Goal: Information Seeking & Learning: Learn about a topic

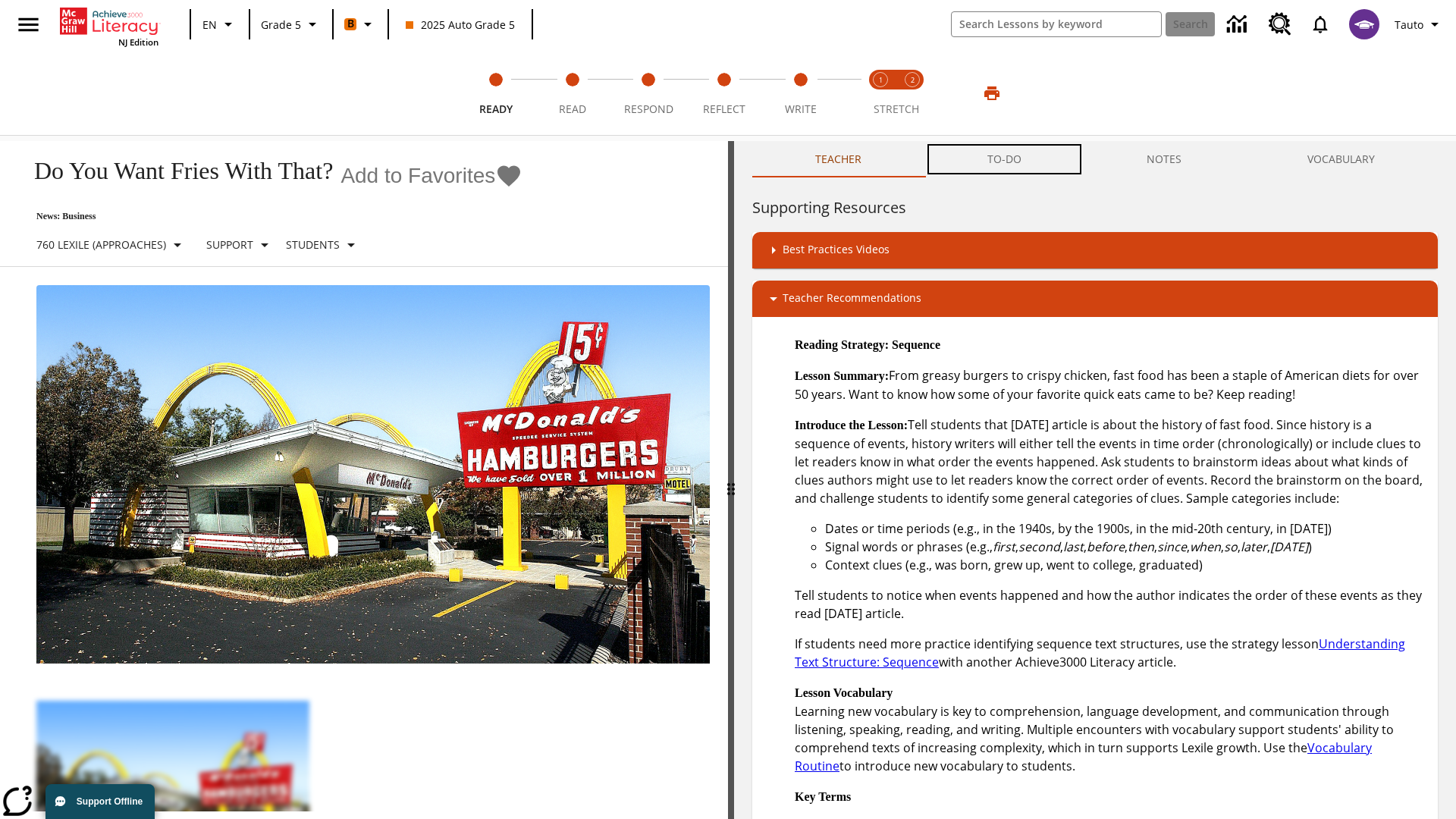
click at [1005, 159] on button "TO-DO" at bounding box center [1005, 159] width 160 height 36
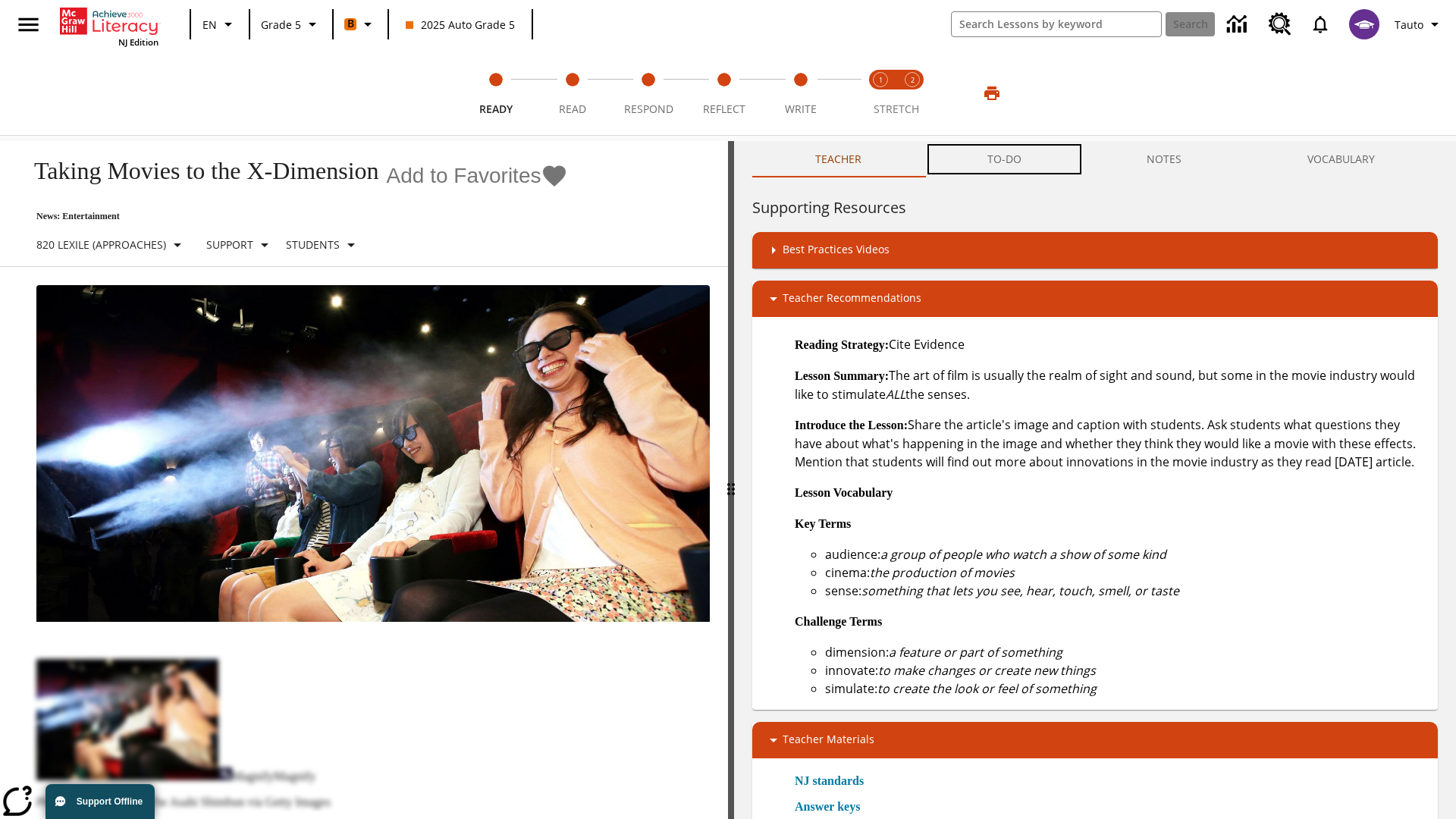
click at [1005, 159] on button "TO-DO" at bounding box center [1005, 159] width 160 height 36
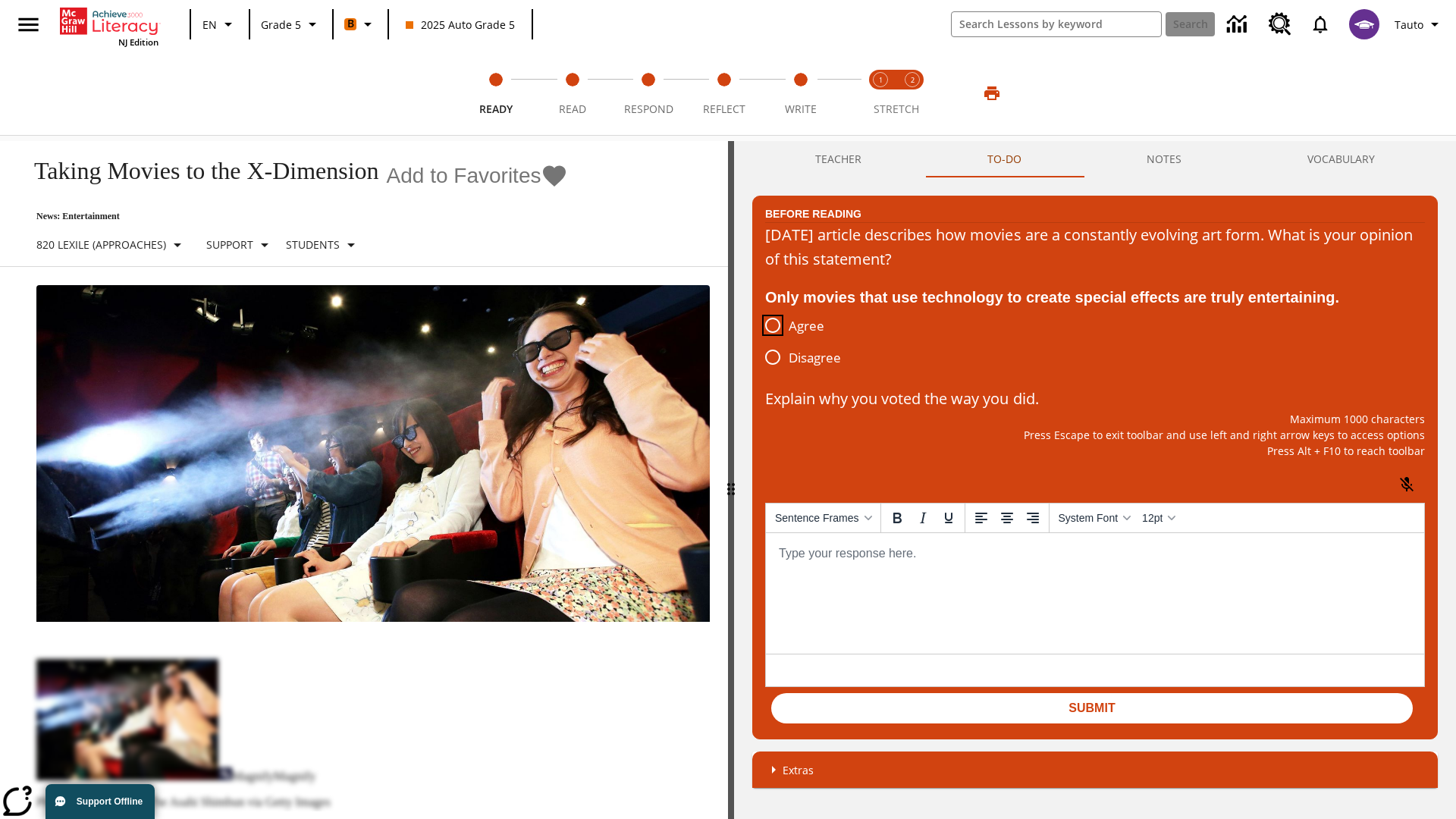
click at [773, 326] on input "Agree" at bounding box center [773, 325] width 32 height 32
radio input "true"
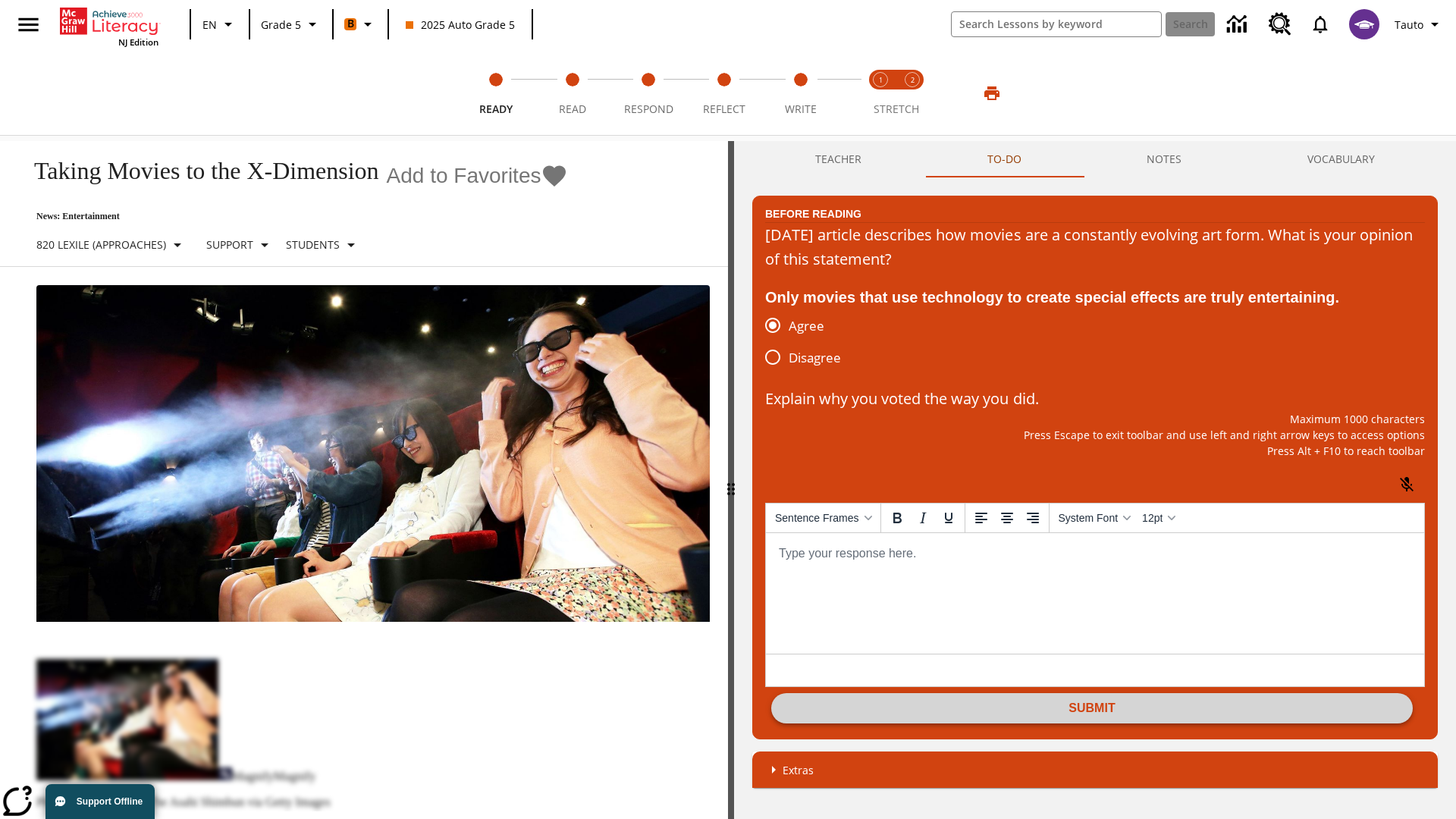
click at [1092, 710] on button "Submit" at bounding box center [1092, 708] width 642 height 31
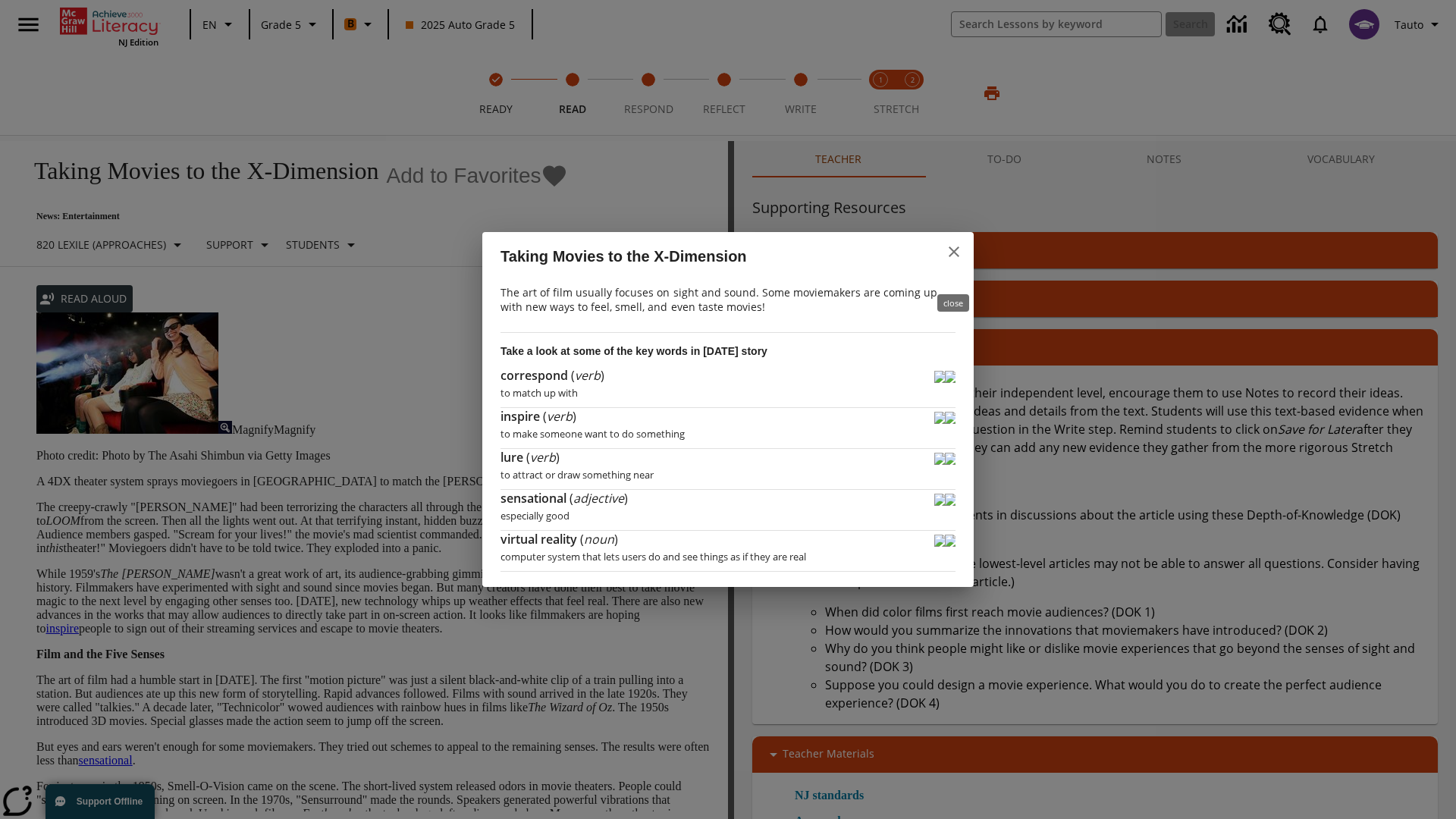
click at [954, 257] on icon "close" at bounding box center [955, 252] width 11 height 11
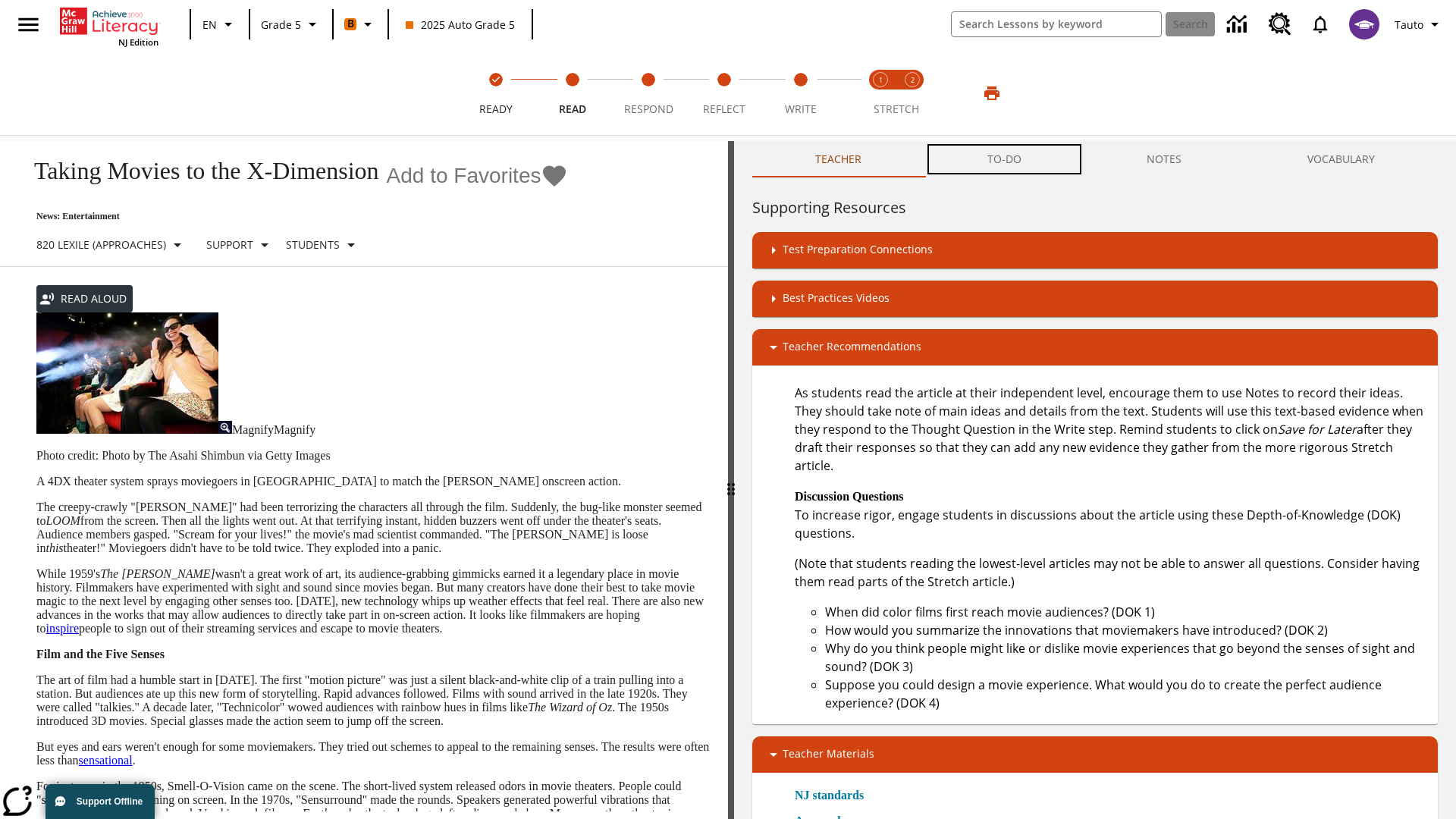
scroll to position [1, 0]
click at [1005, 159] on button "TO-DO" at bounding box center [1005, 159] width 160 height 36
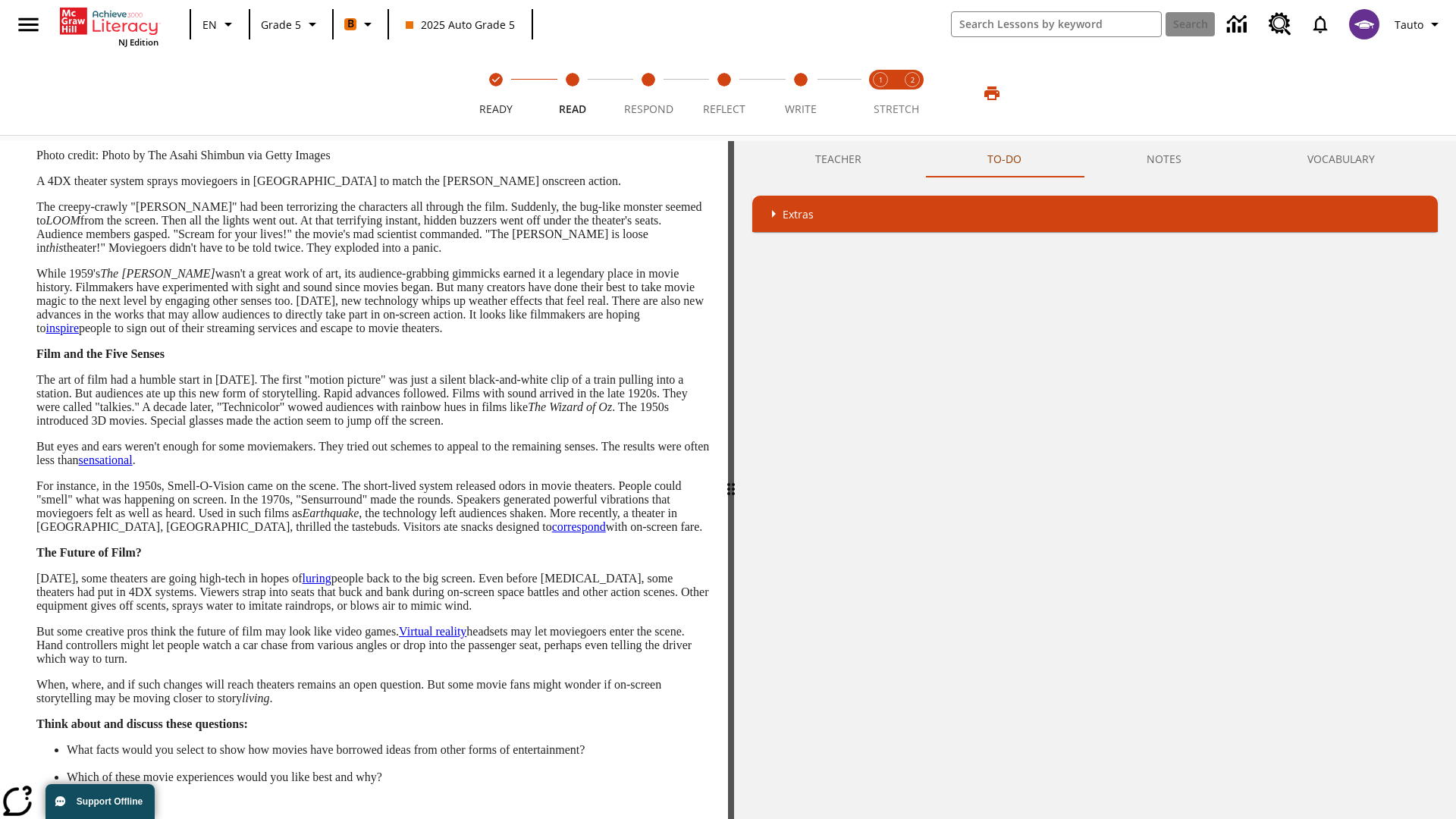
scroll to position [300, 0]
click at [684, 818] on button "Next" at bounding box center [684, 834] width 51 height 28
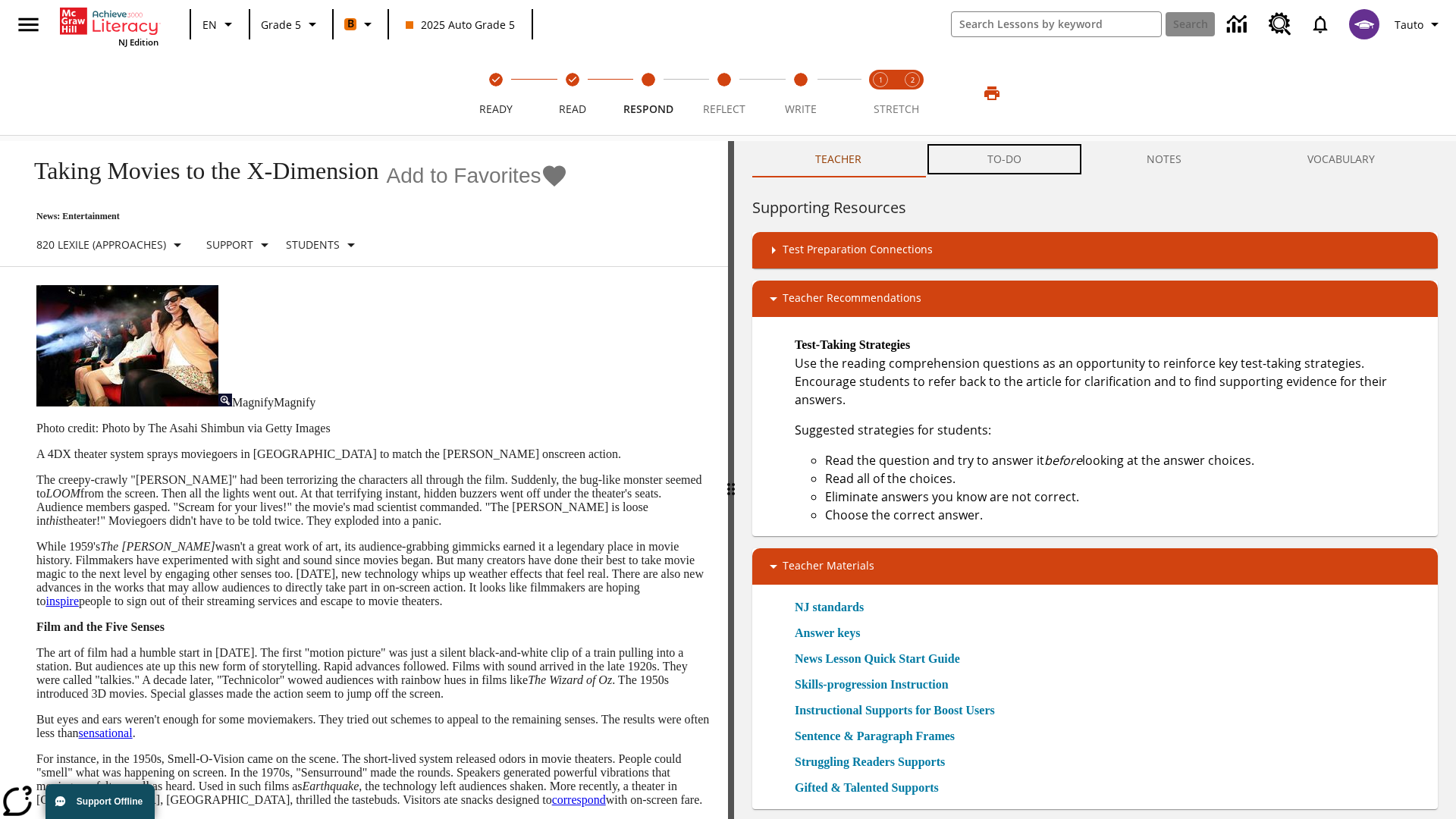
scroll to position [1, 0]
click at [1005, 159] on button "TO-DO" at bounding box center [1005, 159] width 160 height 36
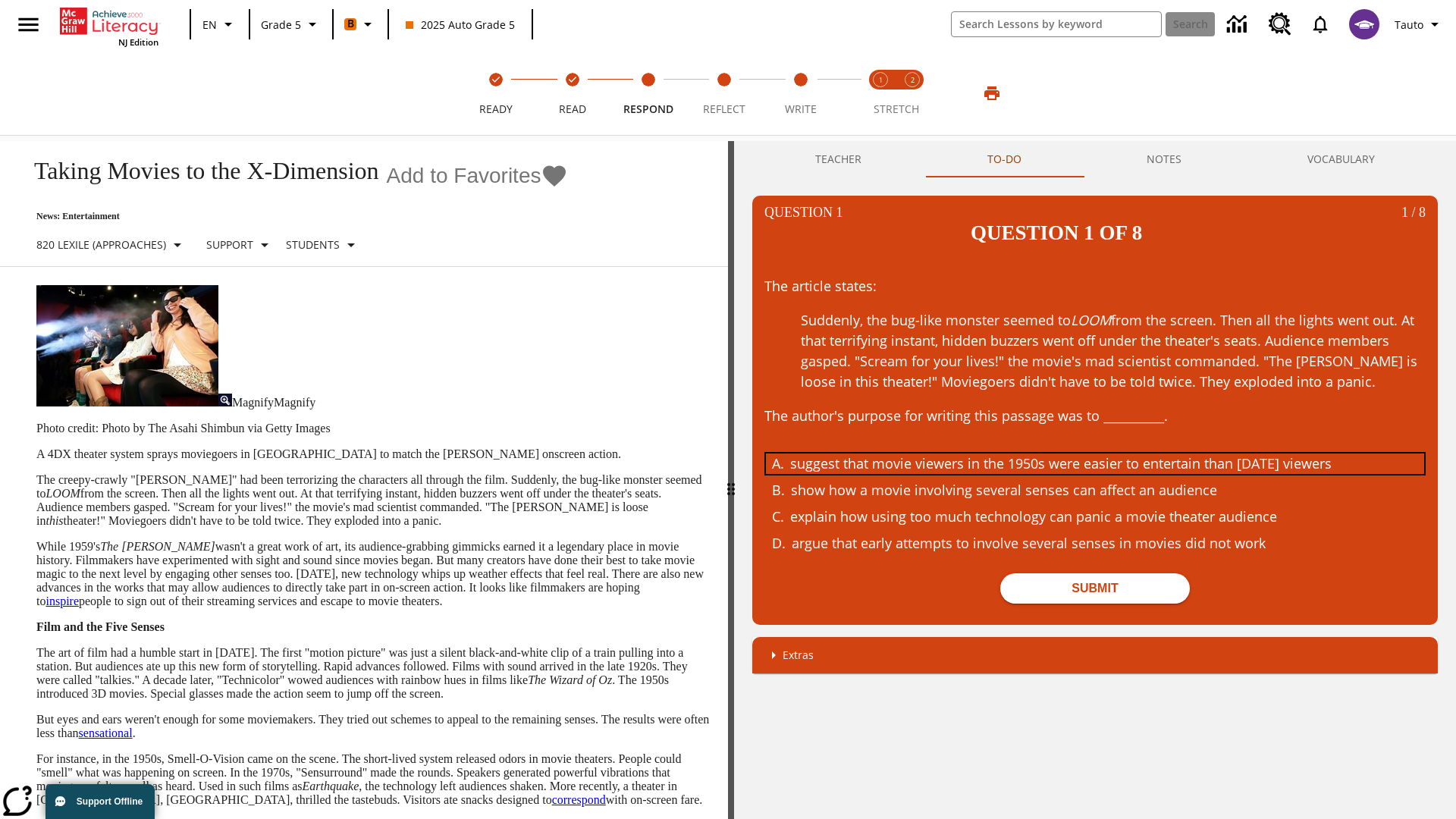
click at [1095, 453] on div "suggest that movie viewers in the 1950s were easier to entertain than today's v…" at bounding box center [1083, 464] width 587 height 20
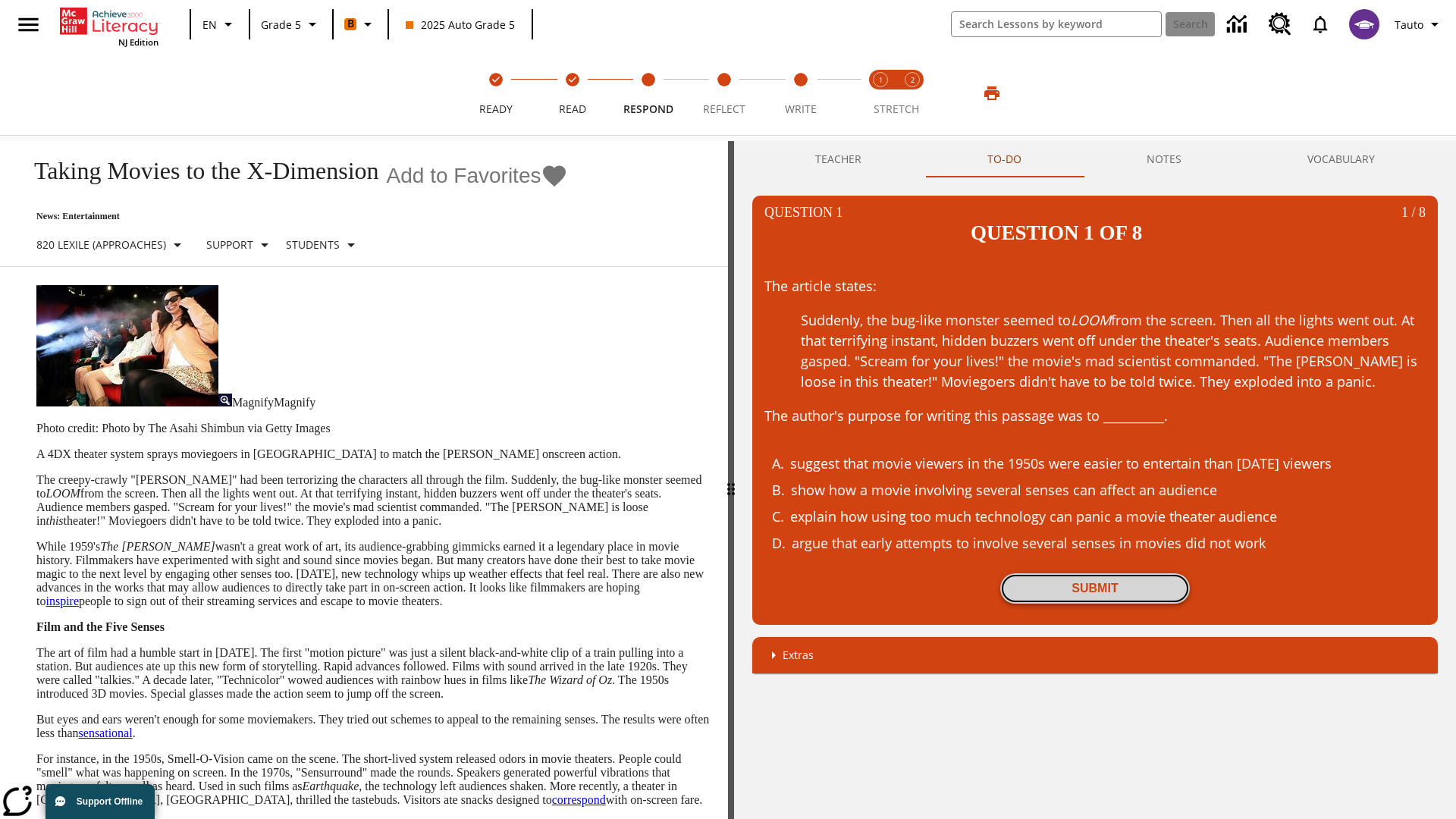
click at [1095, 573] on button "Submit" at bounding box center [1095, 588] width 190 height 31
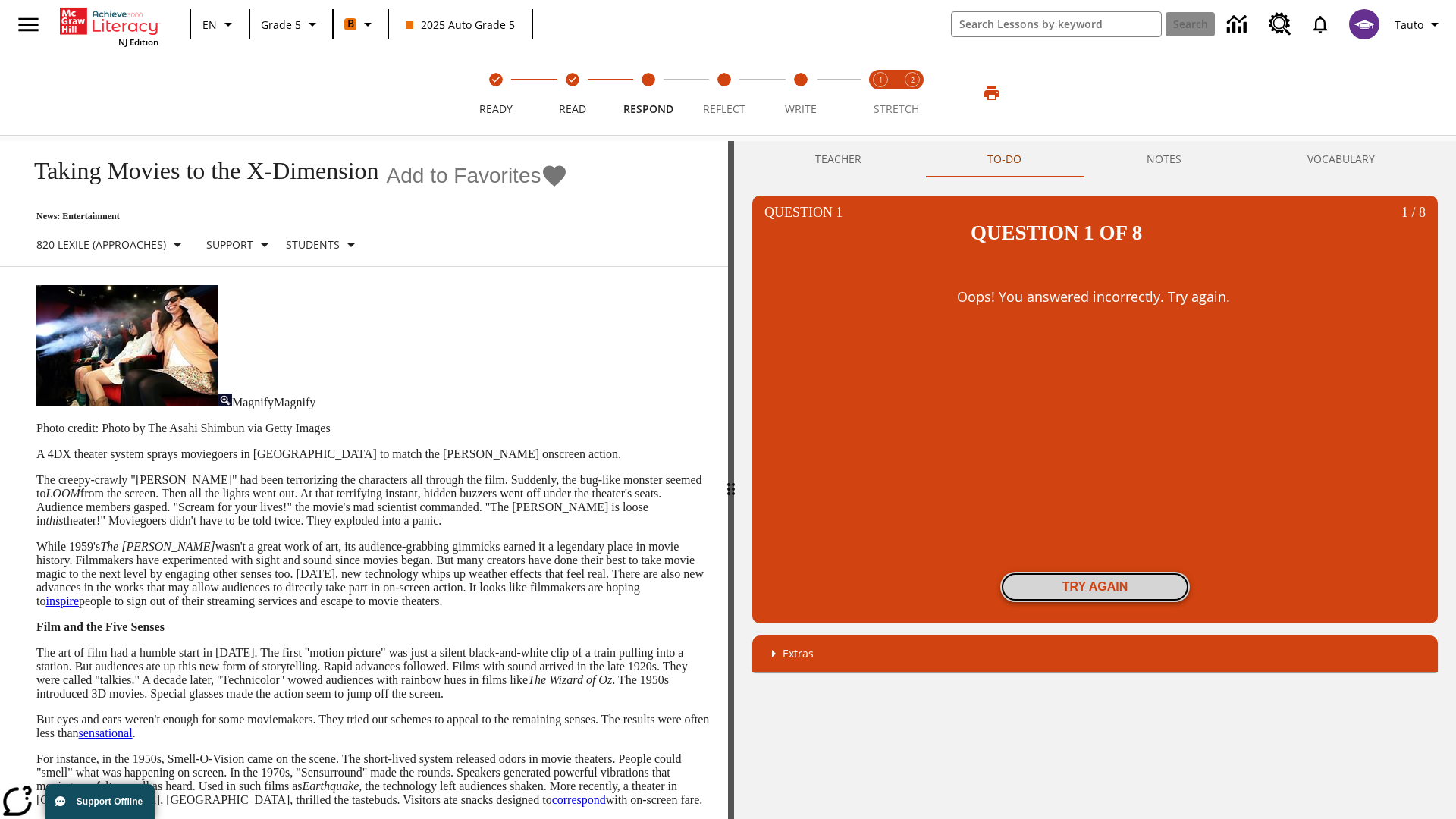
click at [1095, 572] on button "Try again" at bounding box center [1095, 587] width 190 height 31
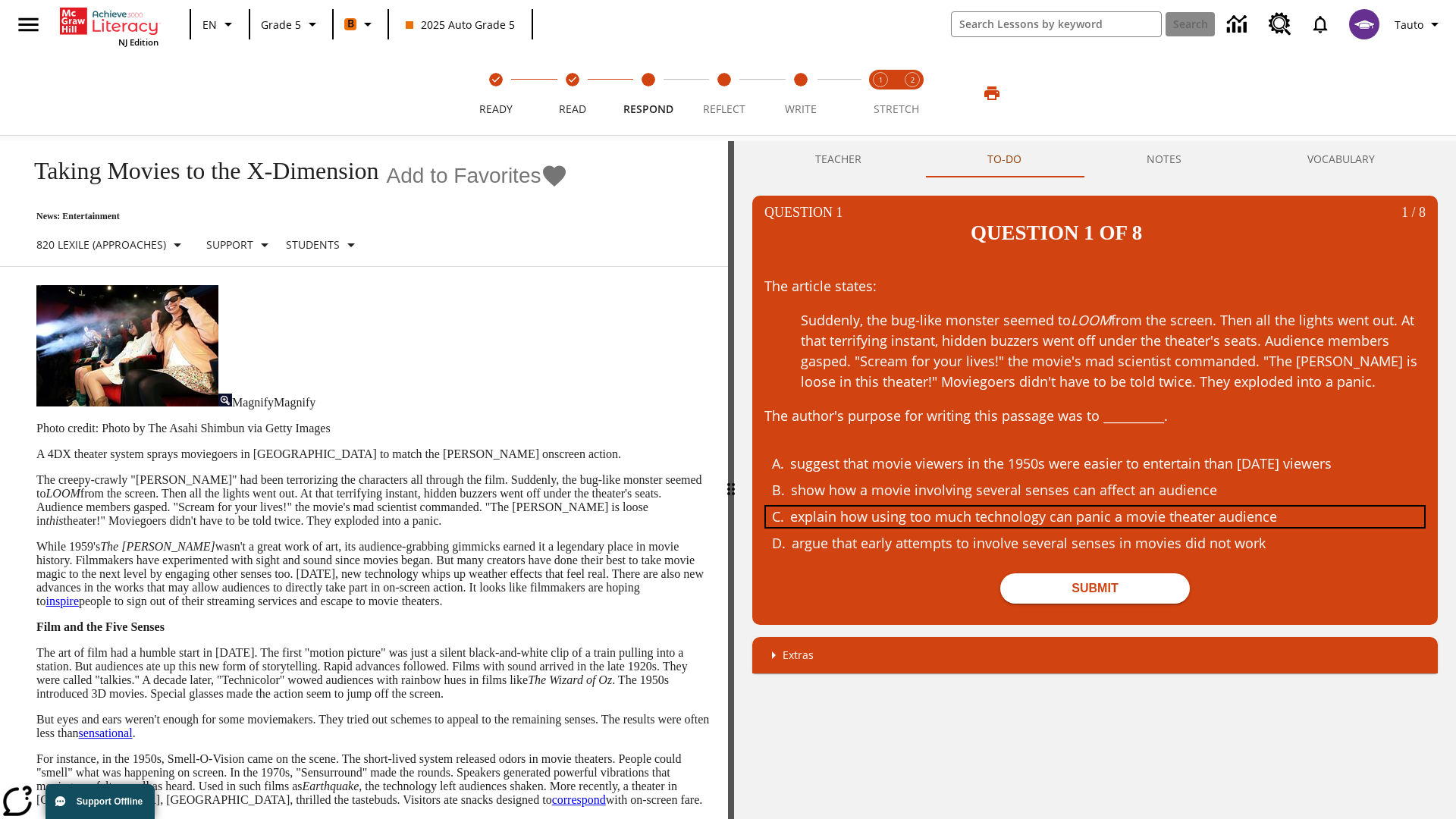
click at [1095, 507] on div "explain how using too much technology can panic a movie theater audience" at bounding box center [1083, 517] width 587 height 20
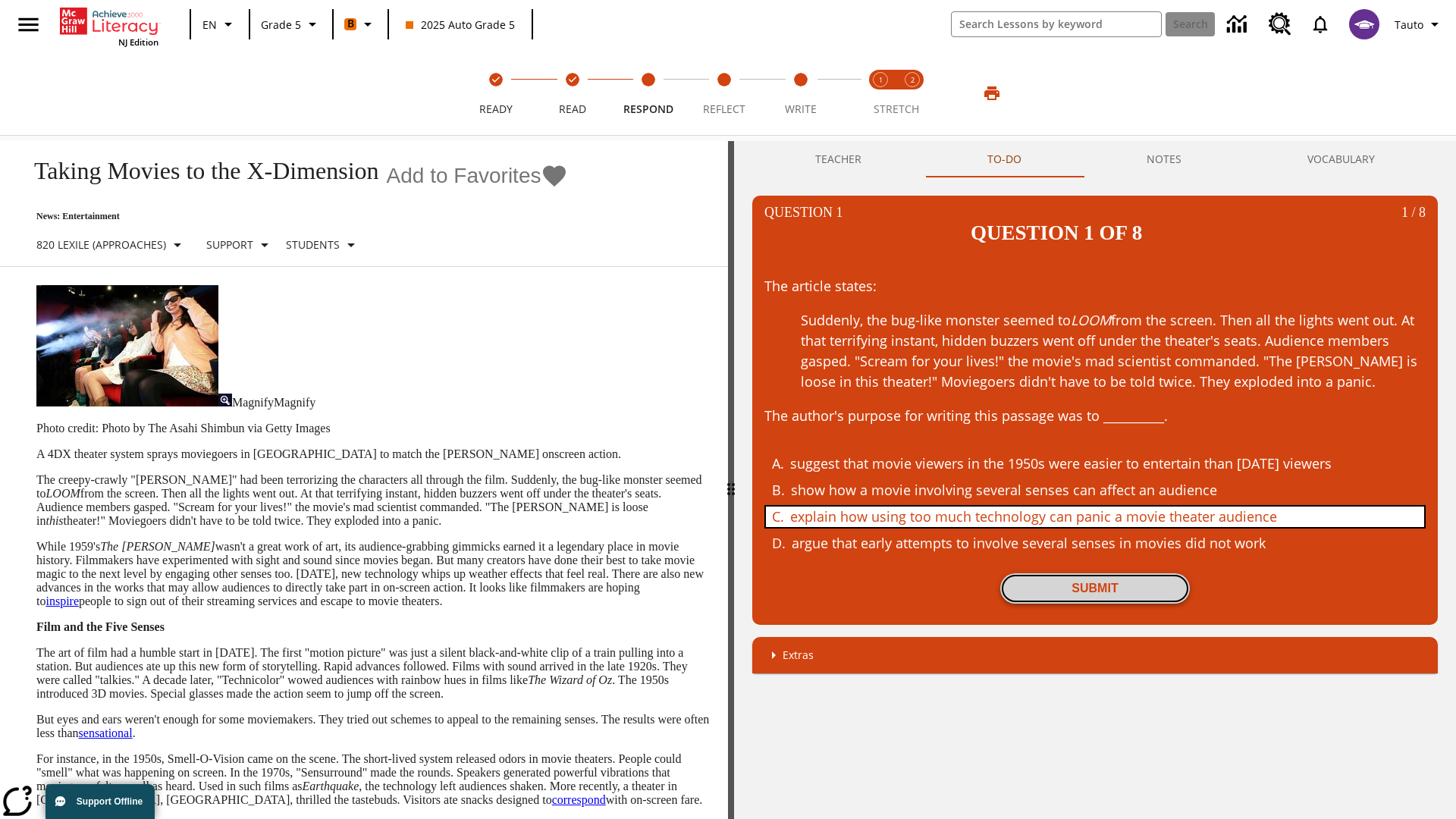
click at [1095, 573] on button "Submit" at bounding box center [1095, 588] width 190 height 31
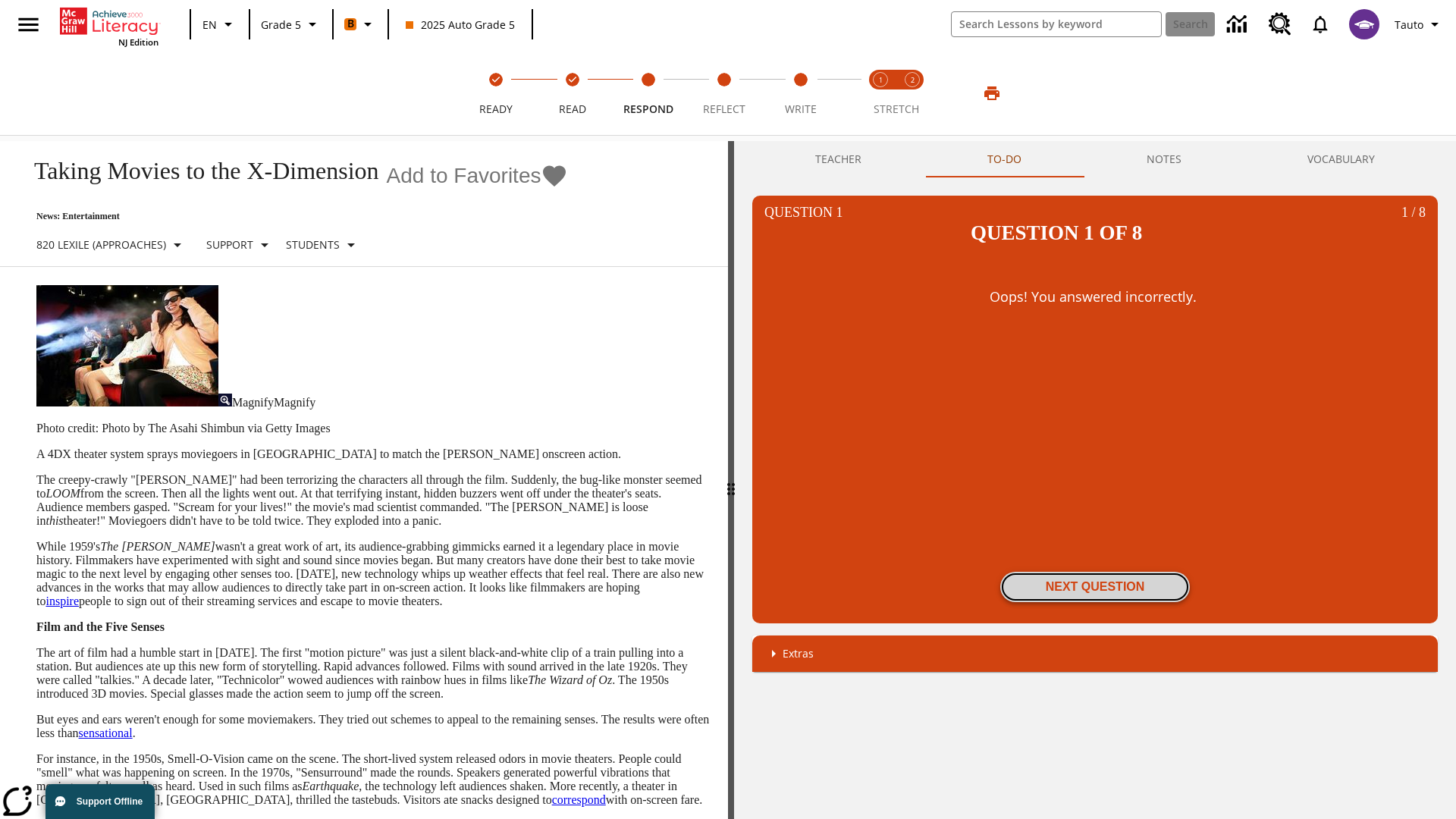
click at [1095, 572] on button "Next Question" at bounding box center [1095, 587] width 190 height 31
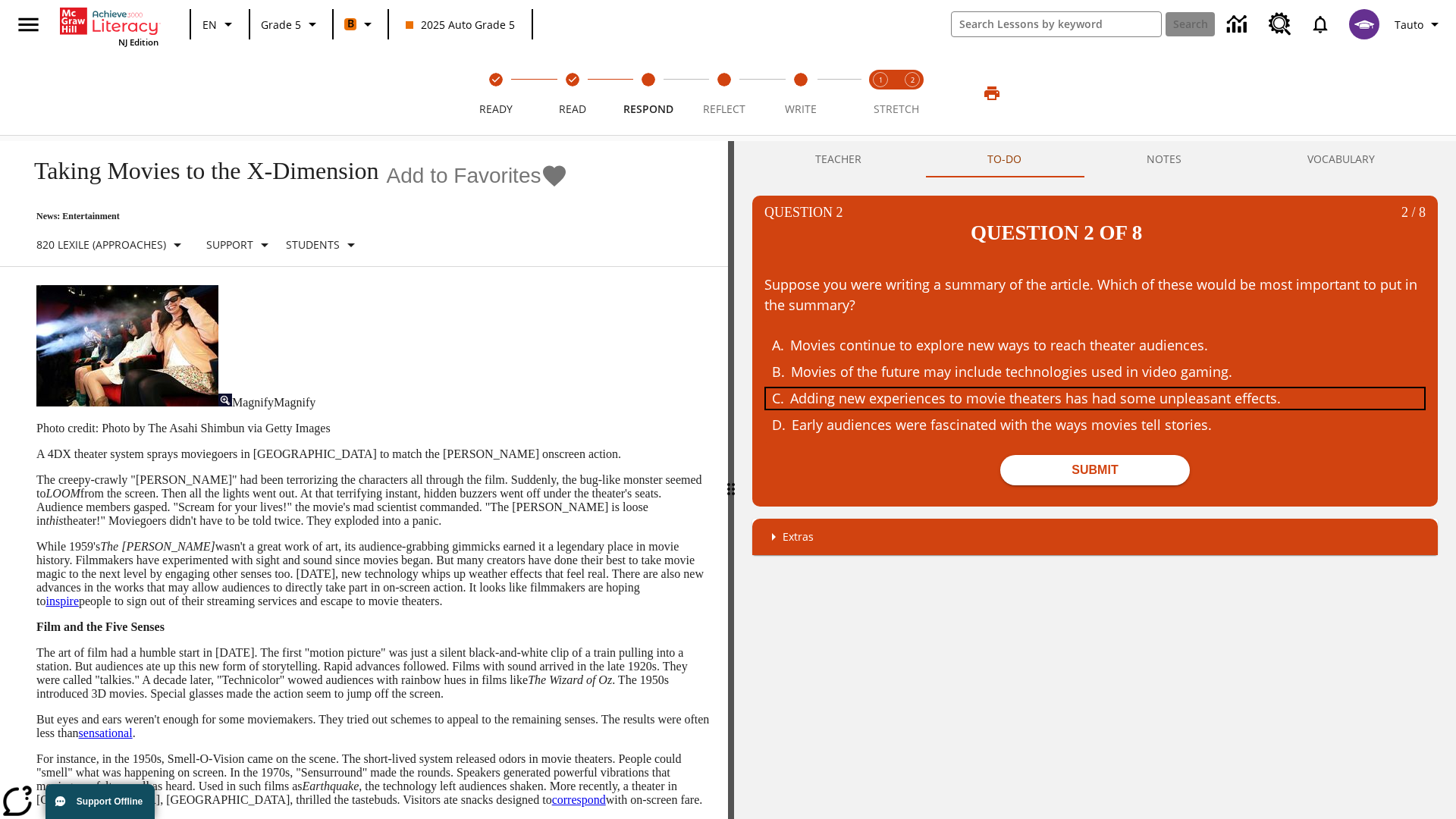
click at [1095, 388] on div "Adding new experiences to movie theaters has had some unpleasant effects." at bounding box center [1083, 399] width 587 height 20
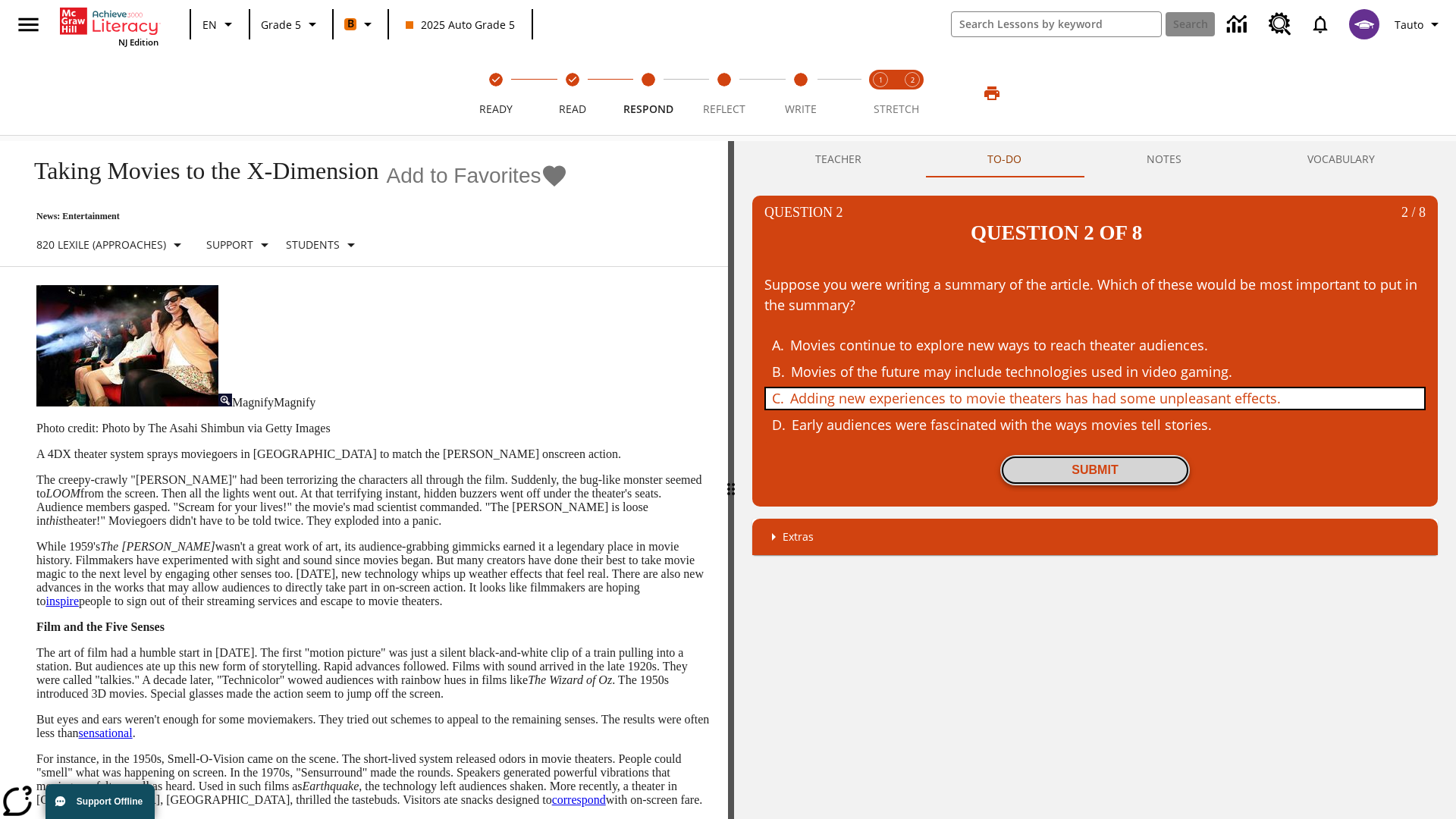
click at [1095, 455] on button "Submit" at bounding box center [1095, 470] width 190 height 31
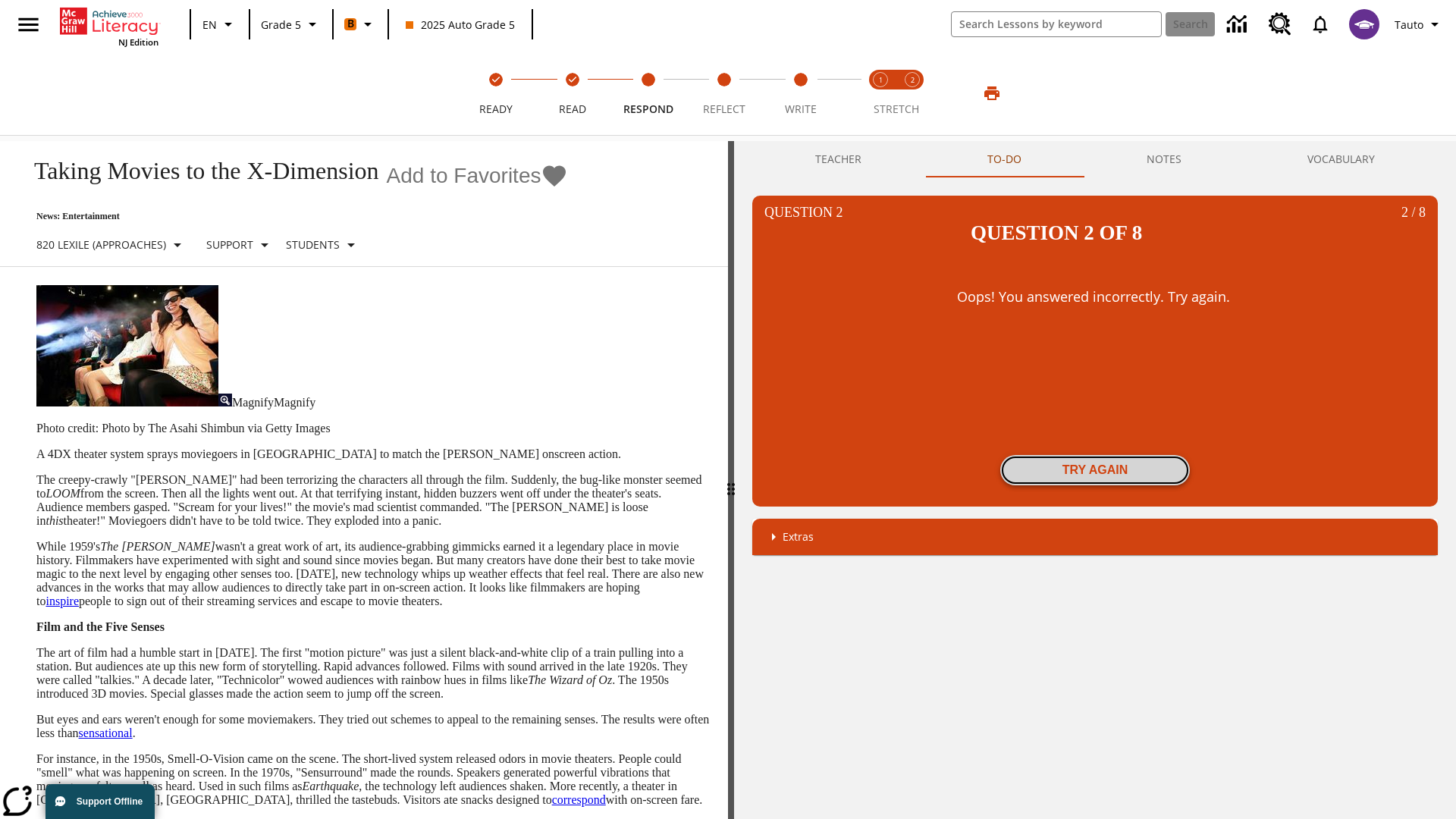
click at [1095, 455] on button "Try again" at bounding box center [1095, 470] width 190 height 31
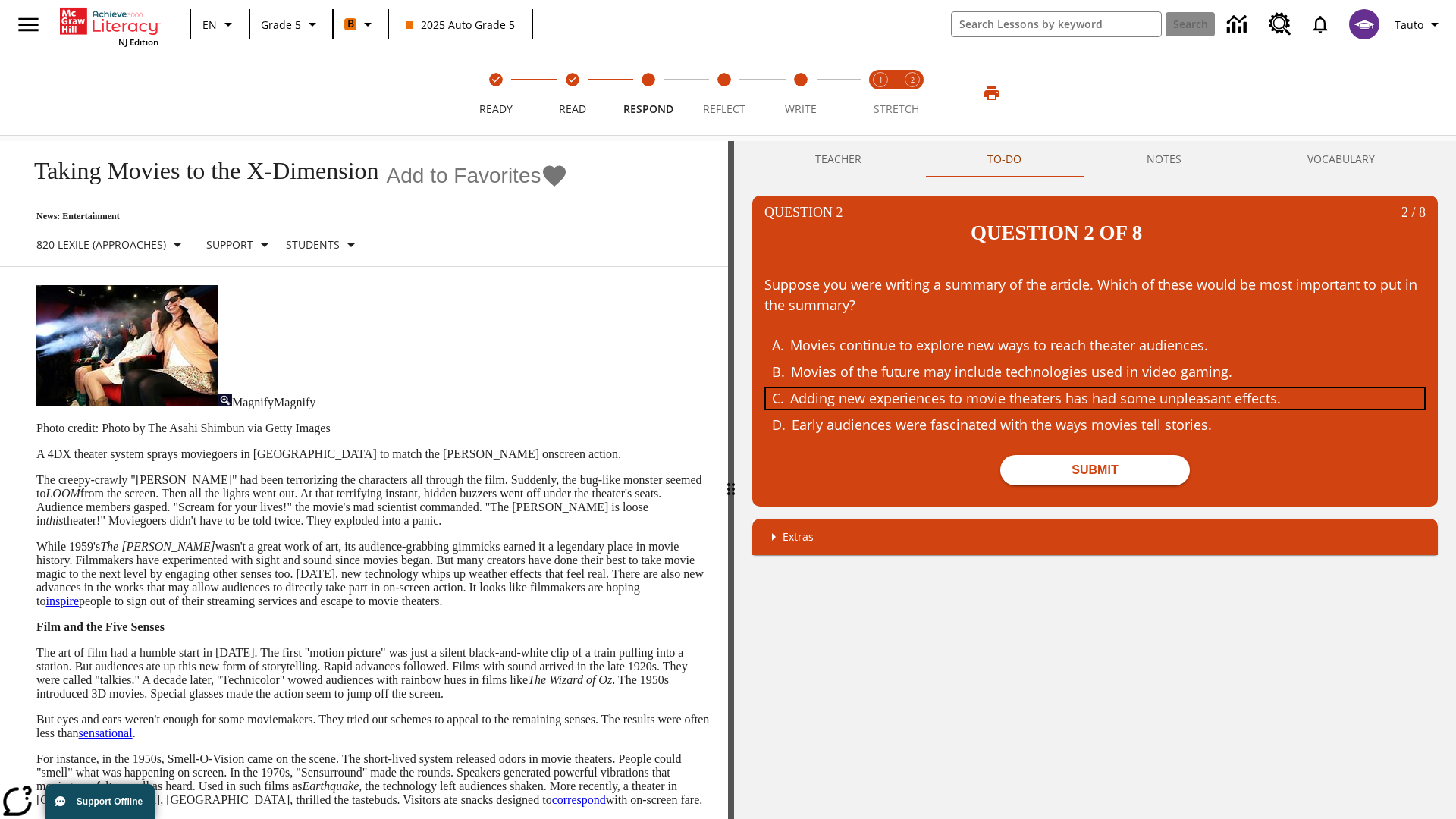
click at [1095, 388] on div "Adding new experiences to movie theaters has had some unpleasant effects." at bounding box center [1083, 399] width 587 height 20
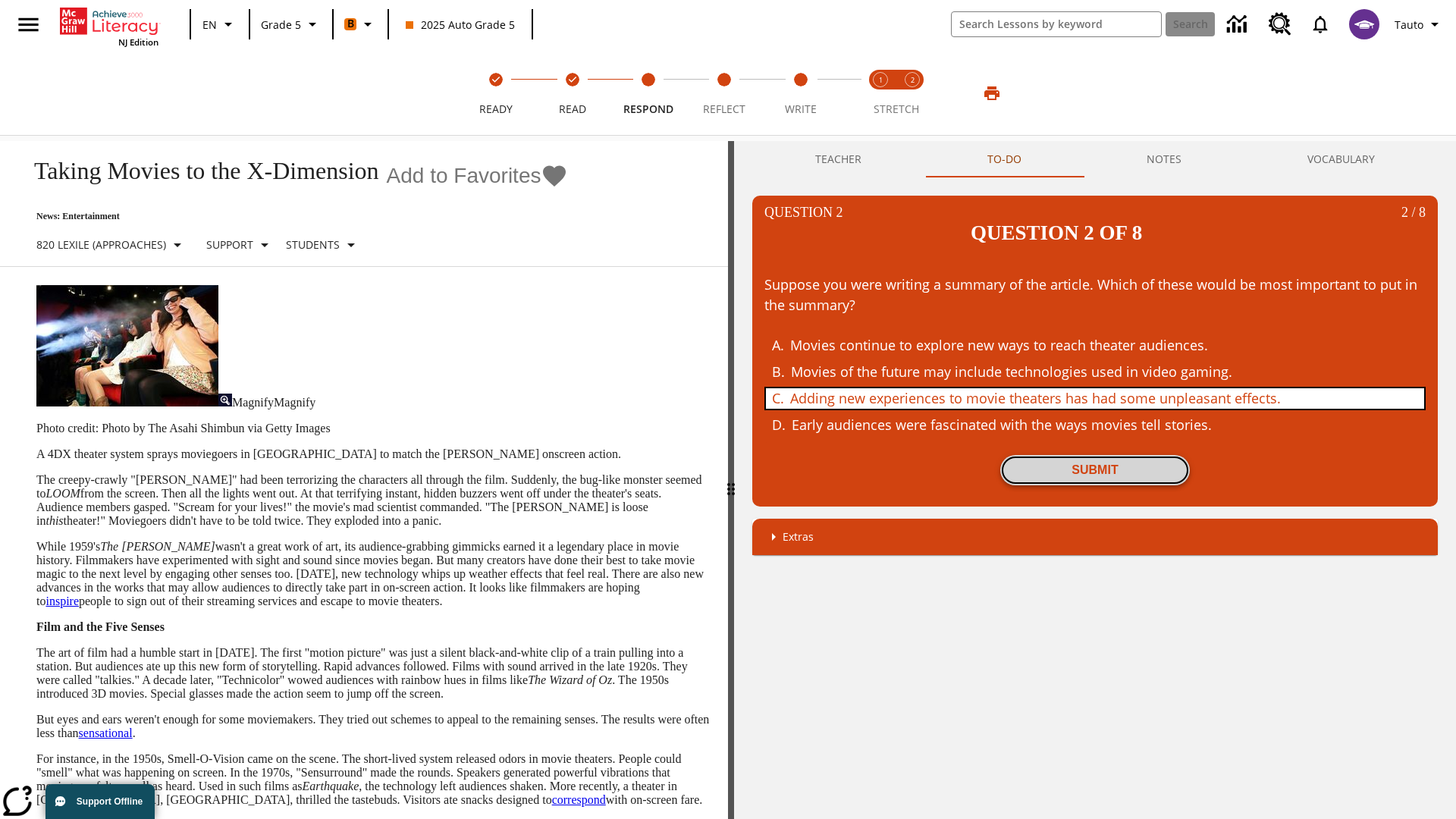
click at [1095, 455] on button "Submit" at bounding box center [1095, 470] width 190 height 31
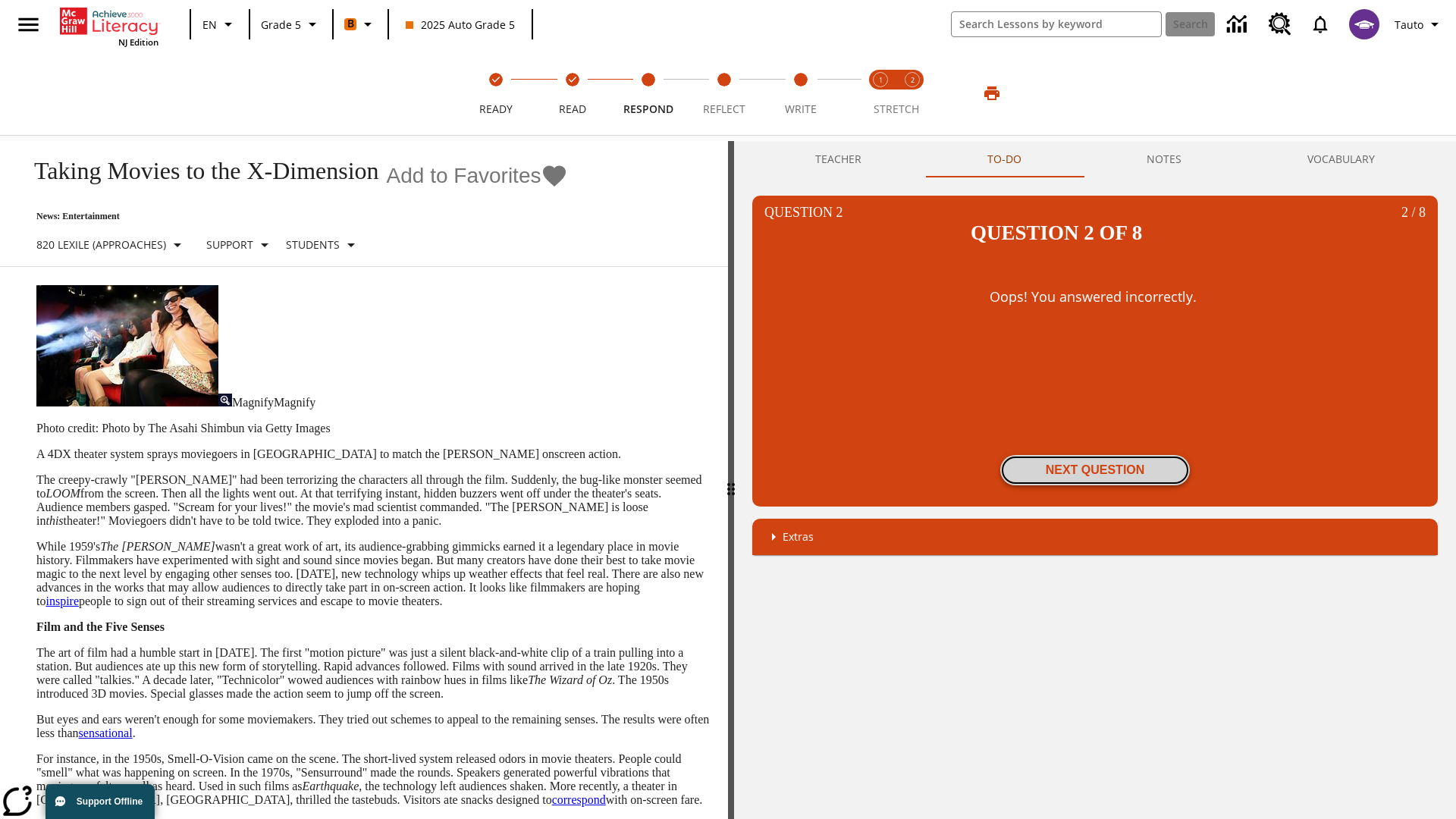
click at [1095, 455] on button "Next Question" at bounding box center [1095, 470] width 190 height 31
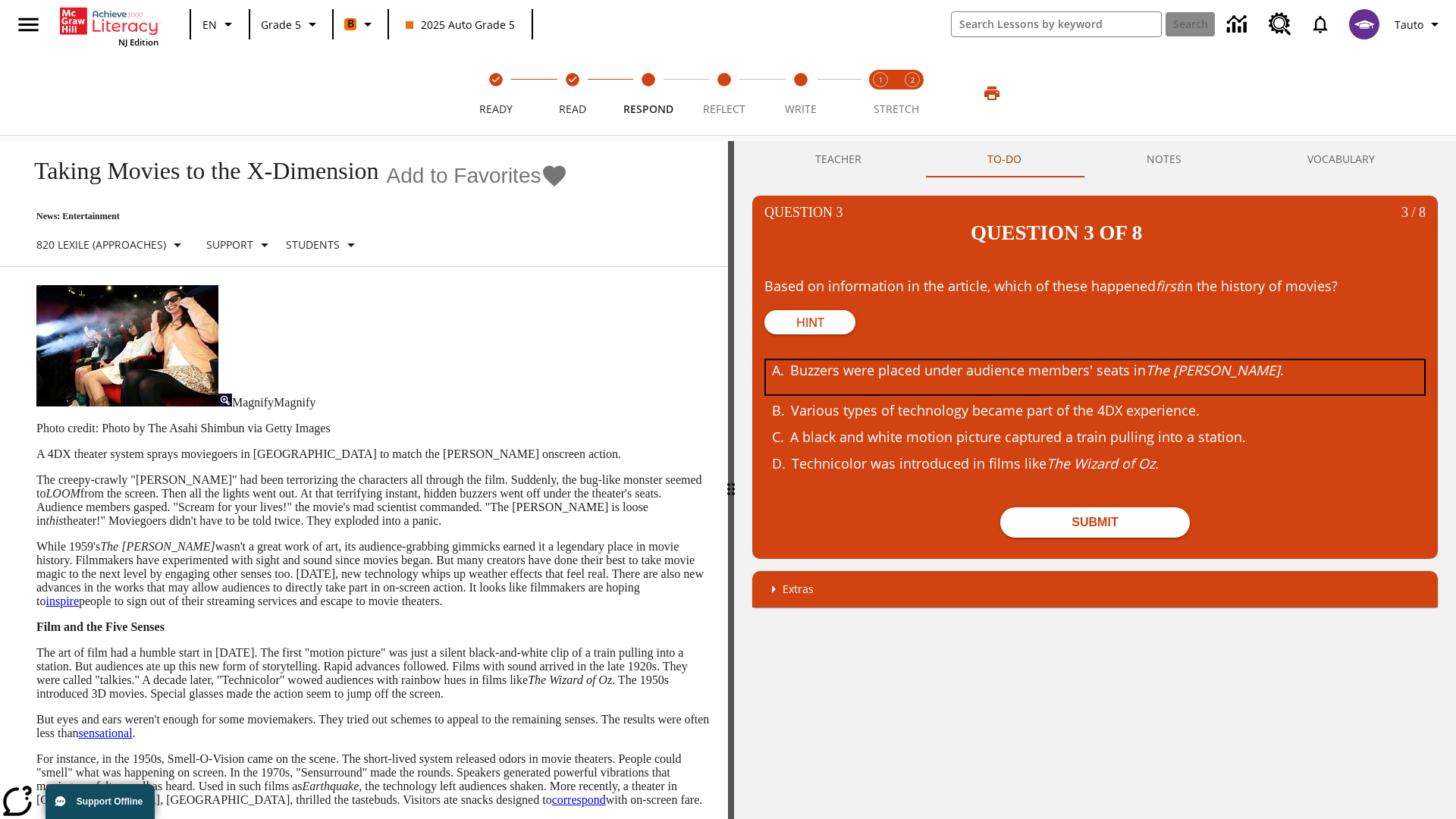
click at [1095, 360] on div "Buzzers were placed under audience members' seats in The Tingler ." at bounding box center [1083, 377] width 587 height 35
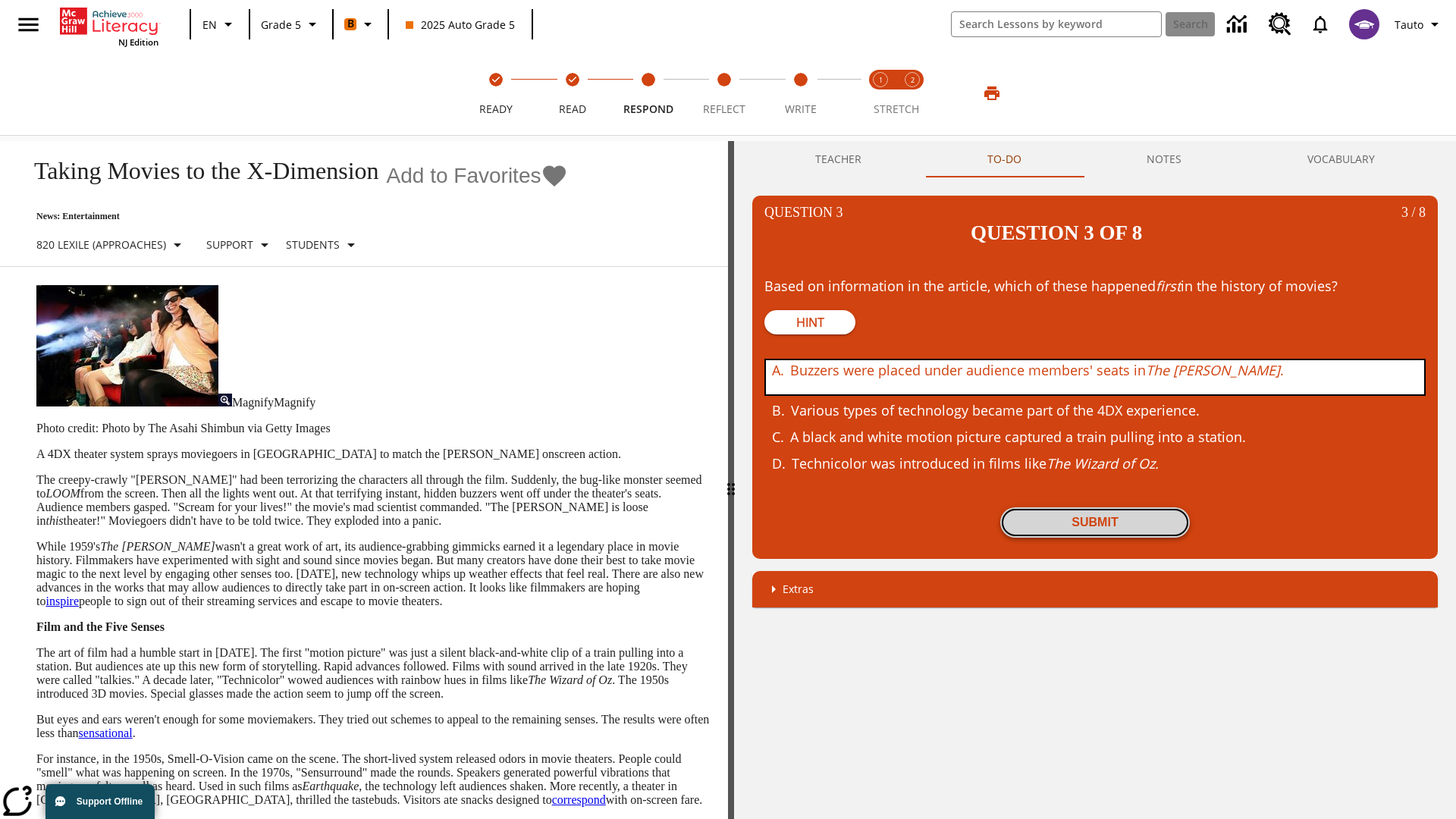
click at [1095, 508] on button "Submit" at bounding box center [1095, 522] width 190 height 31
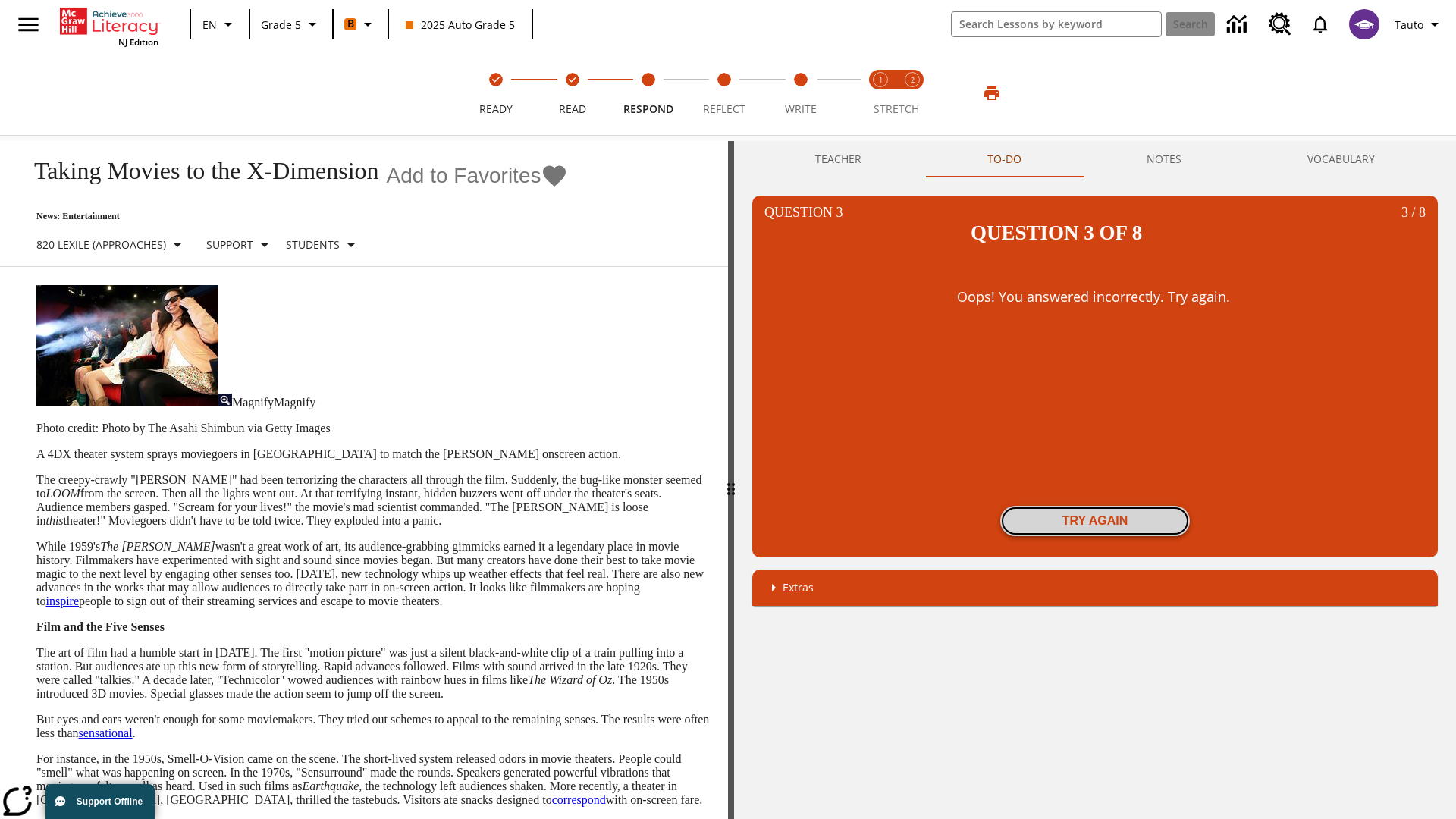
click at [1095, 506] on button "Try again" at bounding box center [1095, 521] width 190 height 31
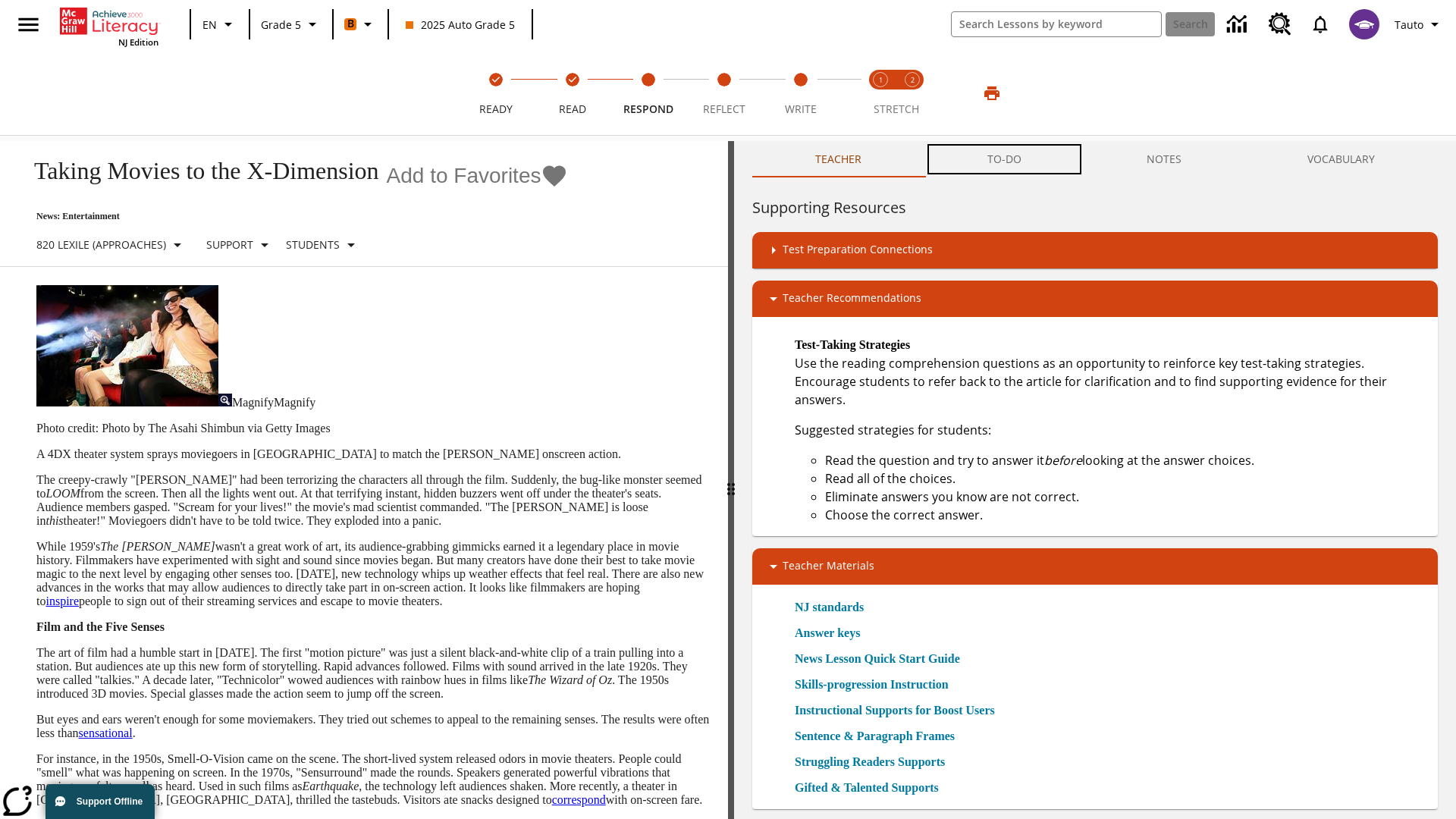
click at [1005, 159] on button "TO-DO" at bounding box center [1005, 159] width 160 height 36
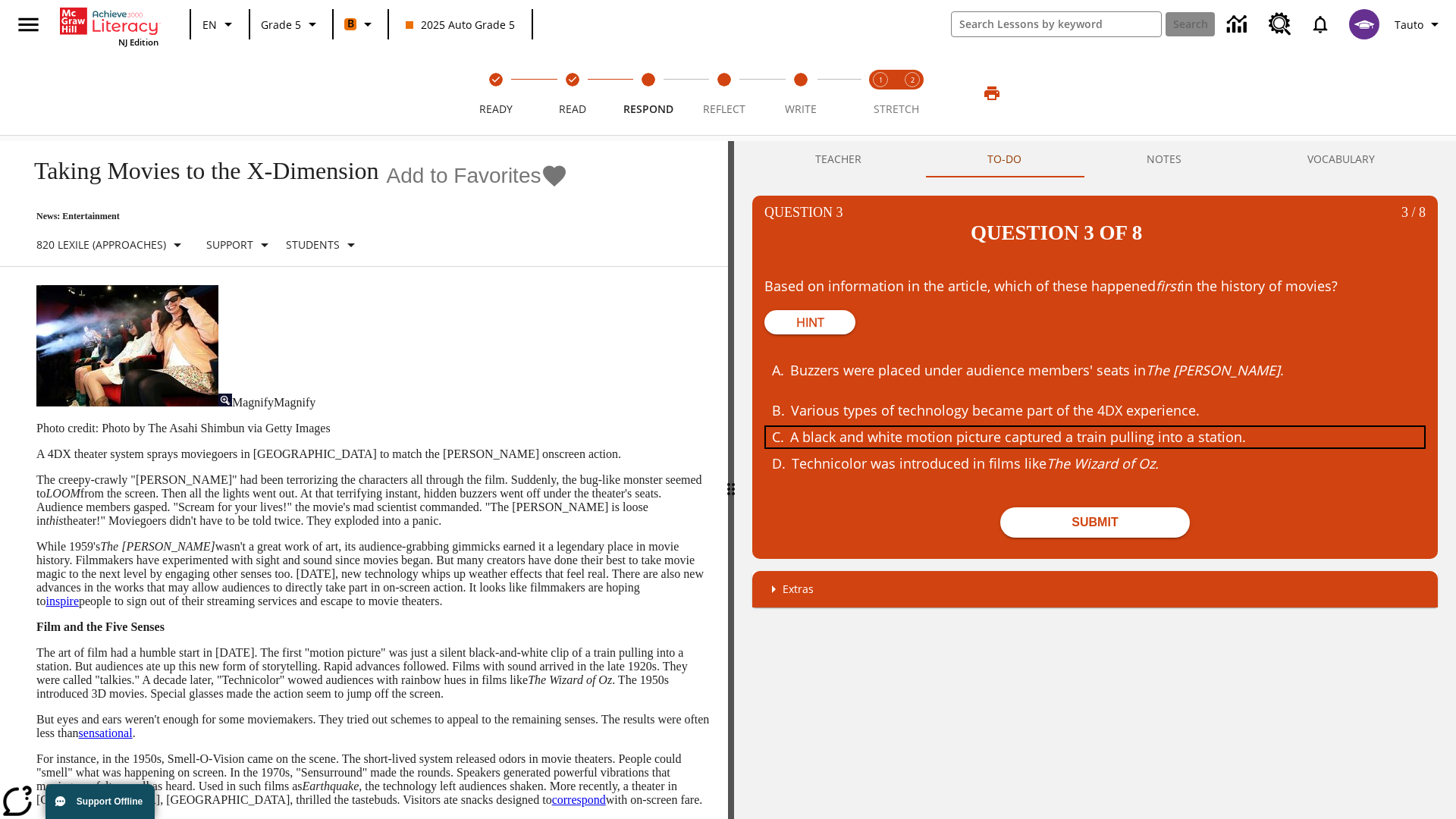
click at [1095, 427] on div "A black and white motion picture captured a train pulling into a station." at bounding box center [1083, 437] width 587 height 20
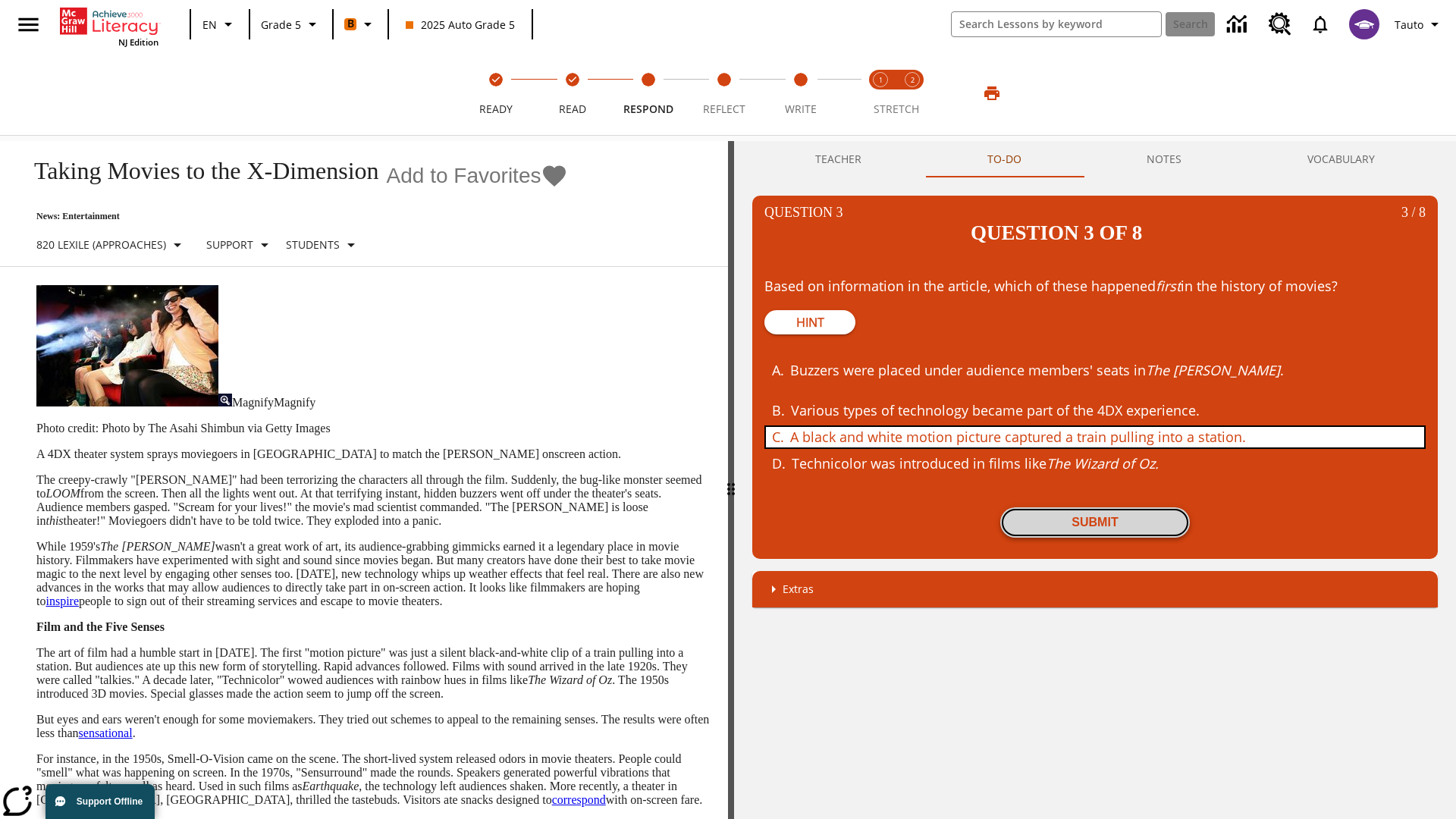
click at [1095, 508] on button "Submit" at bounding box center [1095, 522] width 190 height 31
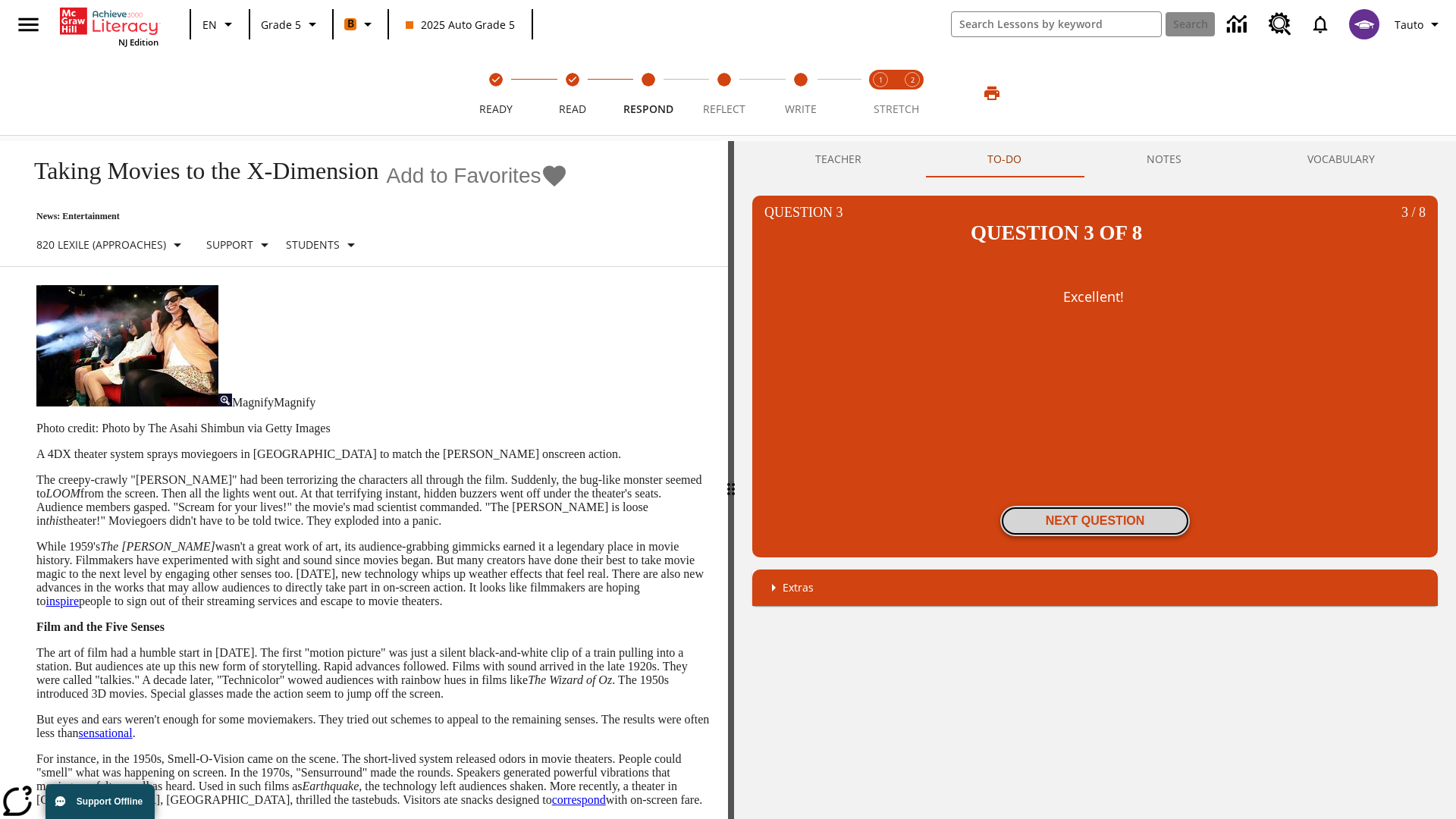
click at [1095, 506] on button "Next Question" at bounding box center [1095, 521] width 190 height 31
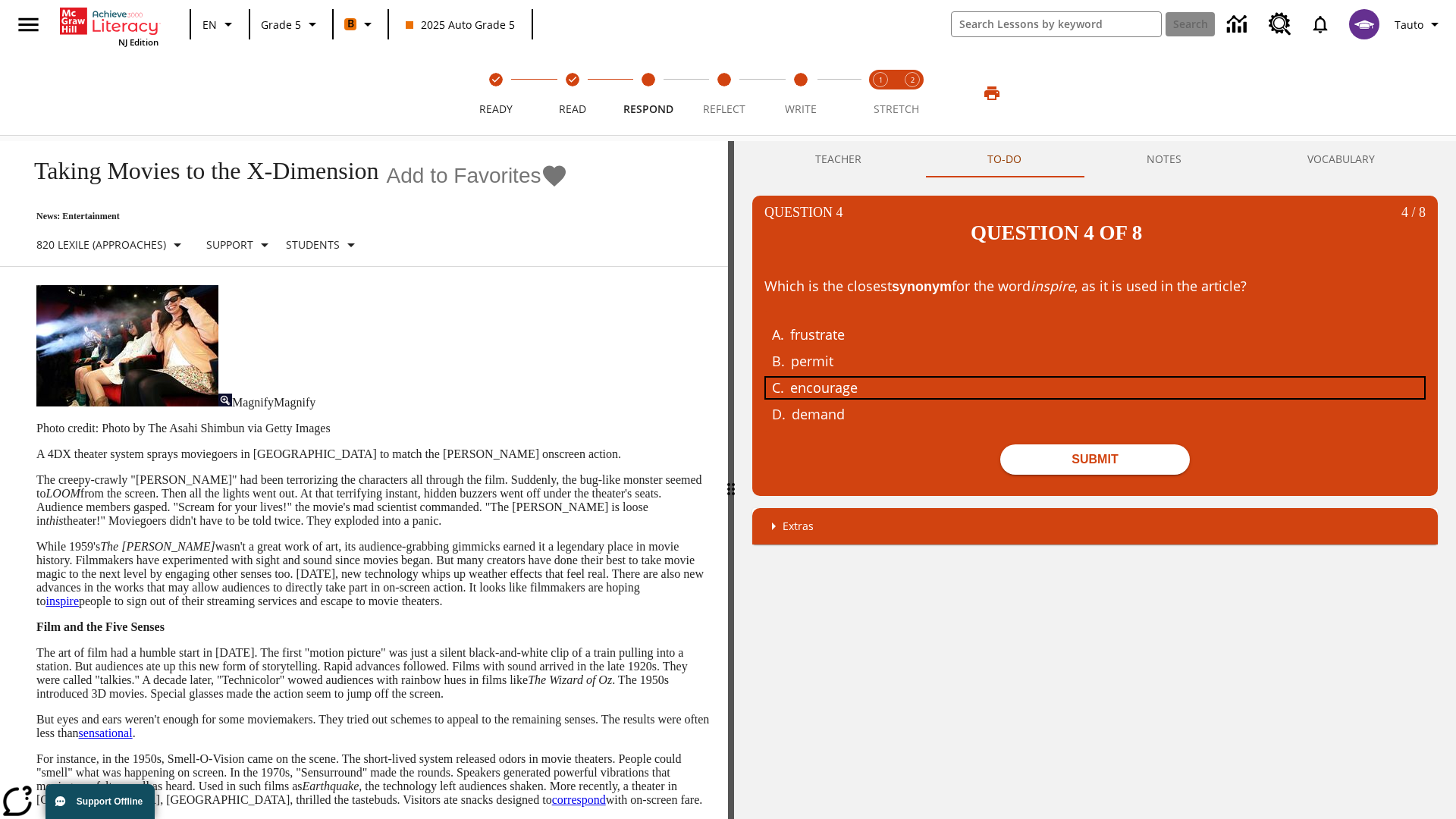
click at [1095, 377] on div "encourage" at bounding box center [1083, 388] width 587 height 20
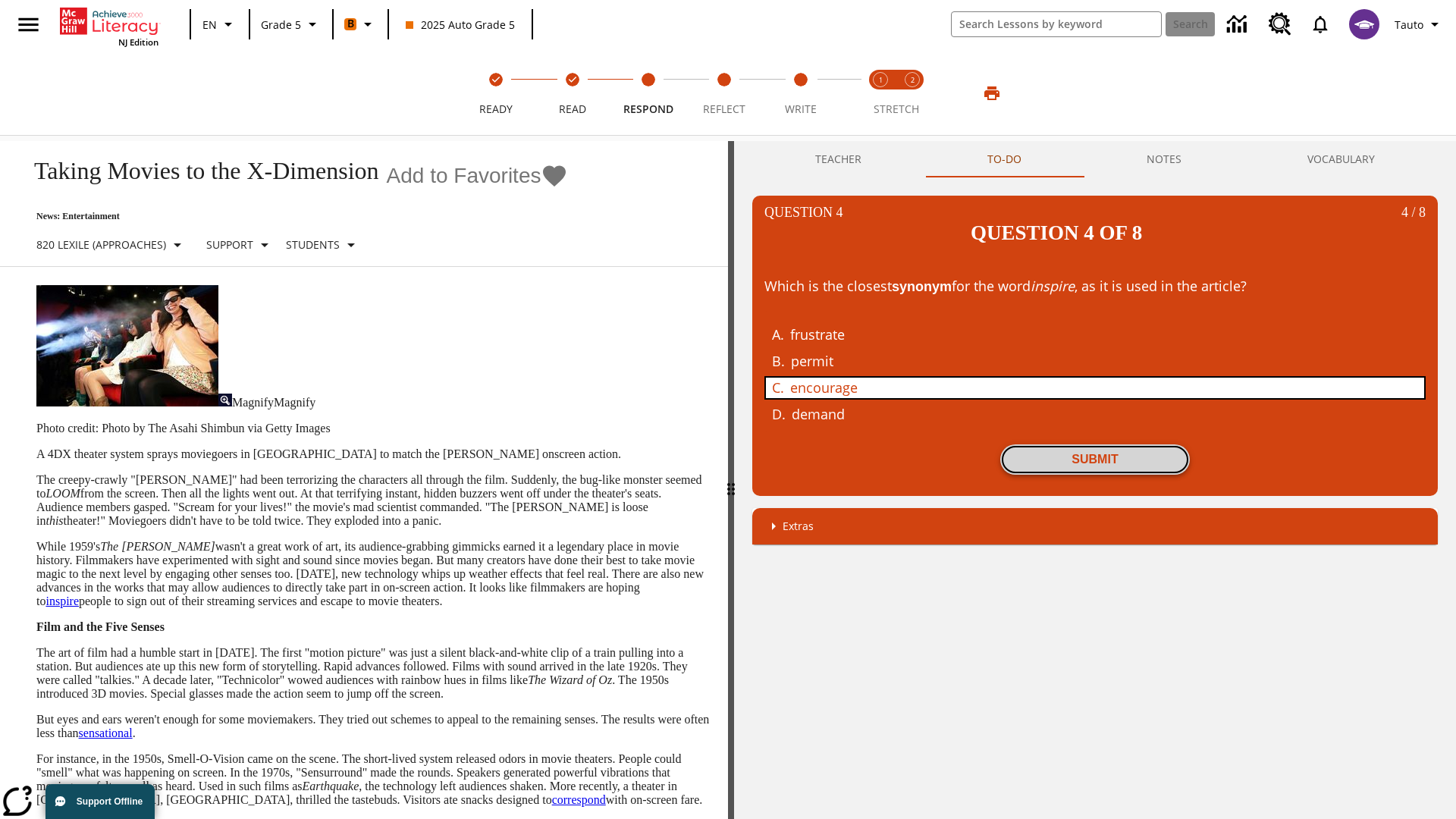
click at [1095, 445] on button "Submit" at bounding box center [1095, 460] width 190 height 31
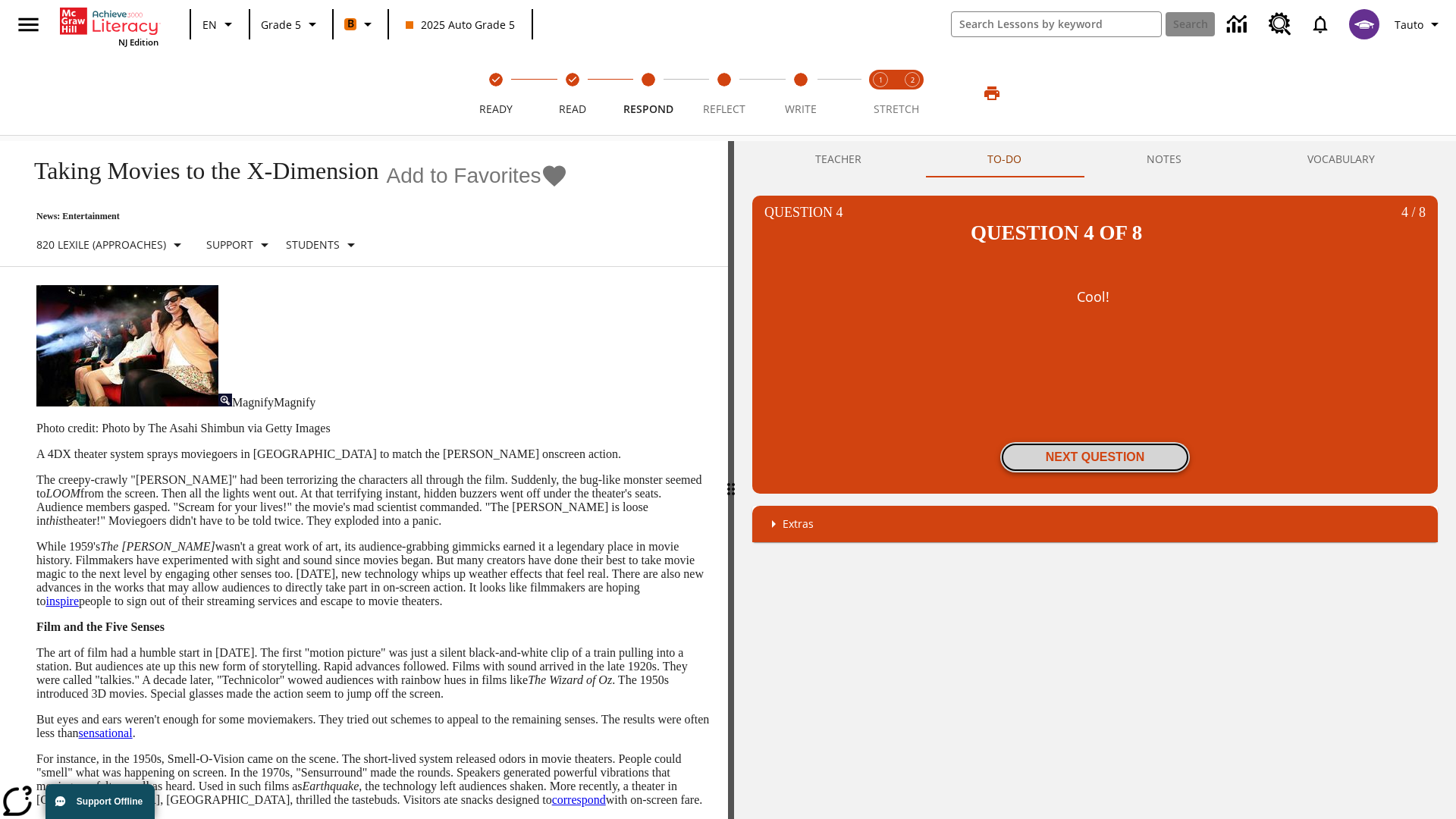
click at [1095, 442] on button "Next Question" at bounding box center [1095, 457] width 190 height 31
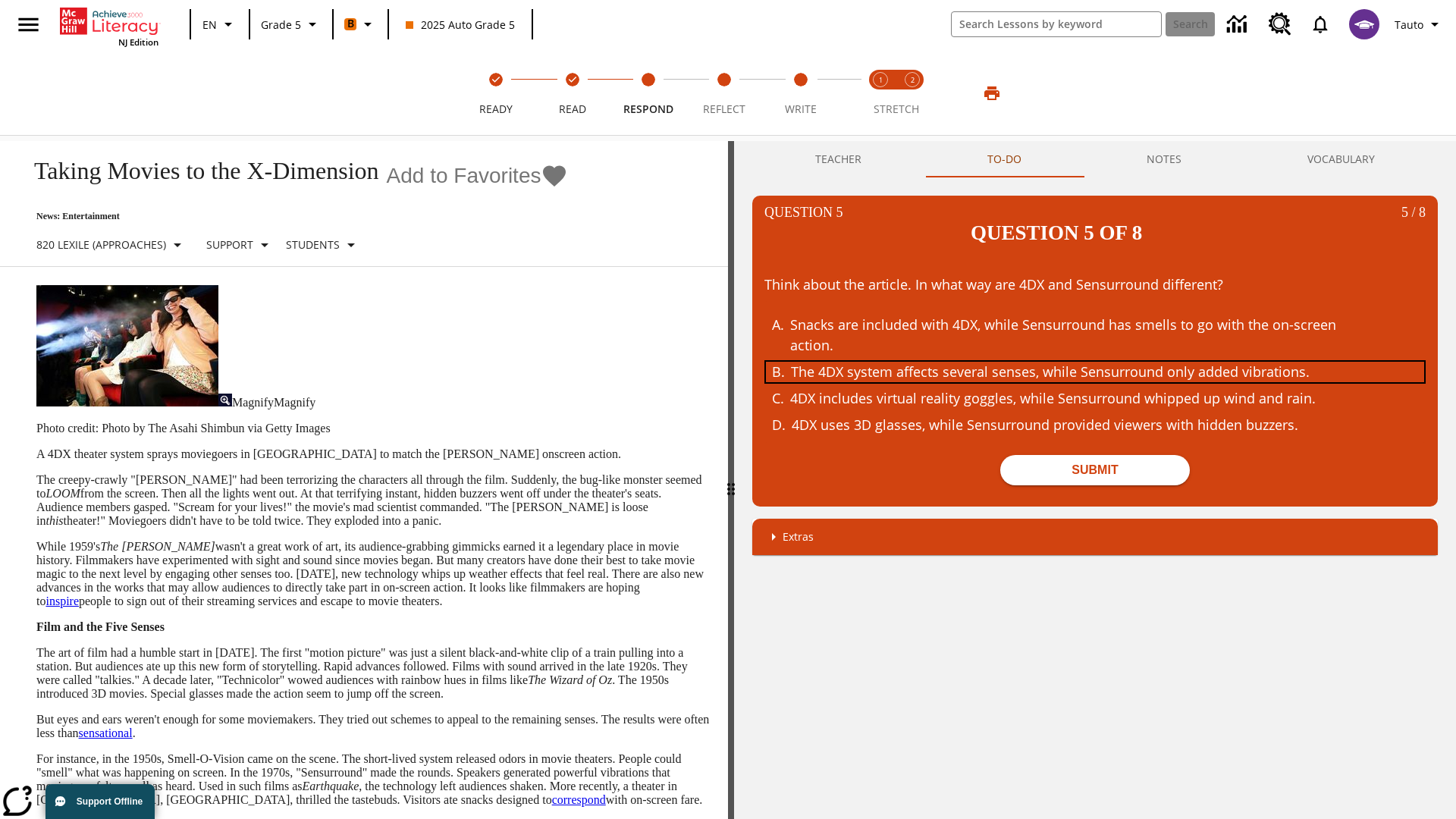
click at [1095, 362] on div "The 4DX system affects several senses, while Sensurround only added vibrations." at bounding box center [1084, 372] width 587 height 20
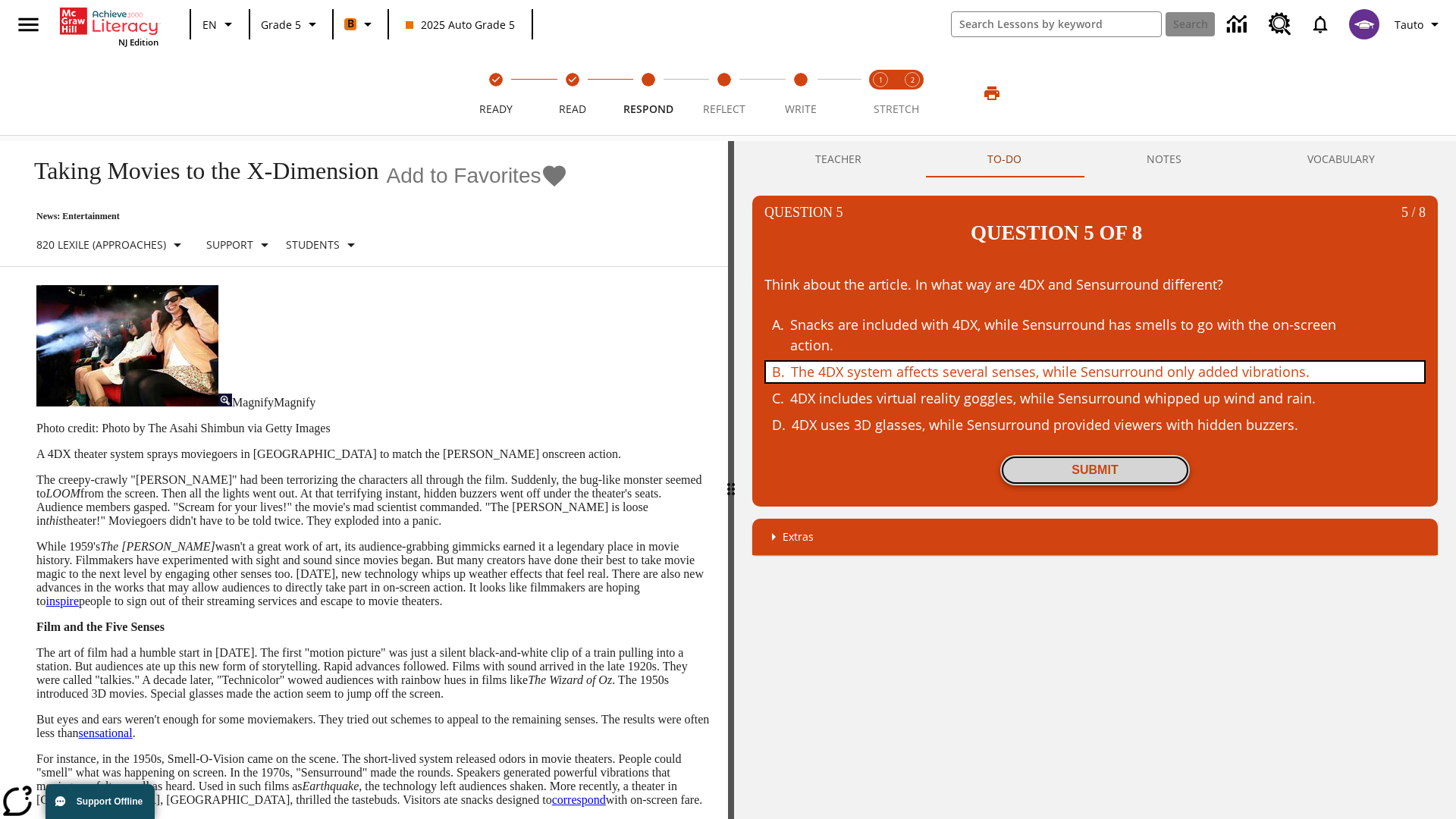
click at [1095, 455] on button "Submit" at bounding box center [1095, 470] width 190 height 31
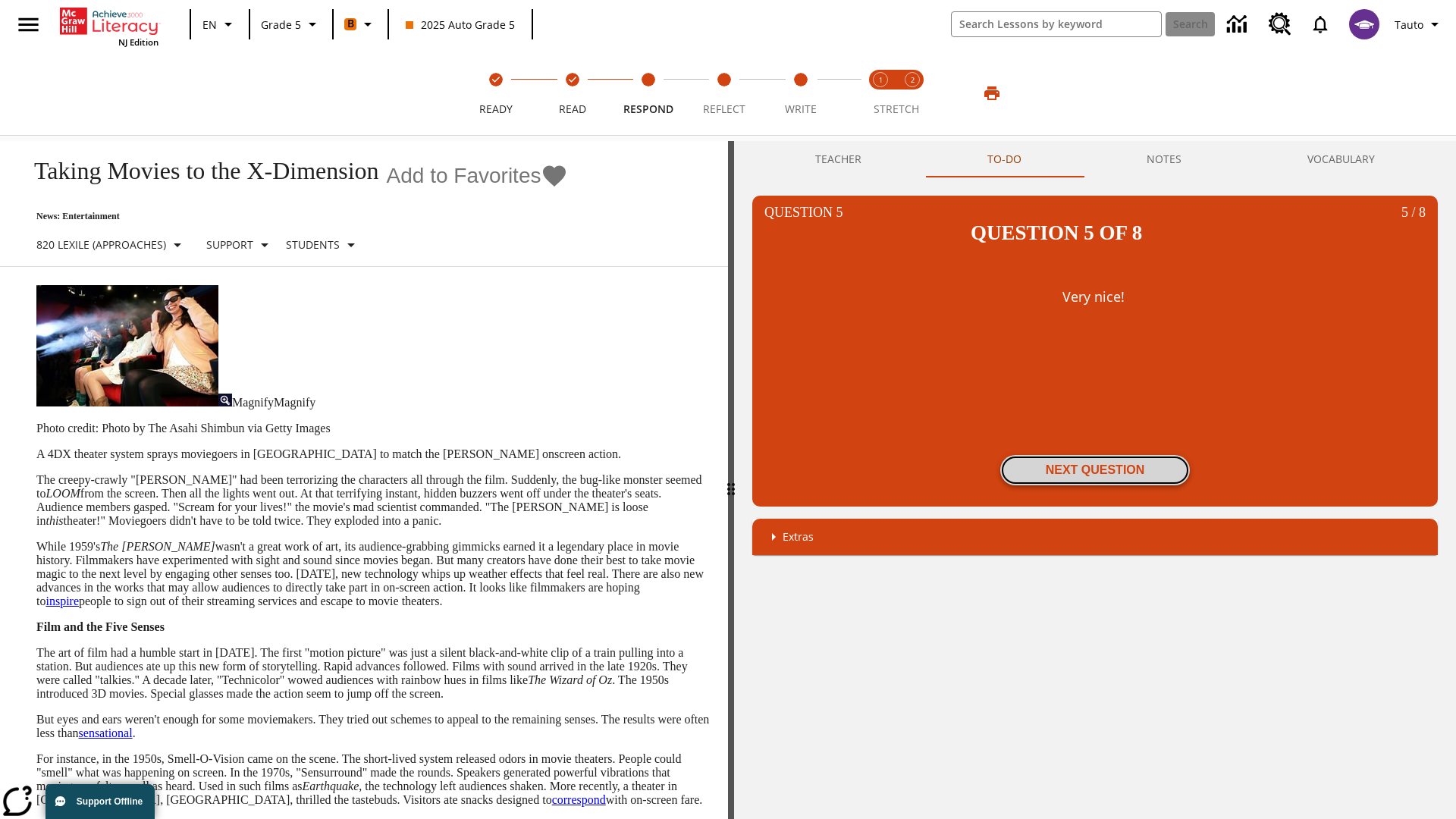
click at [1095, 455] on button "Next Question" at bounding box center [1095, 470] width 190 height 31
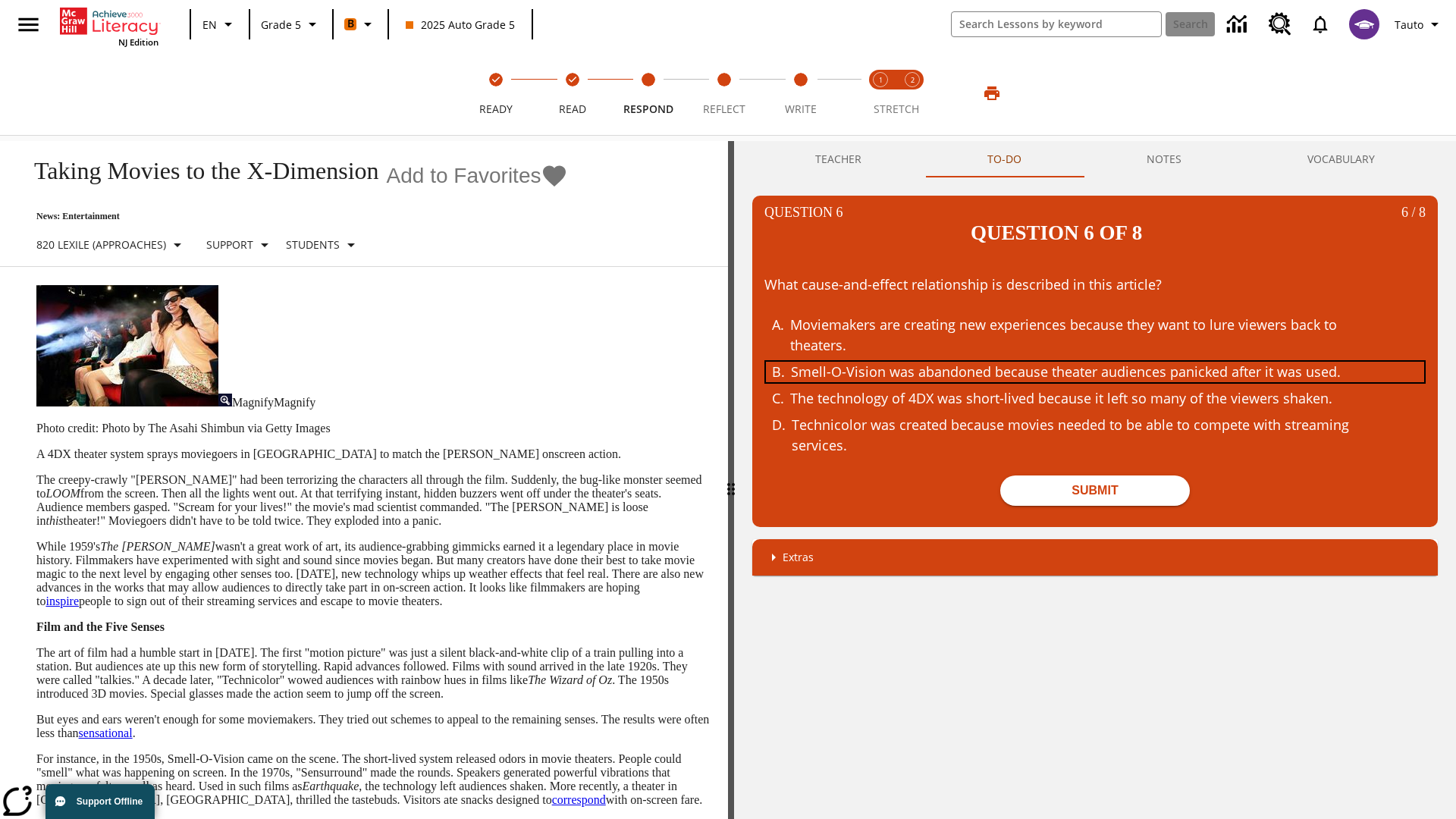
click at [1095, 362] on div "Smell-O-Vision was abandoned because theater audiences panicked after it was us…" at bounding box center [1084, 372] width 587 height 20
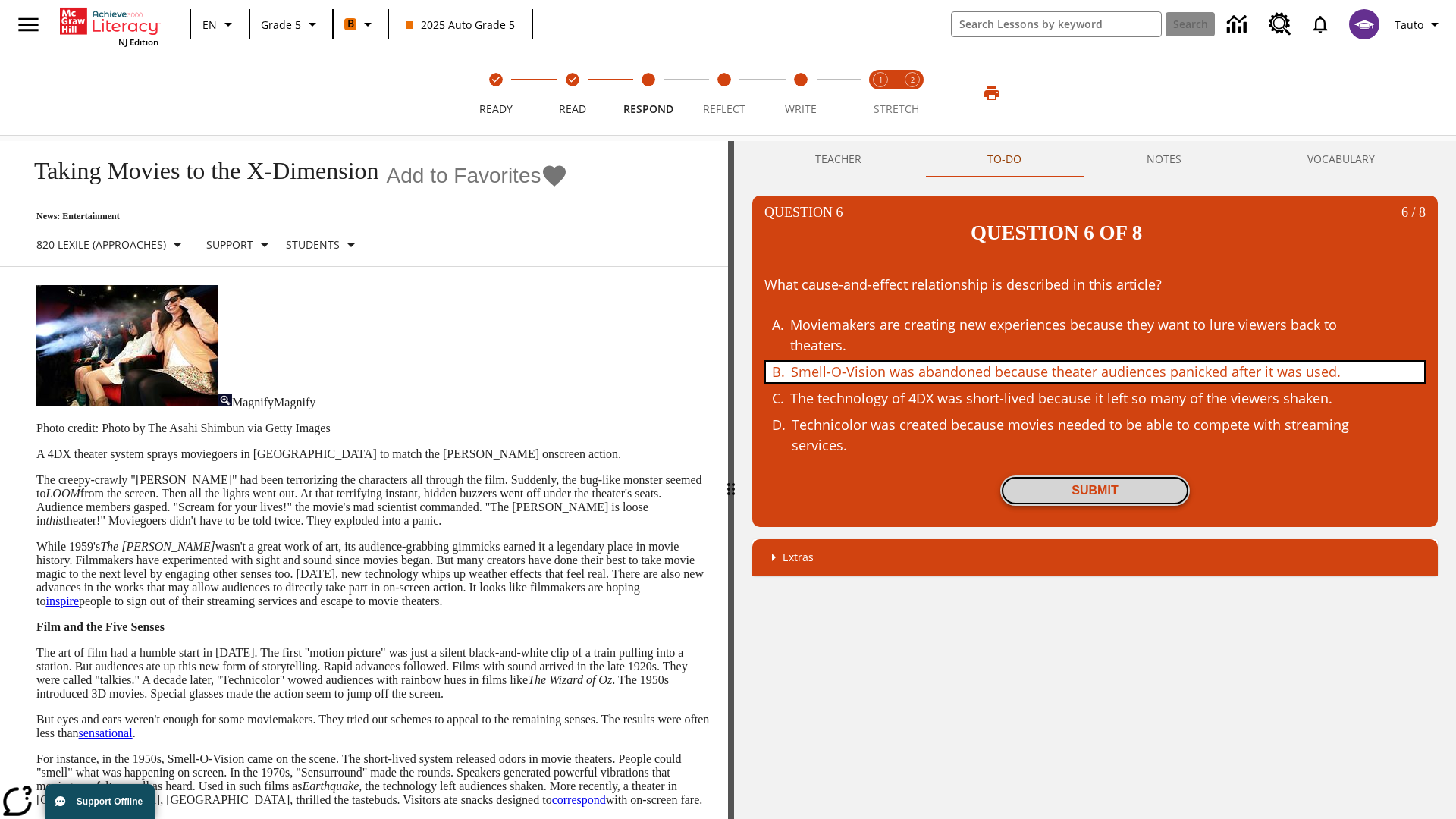
click at [1095, 475] on button "Submit" at bounding box center [1095, 490] width 190 height 31
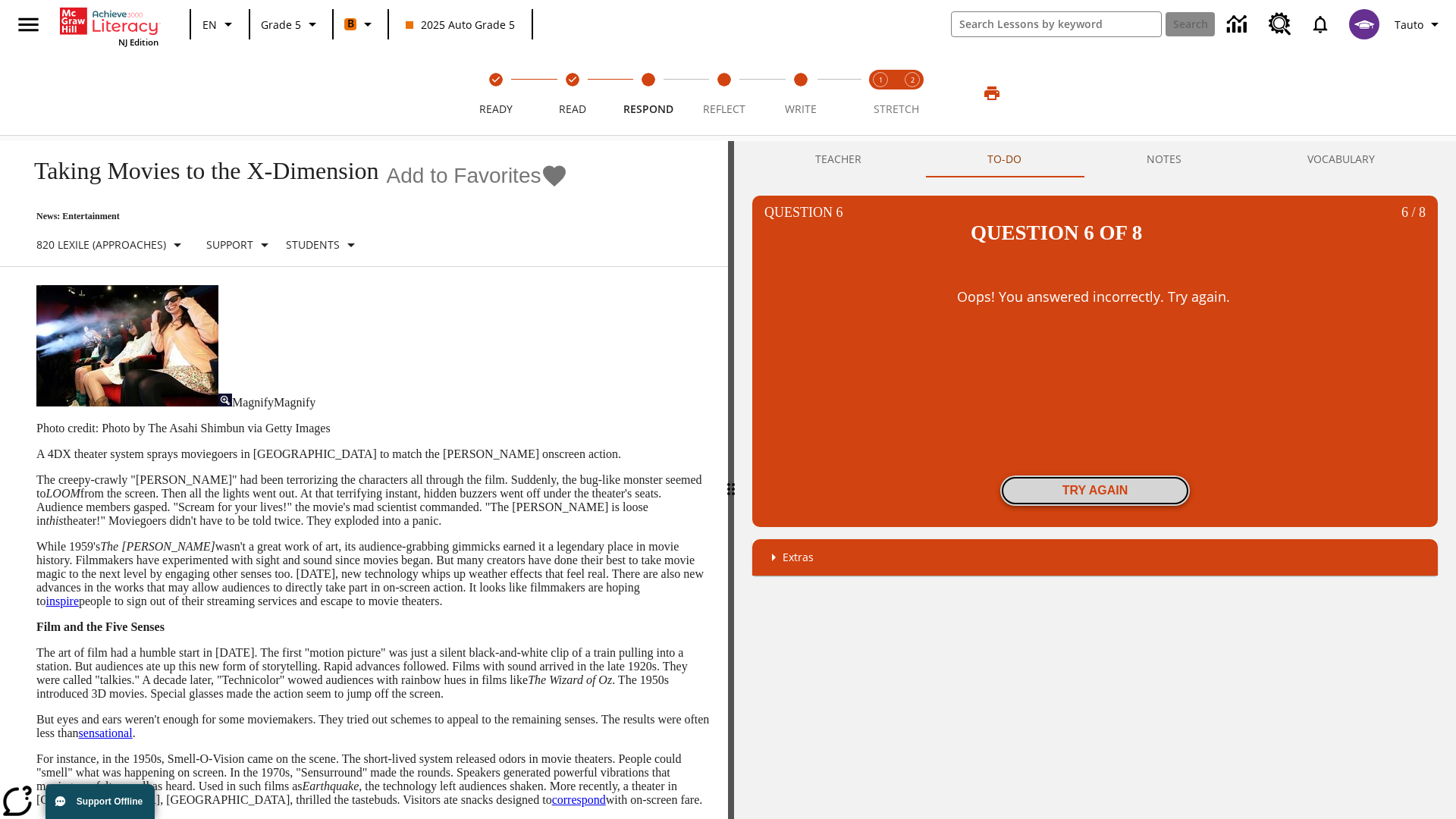
click at [1095, 475] on button "Try again" at bounding box center [1095, 490] width 190 height 31
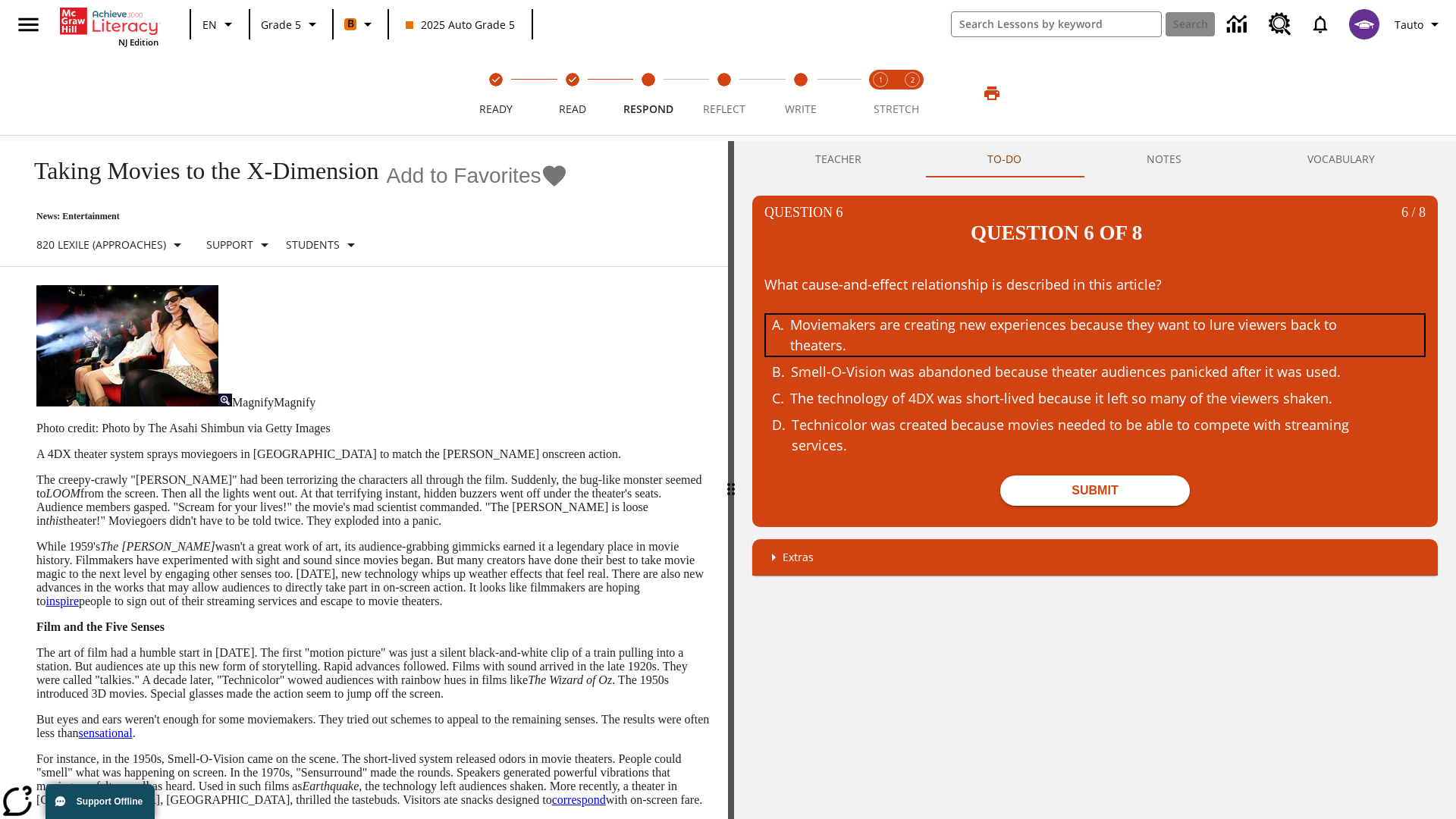
click at [1095, 315] on div "Moviemakers are creating new experiences because they want to lure viewers back…" at bounding box center [1083, 335] width 587 height 41
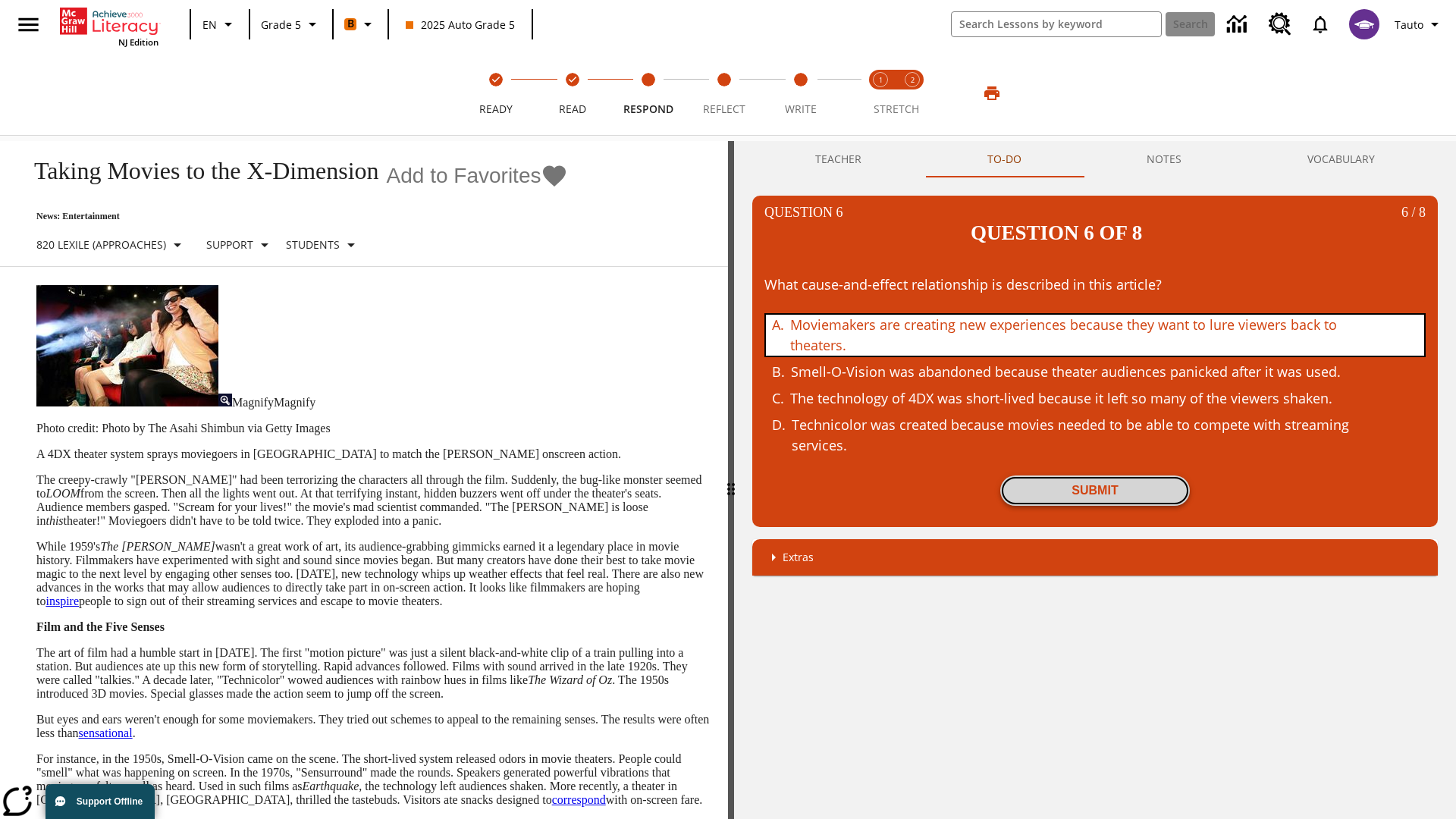
click at [1095, 475] on button "Submit" at bounding box center [1095, 490] width 190 height 31
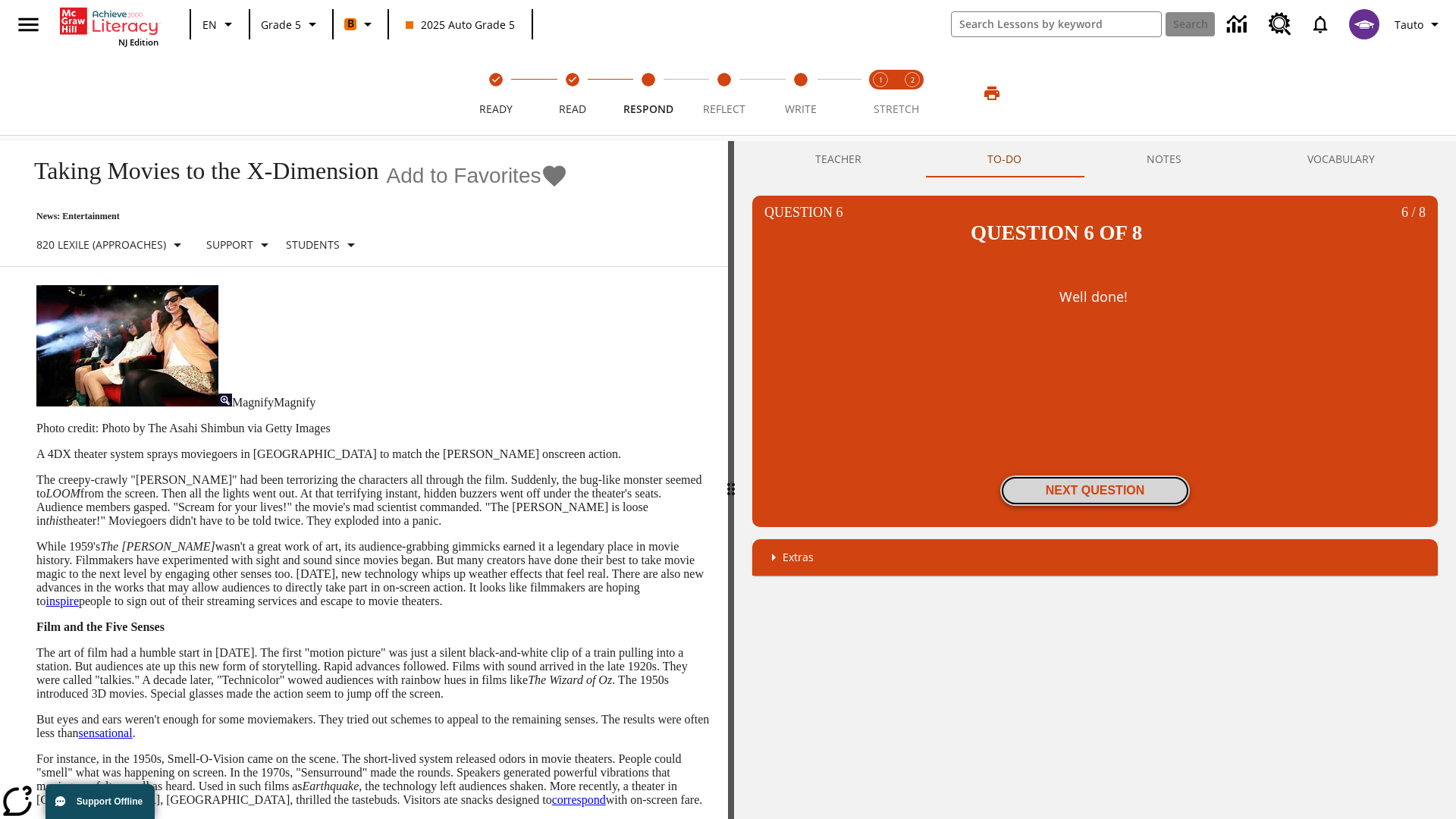
click at [1095, 475] on button "Next Question" at bounding box center [1095, 490] width 190 height 31
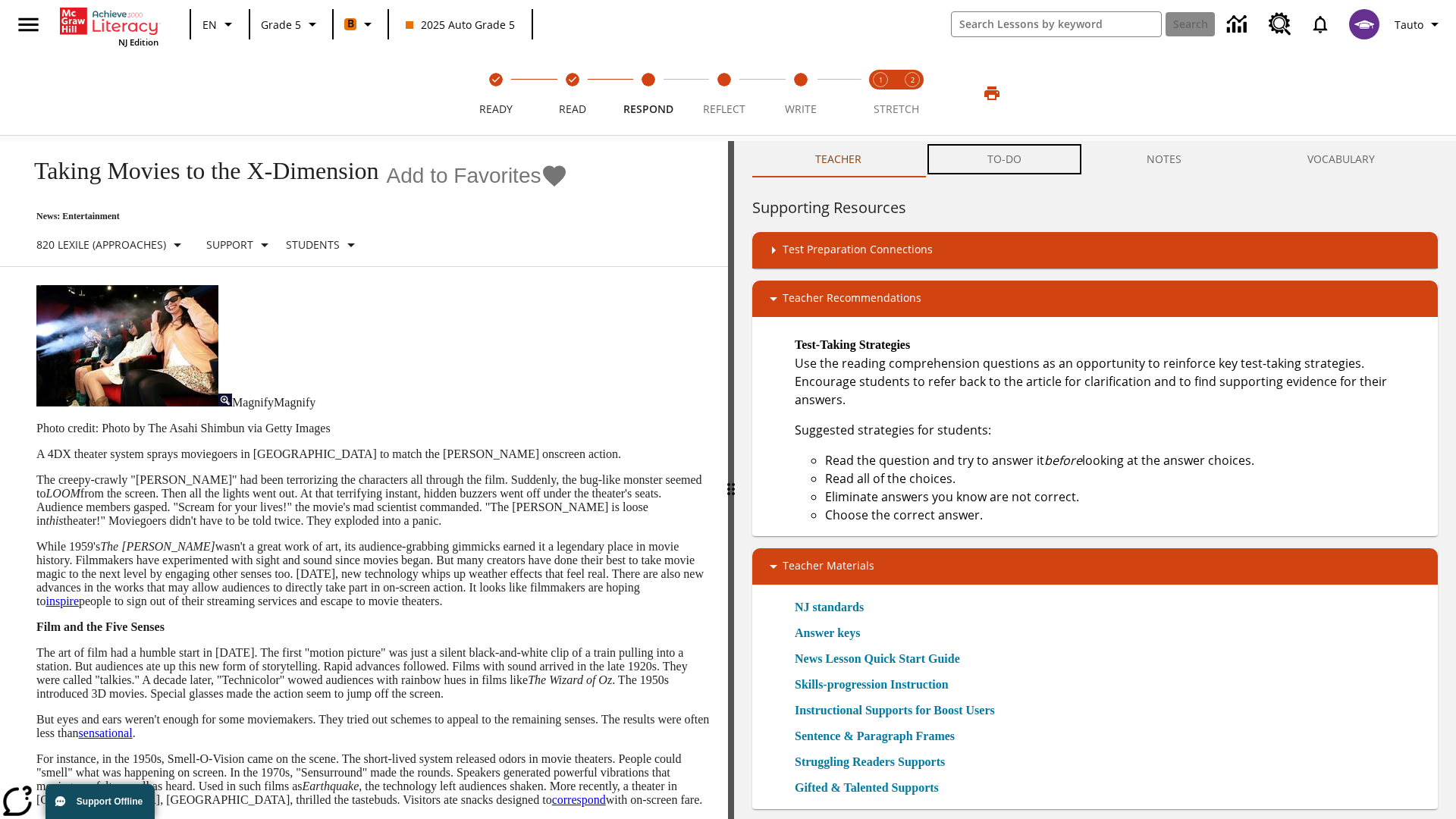
click at [1005, 159] on button "TO-DO" at bounding box center [1005, 159] width 160 height 36
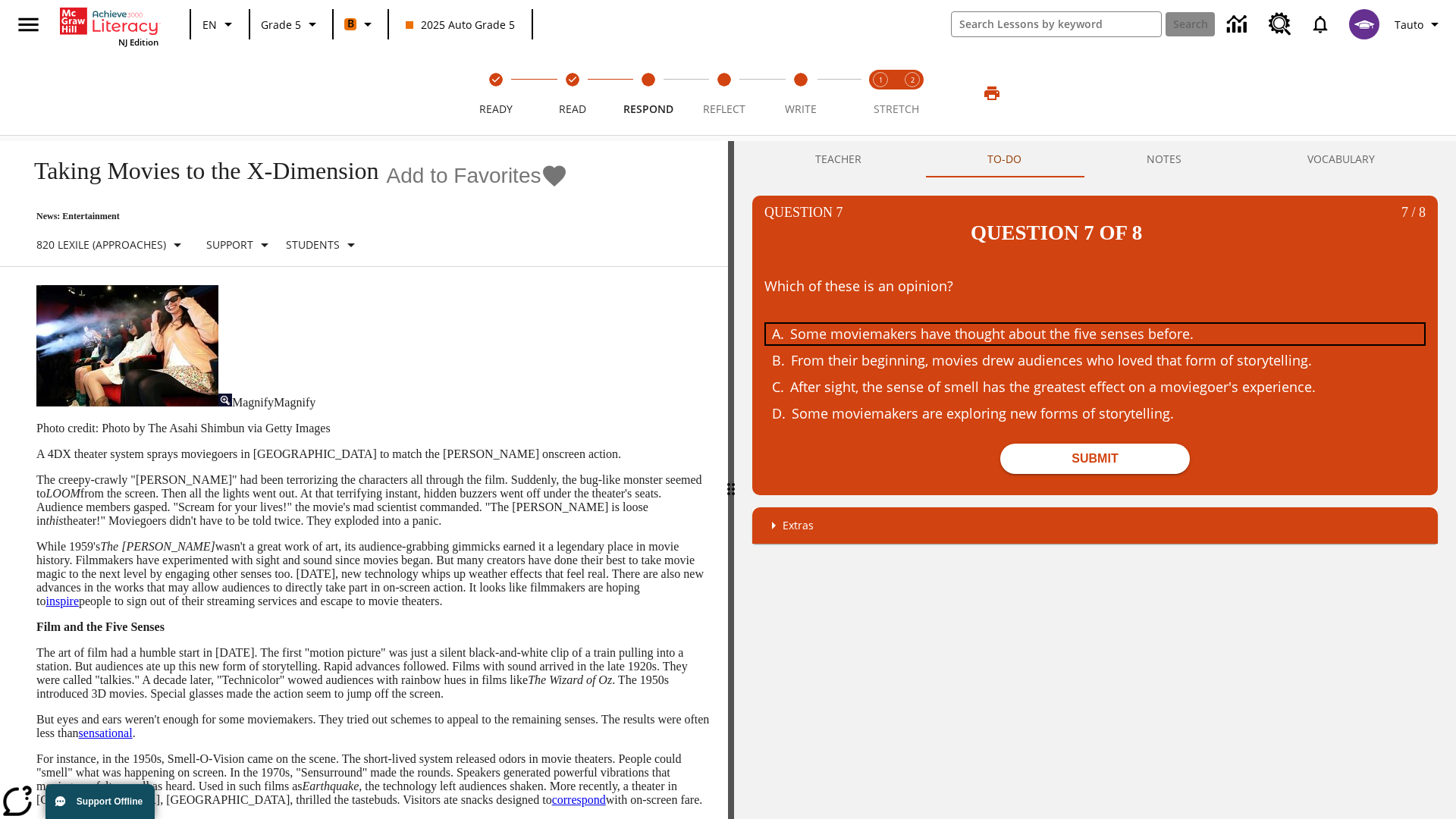
click at [1095, 324] on div "Some moviemakers have thought about the five senses before." at bounding box center [1083, 334] width 587 height 20
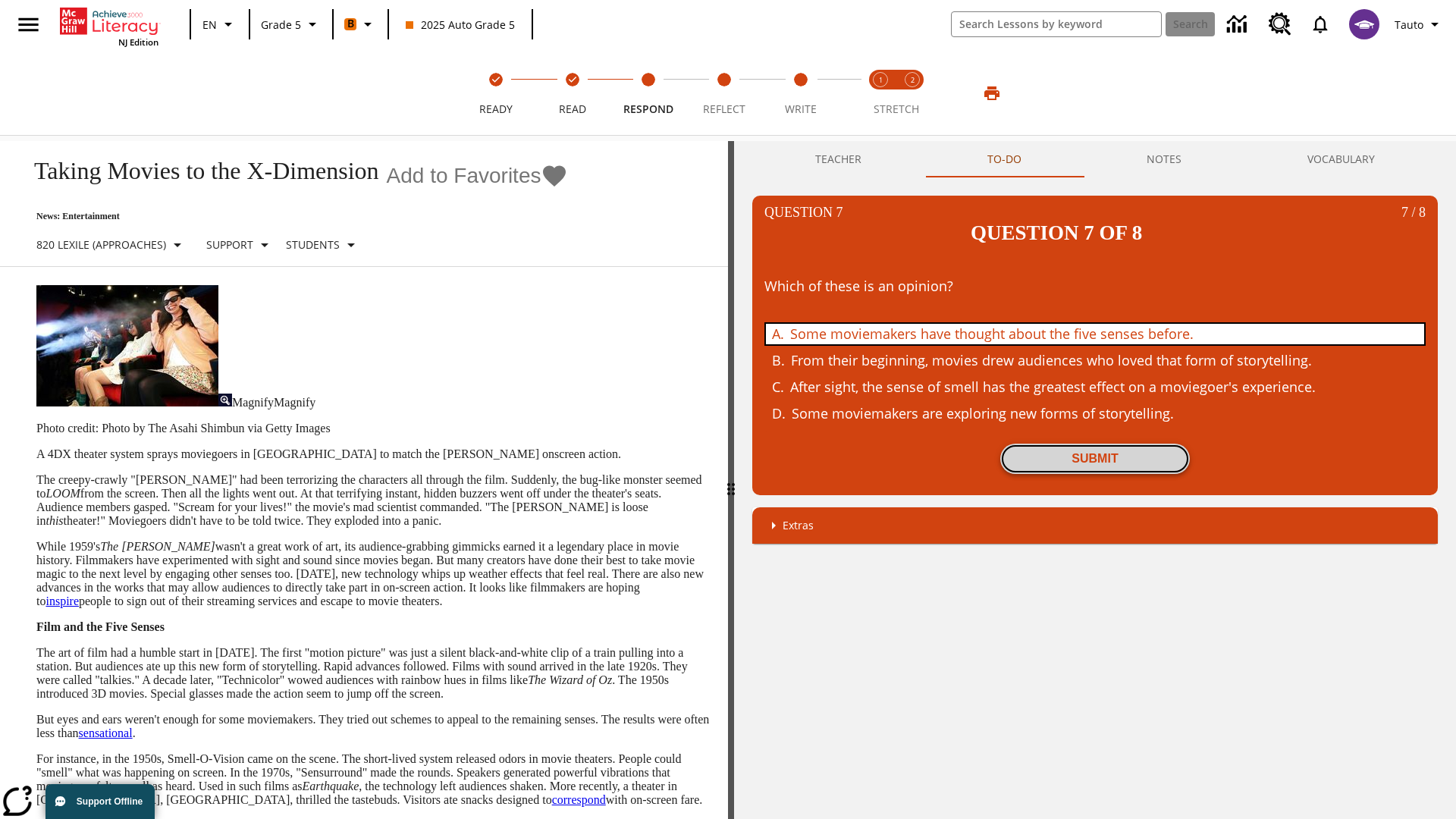
click at [1095, 444] on button "Submit" at bounding box center [1095, 459] width 190 height 31
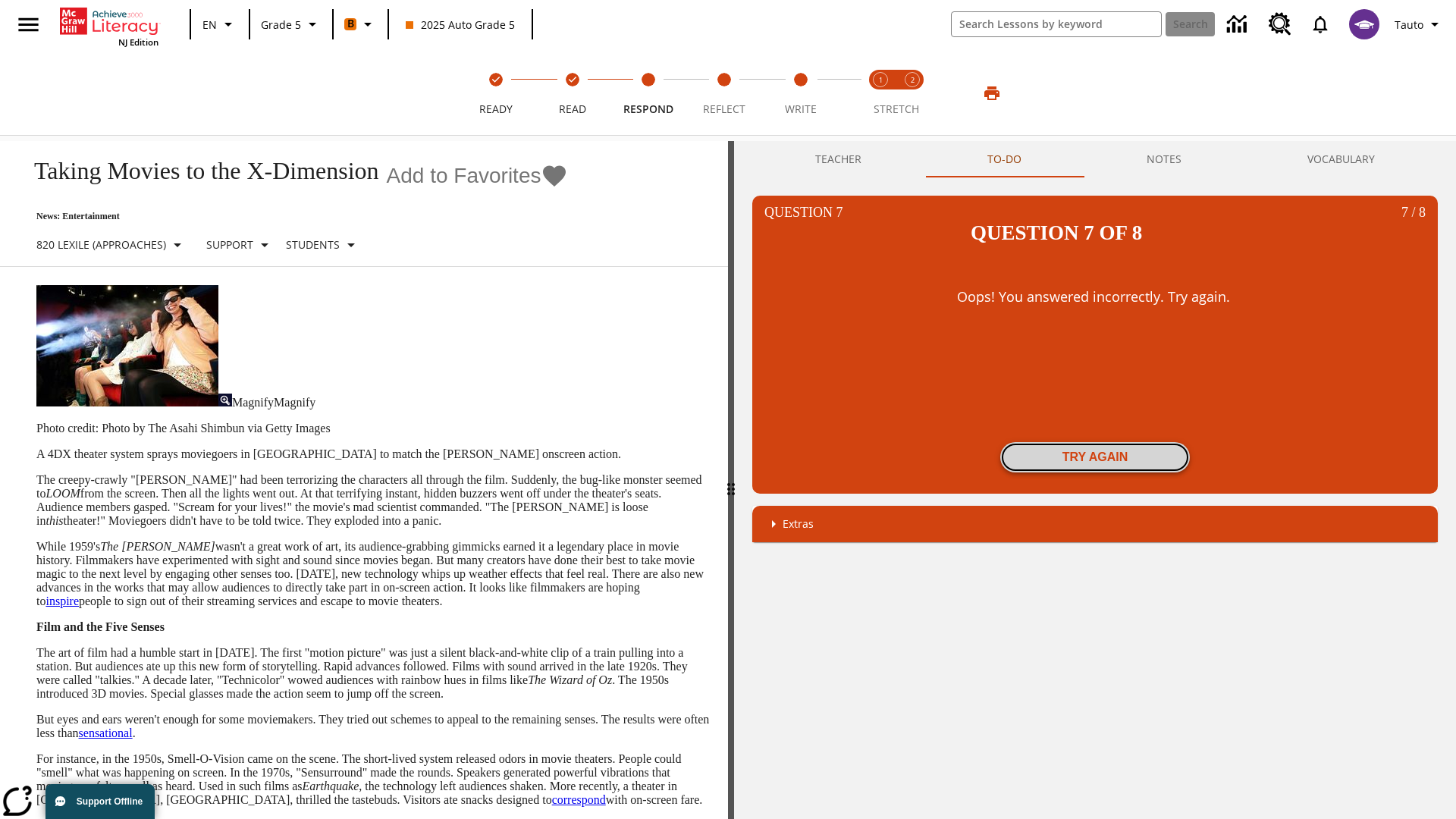
click at [1095, 442] on button "Try again" at bounding box center [1095, 457] width 190 height 31
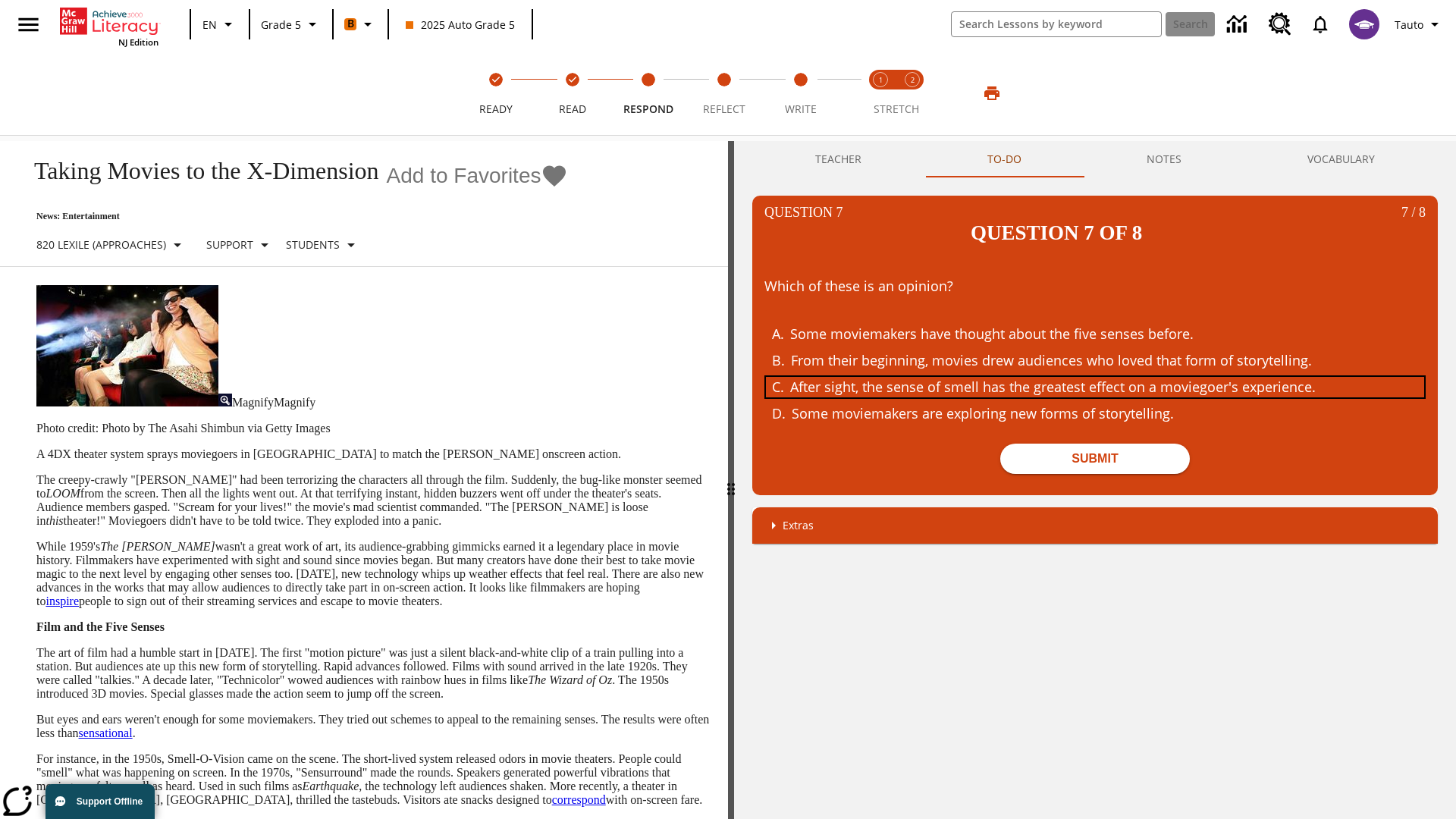
click at [1095, 377] on div "After sight, the sense of smell has the greatest effect on a moviegoer's experi…" at bounding box center [1083, 388] width 587 height 20
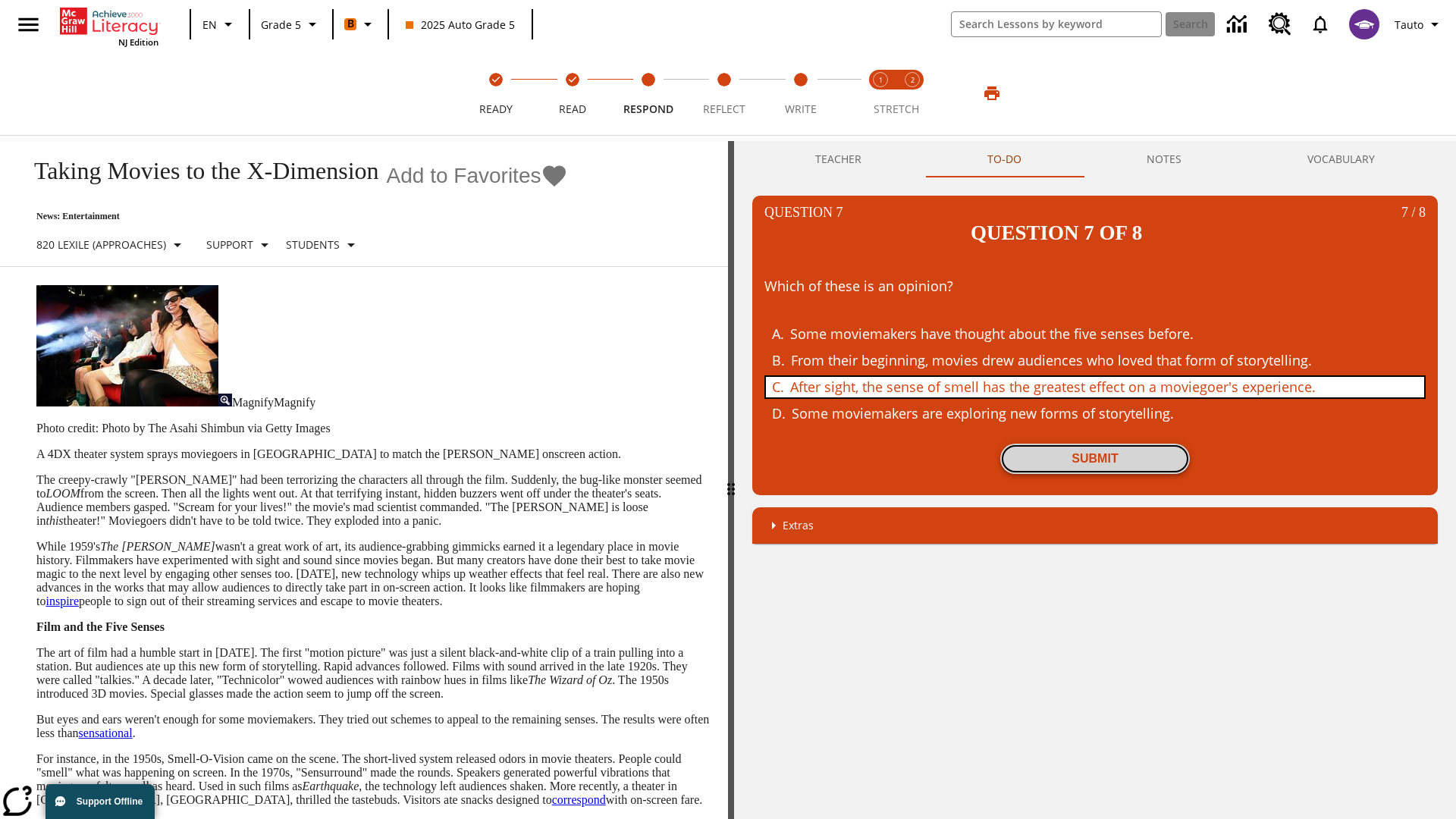
click at [1095, 444] on button "Submit" at bounding box center [1095, 459] width 190 height 31
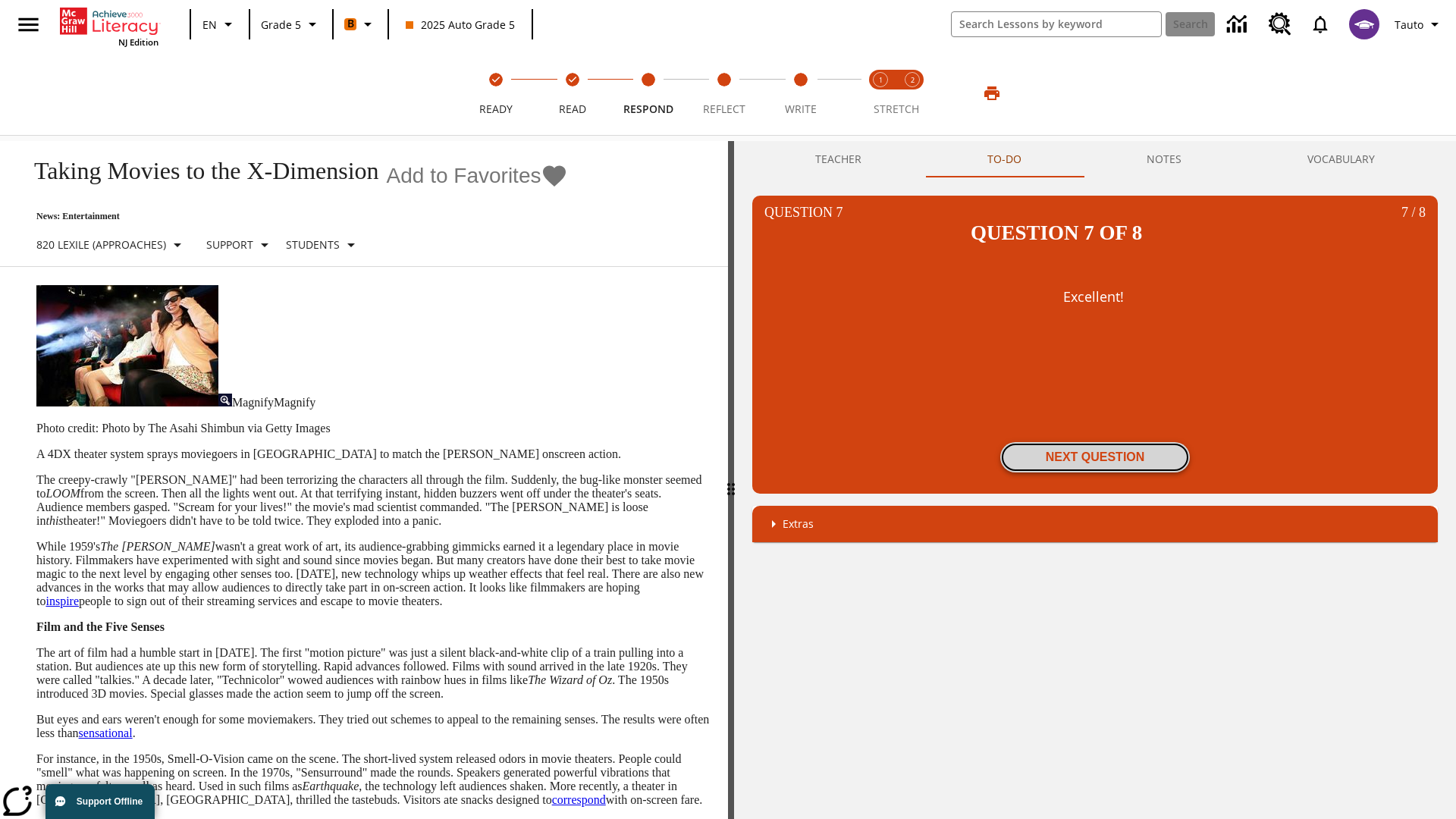
click at [1095, 442] on button "Next Question" at bounding box center [1095, 457] width 190 height 31
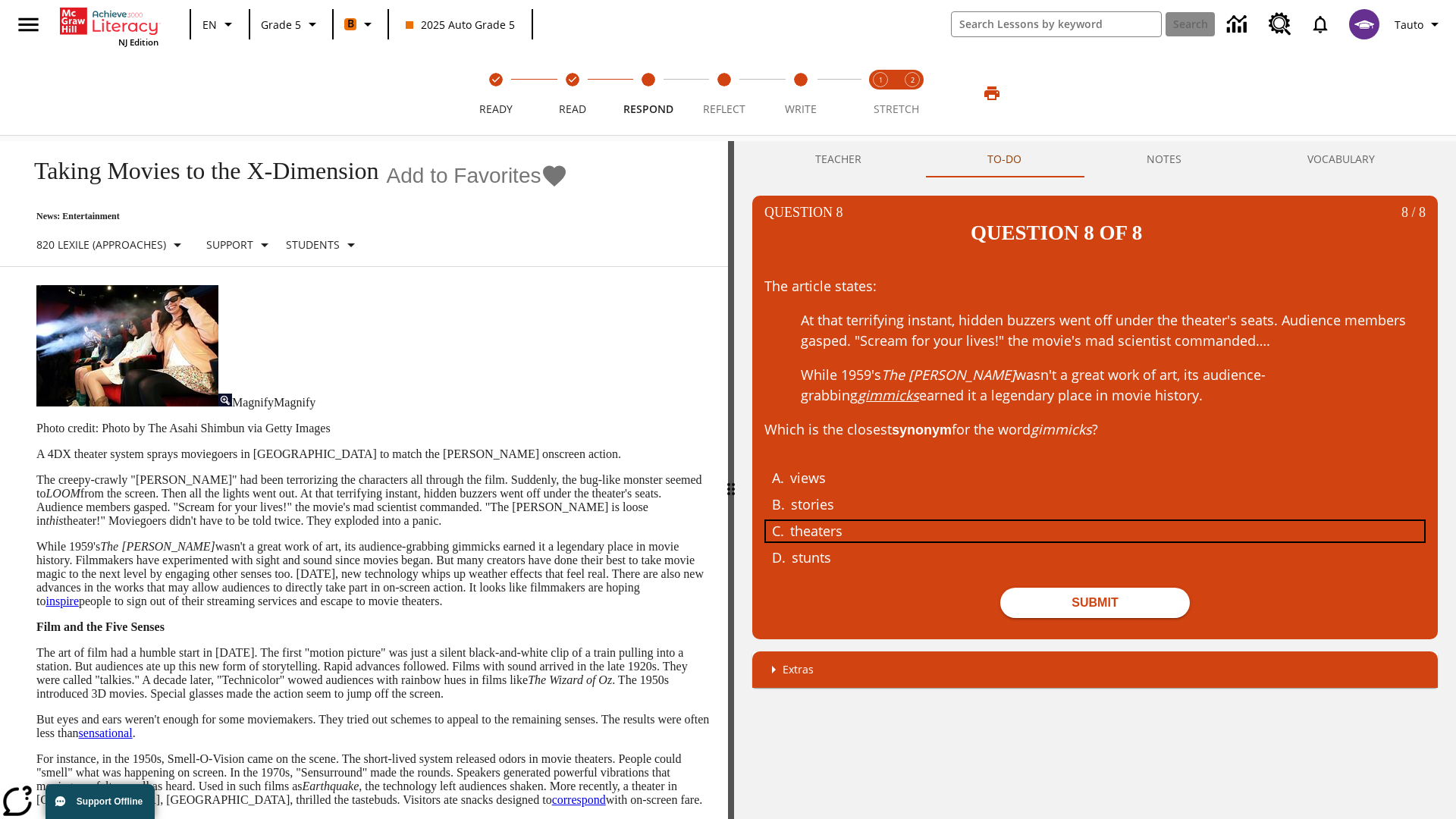
click at [1095, 521] on div "theaters" at bounding box center [1083, 531] width 587 height 20
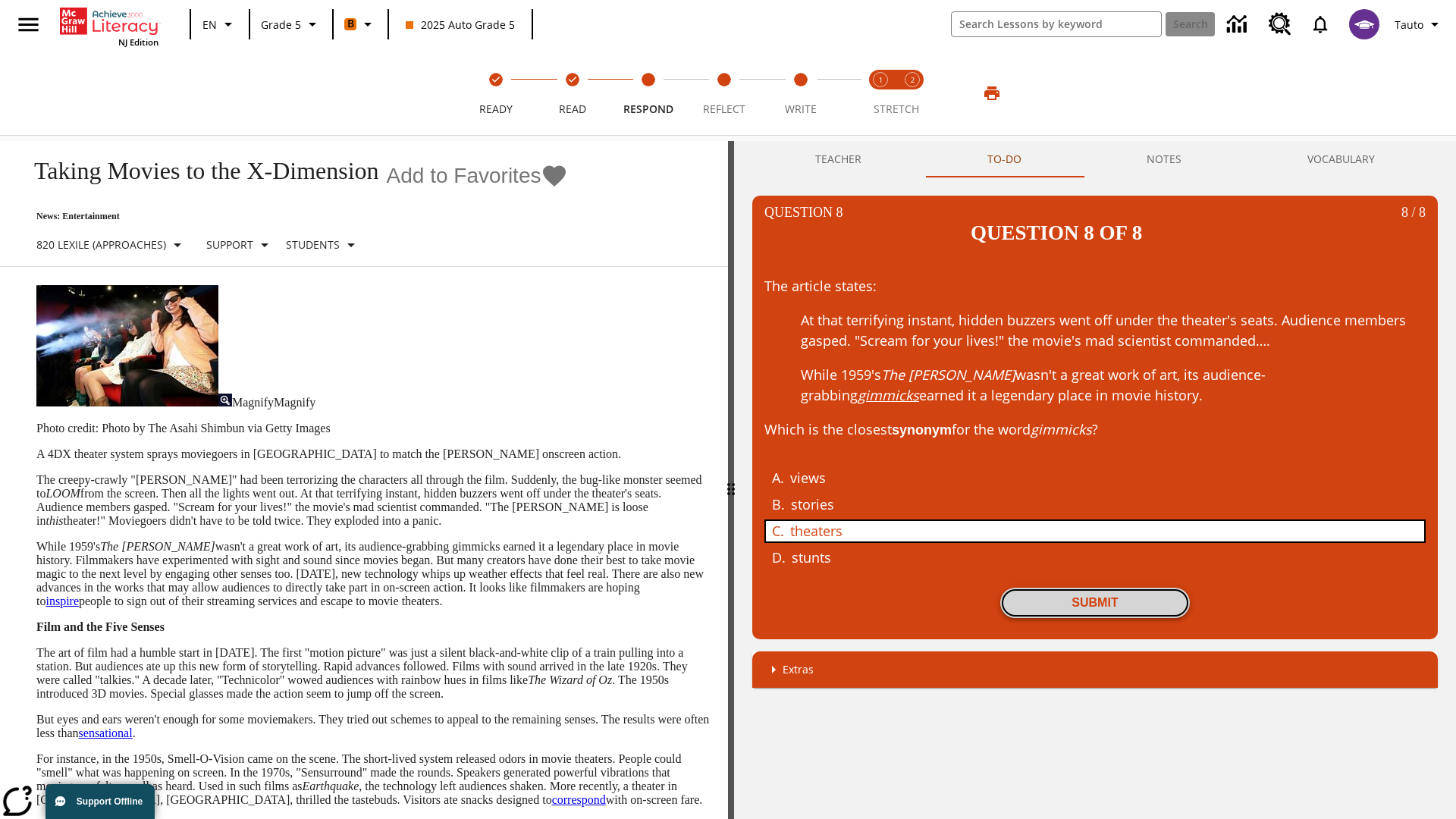
click at [1095, 588] on button "Submit" at bounding box center [1095, 602] width 190 height 31
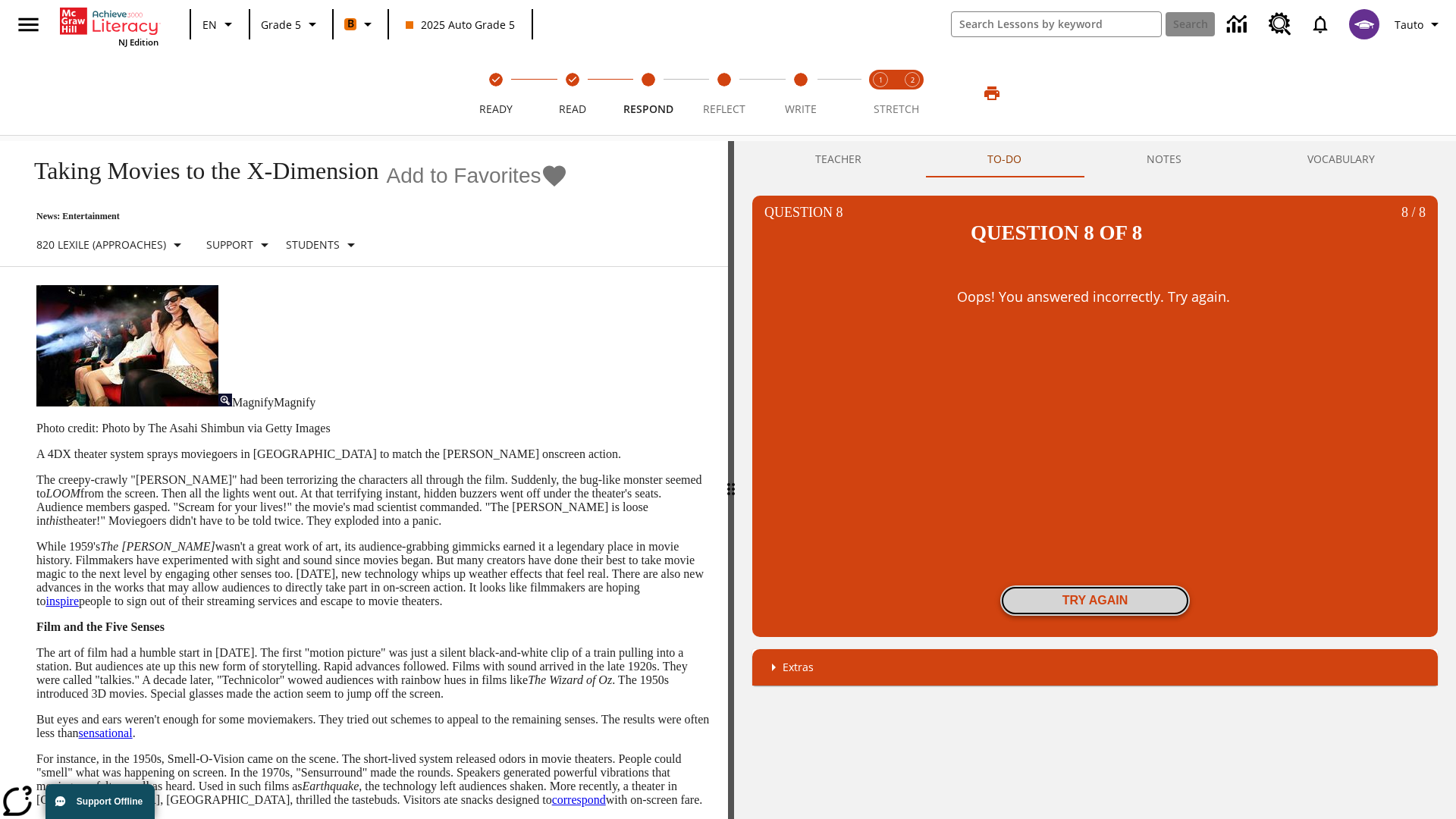
click at [1095, 585] on button "Try again" at bounding box center [1095, 600] width 190 height 31
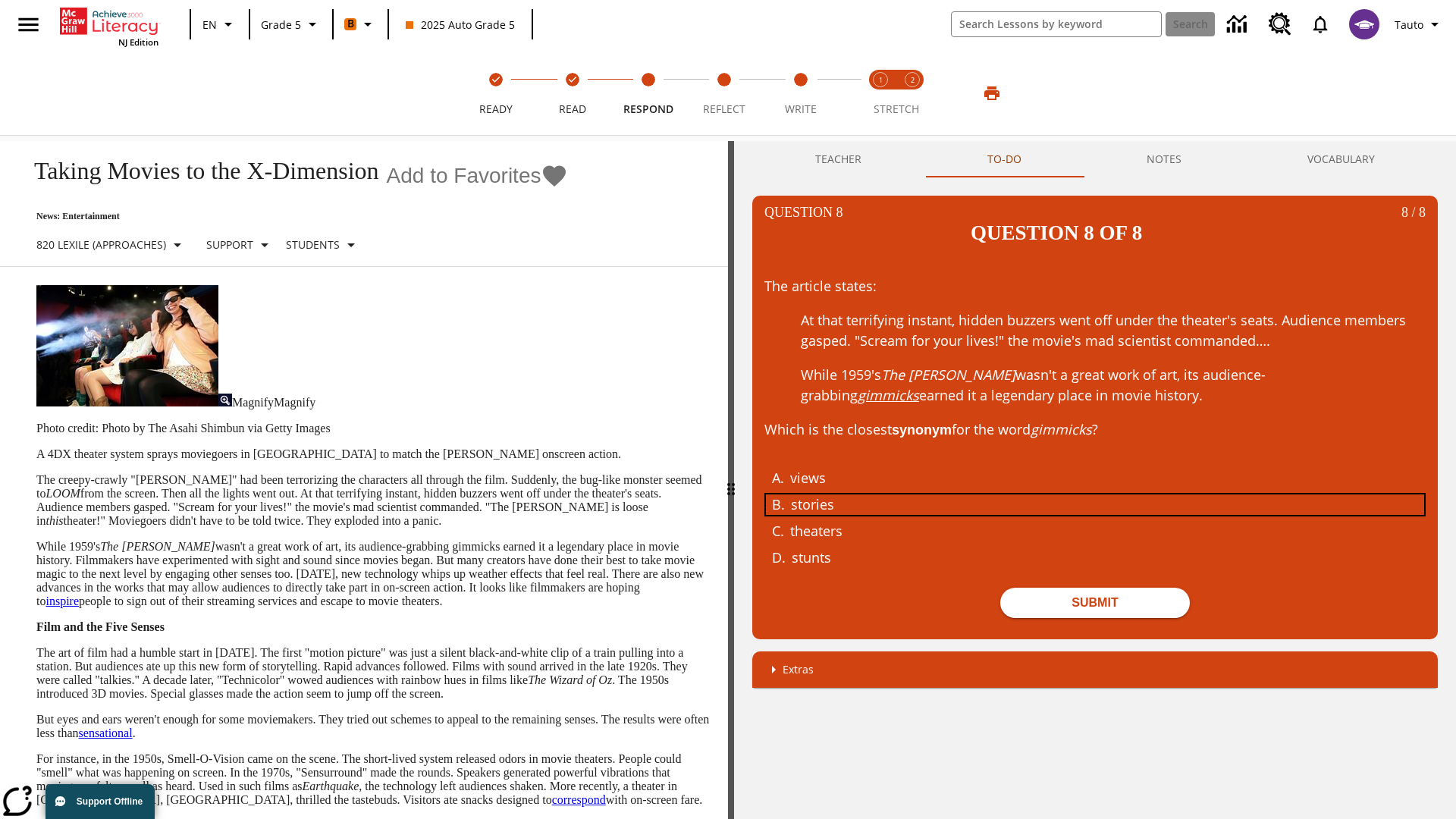
click at [1095, 494] on div "stories" at bounding box center [1084, 504] width 587 height 20
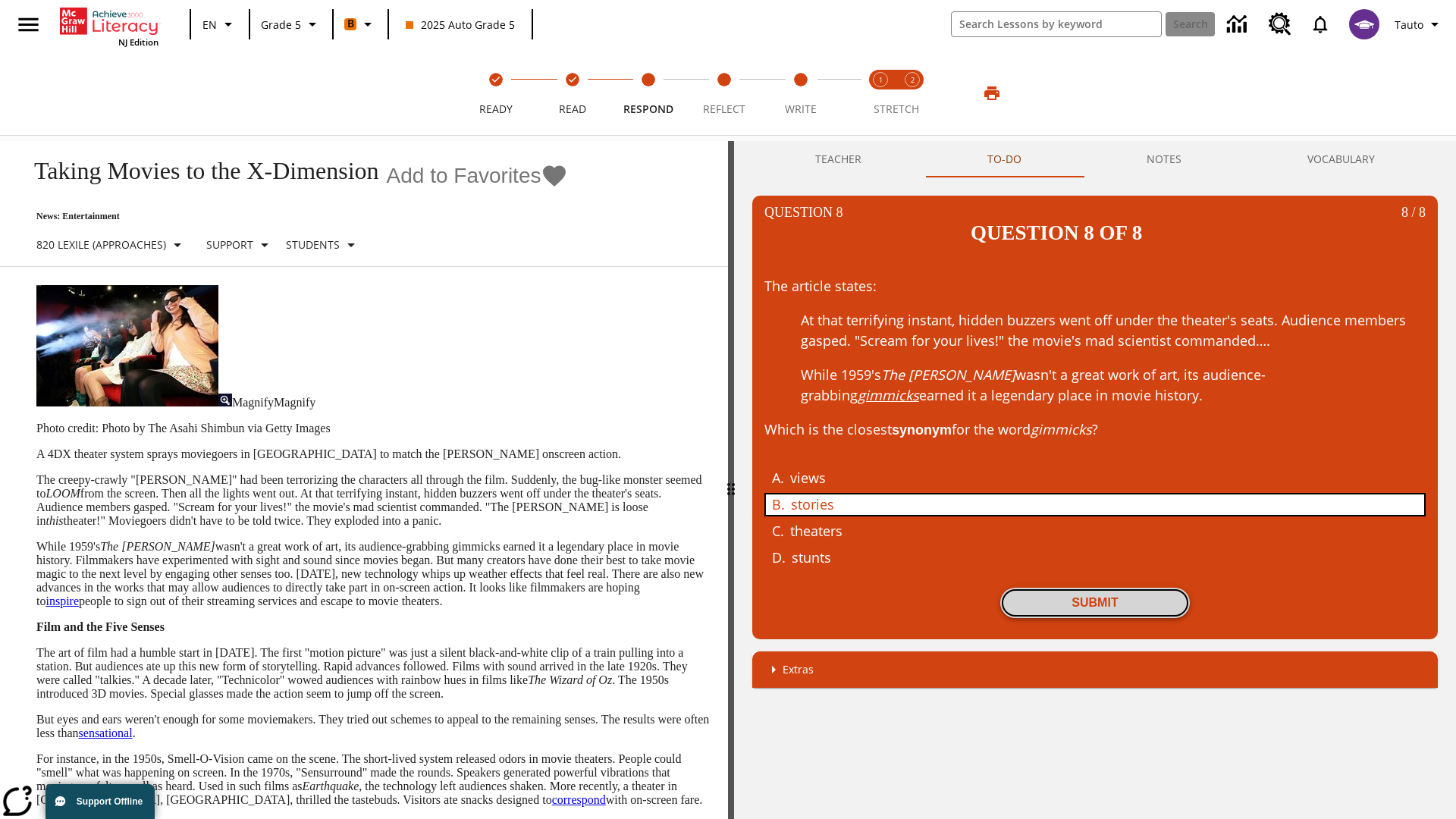
click at [1095, 588] on button "Submit" at bounding box center [1095, 602] width 190 height 31
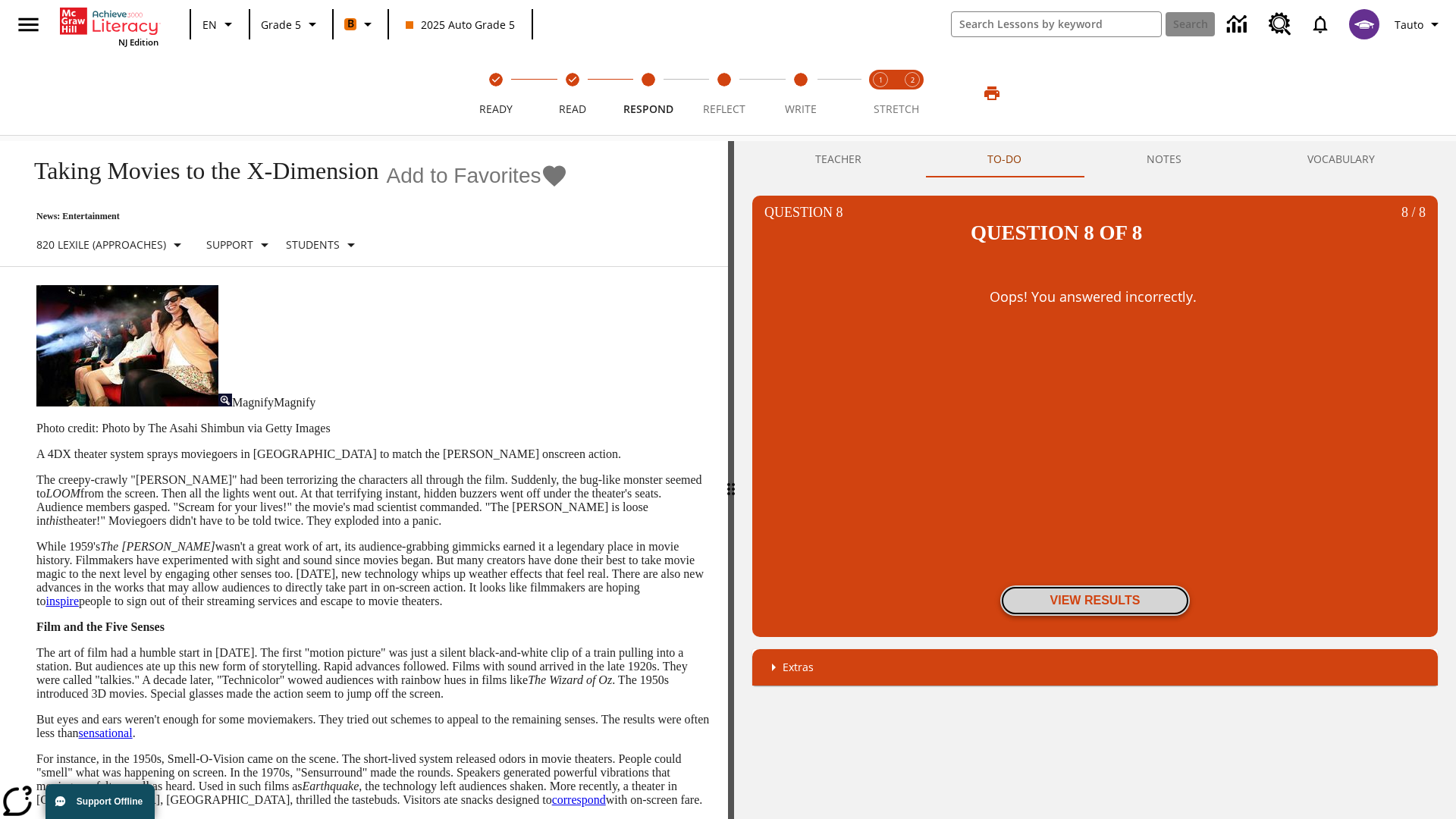
click at [1095, 585] on button "View Results" at bounding box center [1095, 600] width 190 height 31
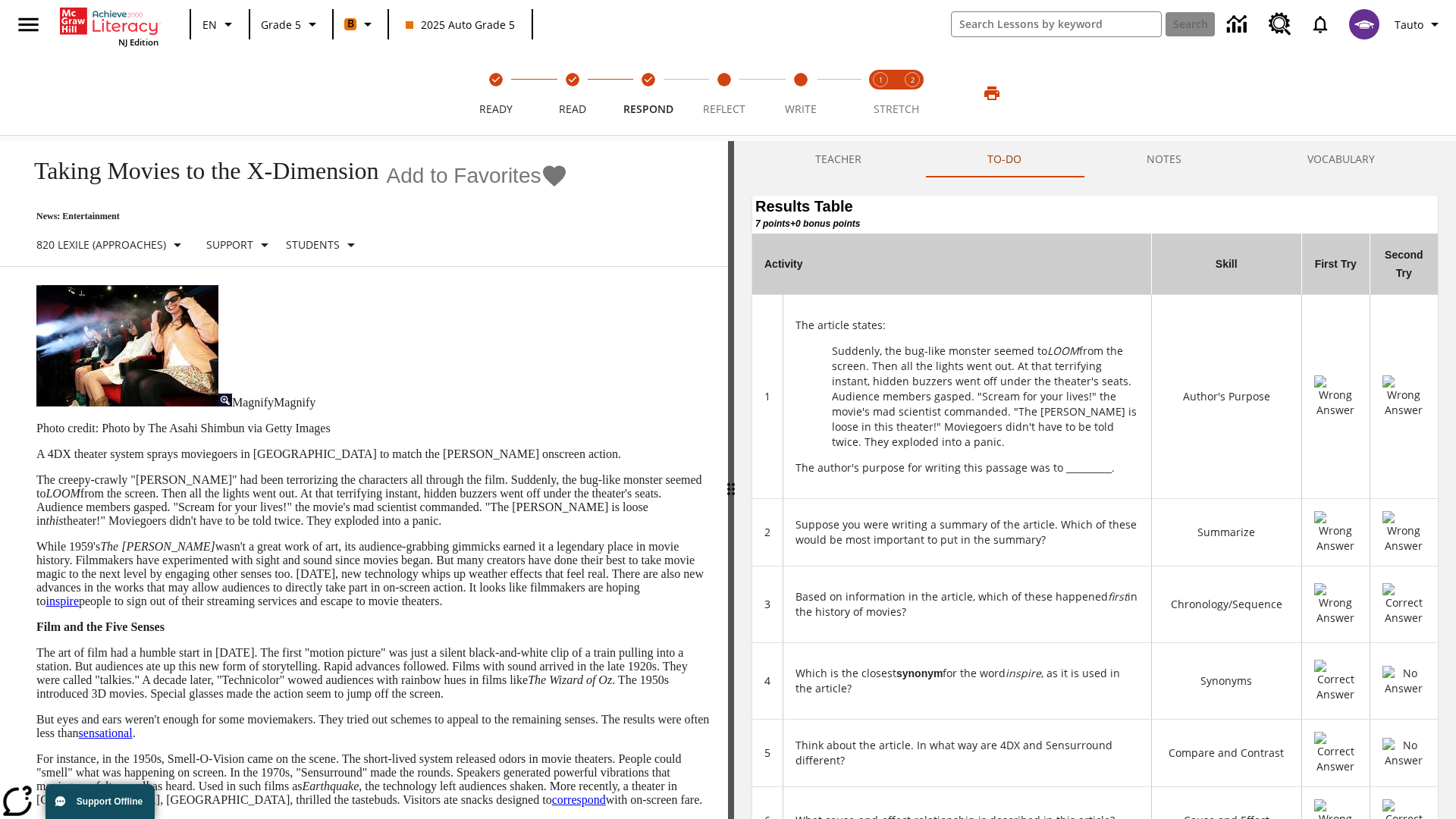
scroll to position [414, 0]
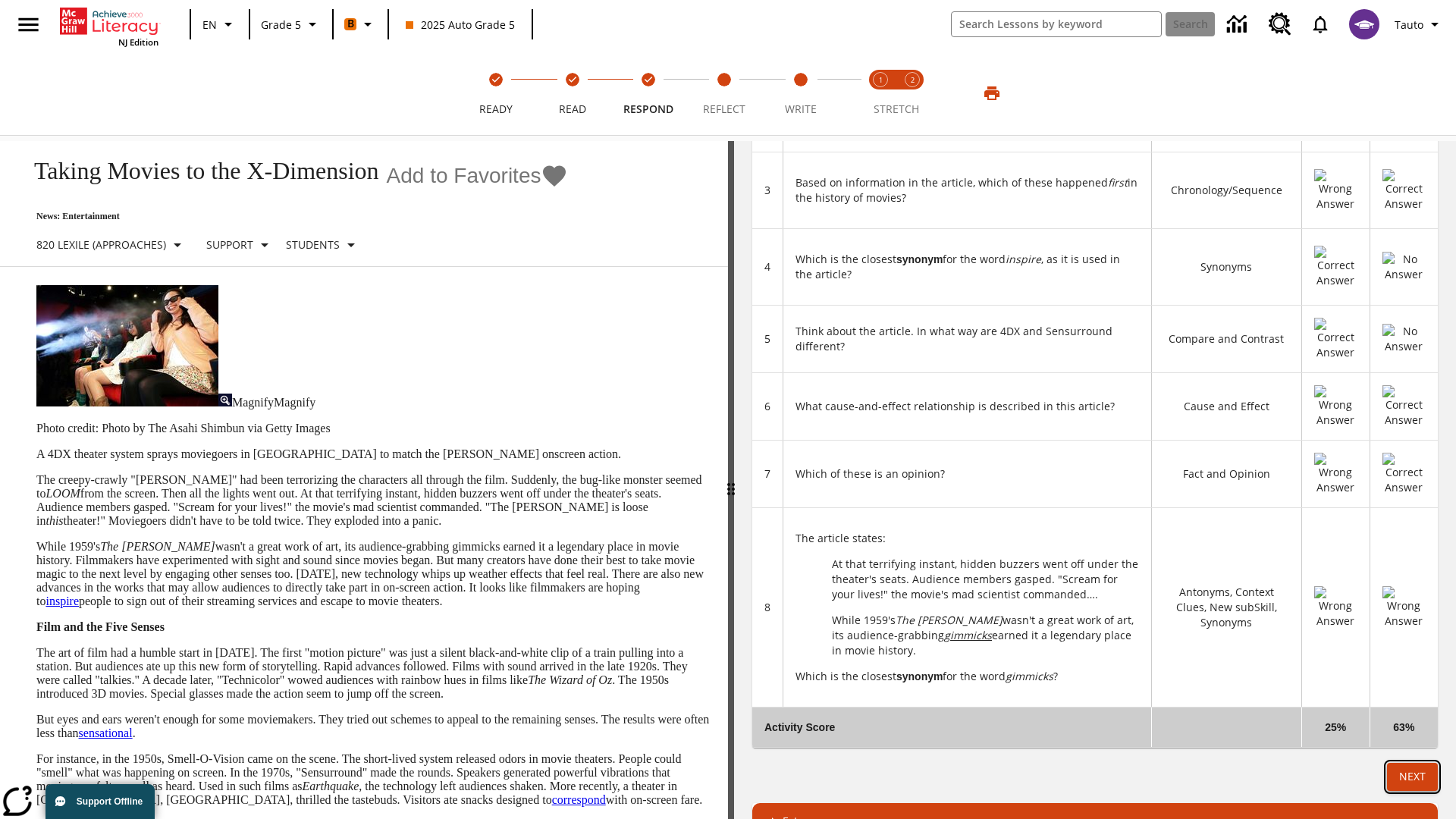
click at [1412, 763] on button "Next" at bounding box center [1412, 777] width 51 height 28
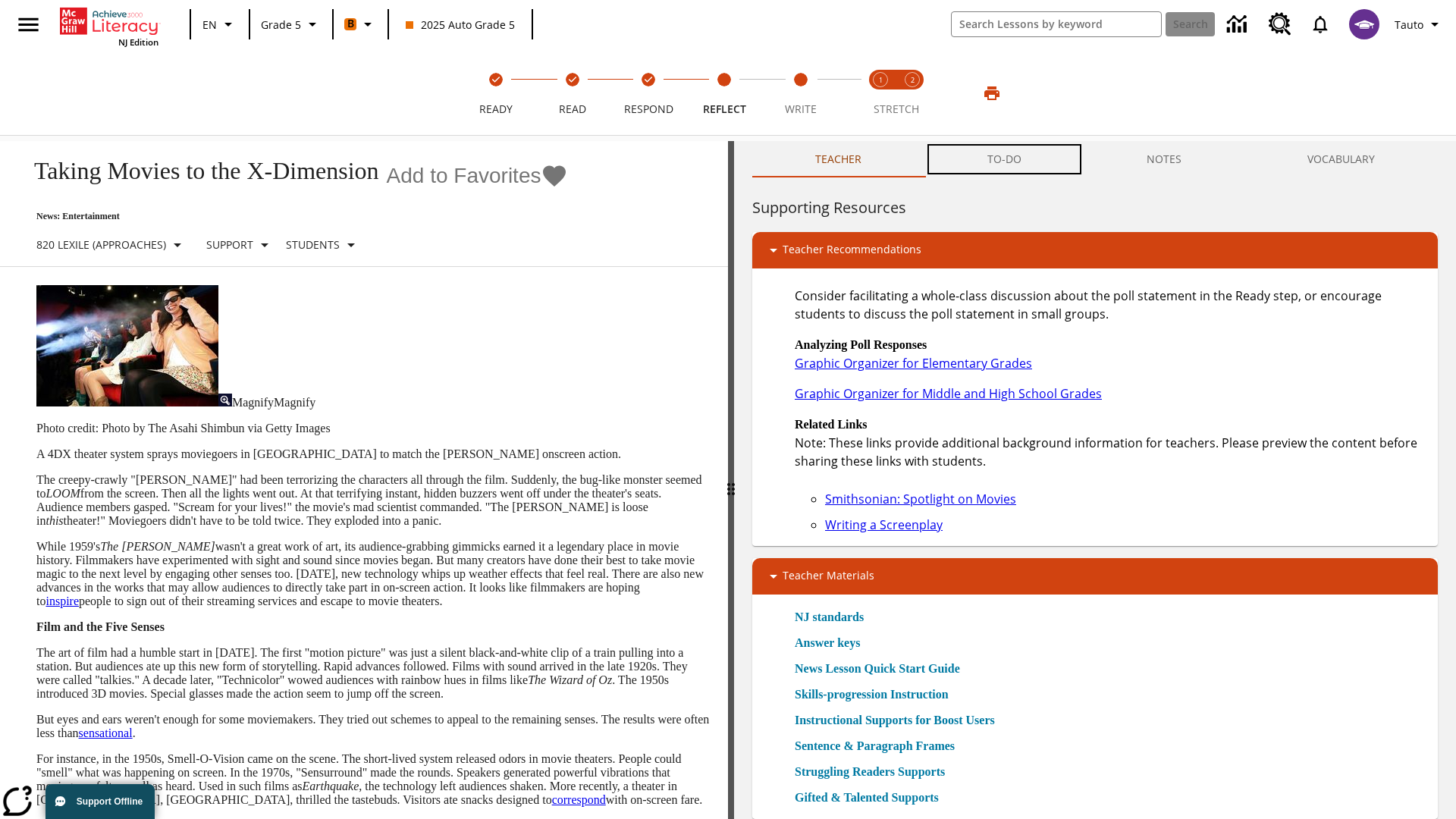
click at [1005, 159] on button "TO-DO" at bounding box center [1005, 159] width 160 height 36
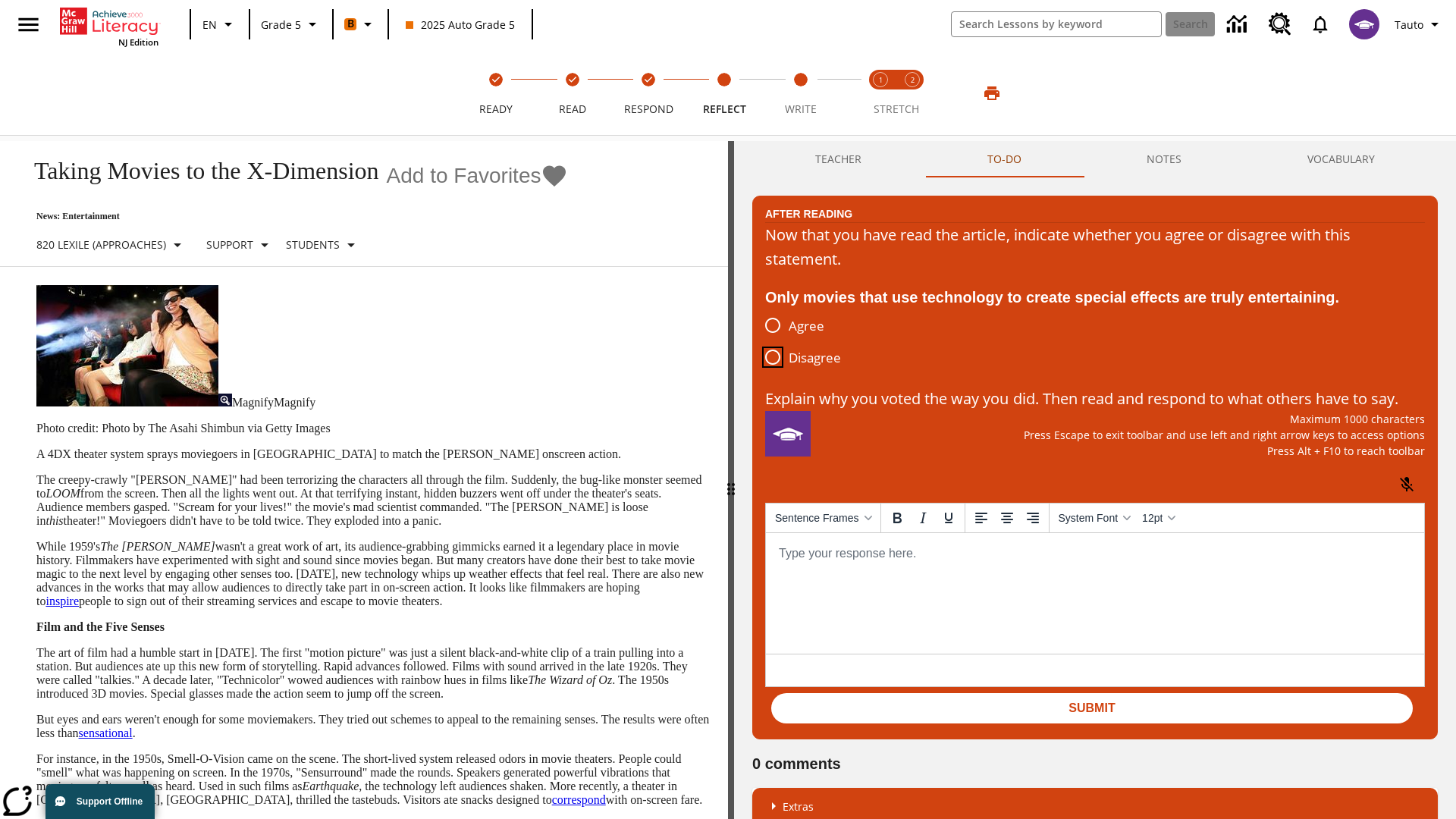
click at [773, 358] on input "Disagree" at bounding box center [773, 357] width 32 height 32
radio input "true"
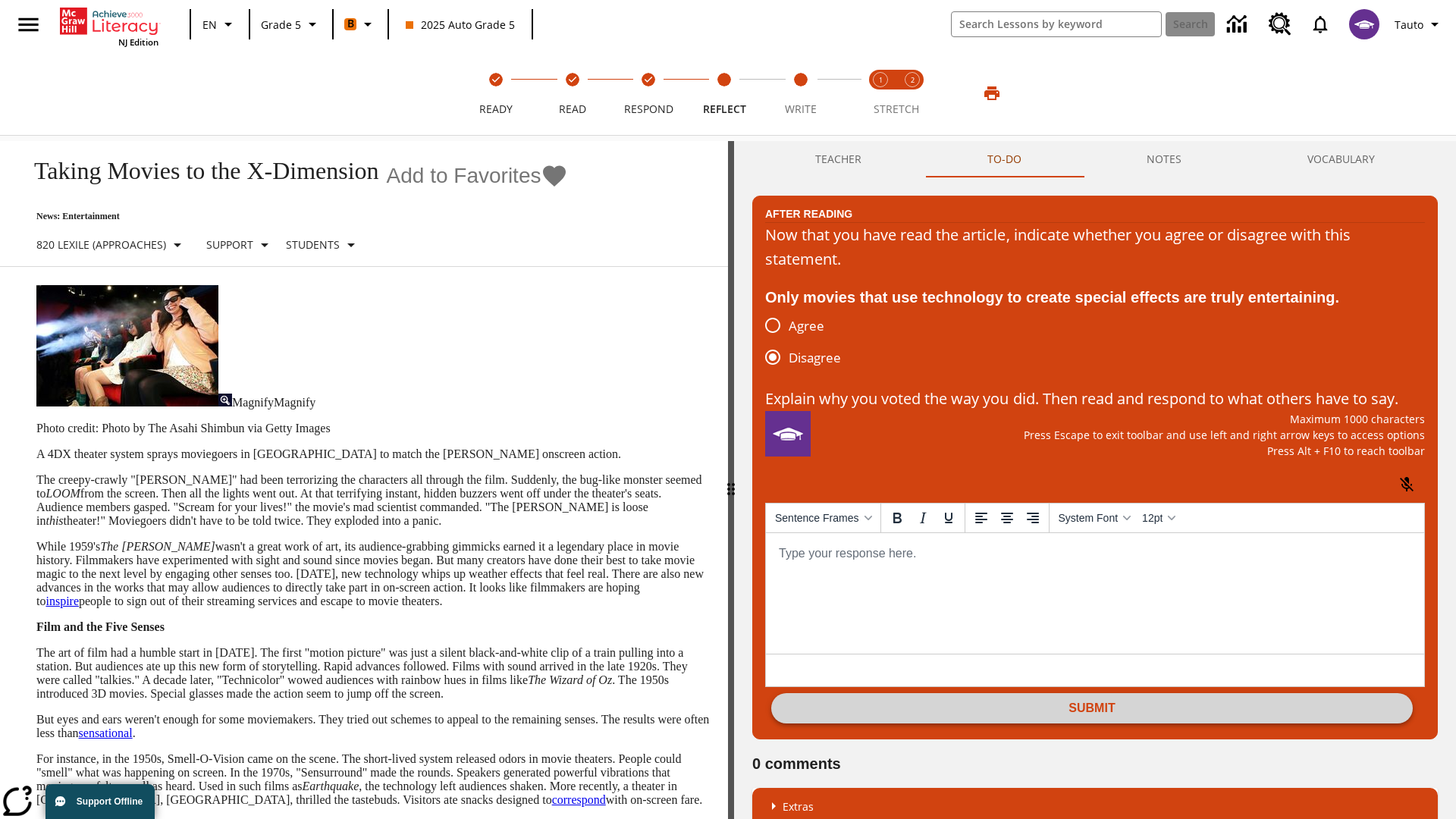
click at [1092, 723] on button "Submit" at bounding box center [1092, 708] width 642 height 31
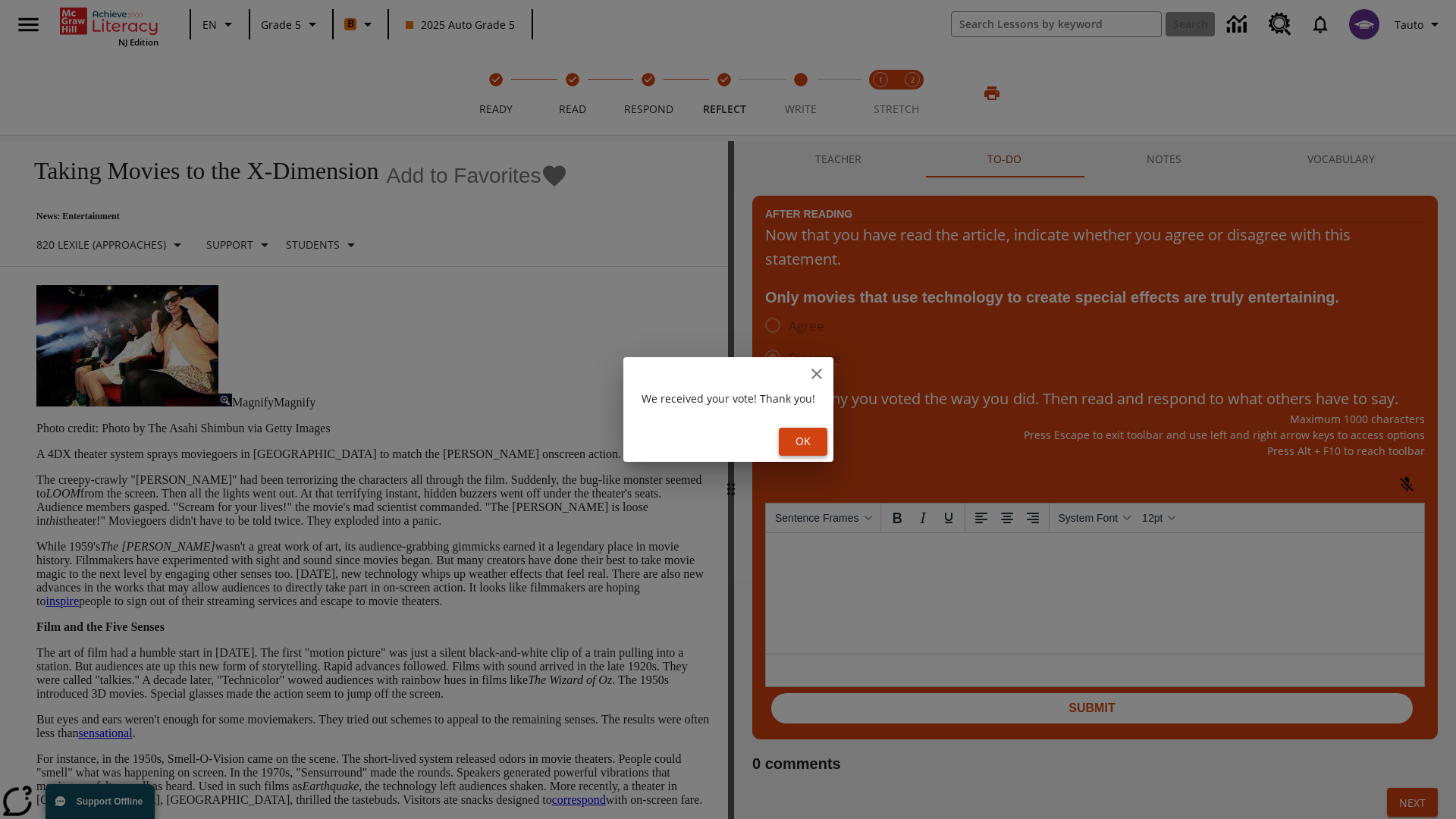
click at [806, 442] on button "Ok" at bounding box center [803, 442] width 49 height 28
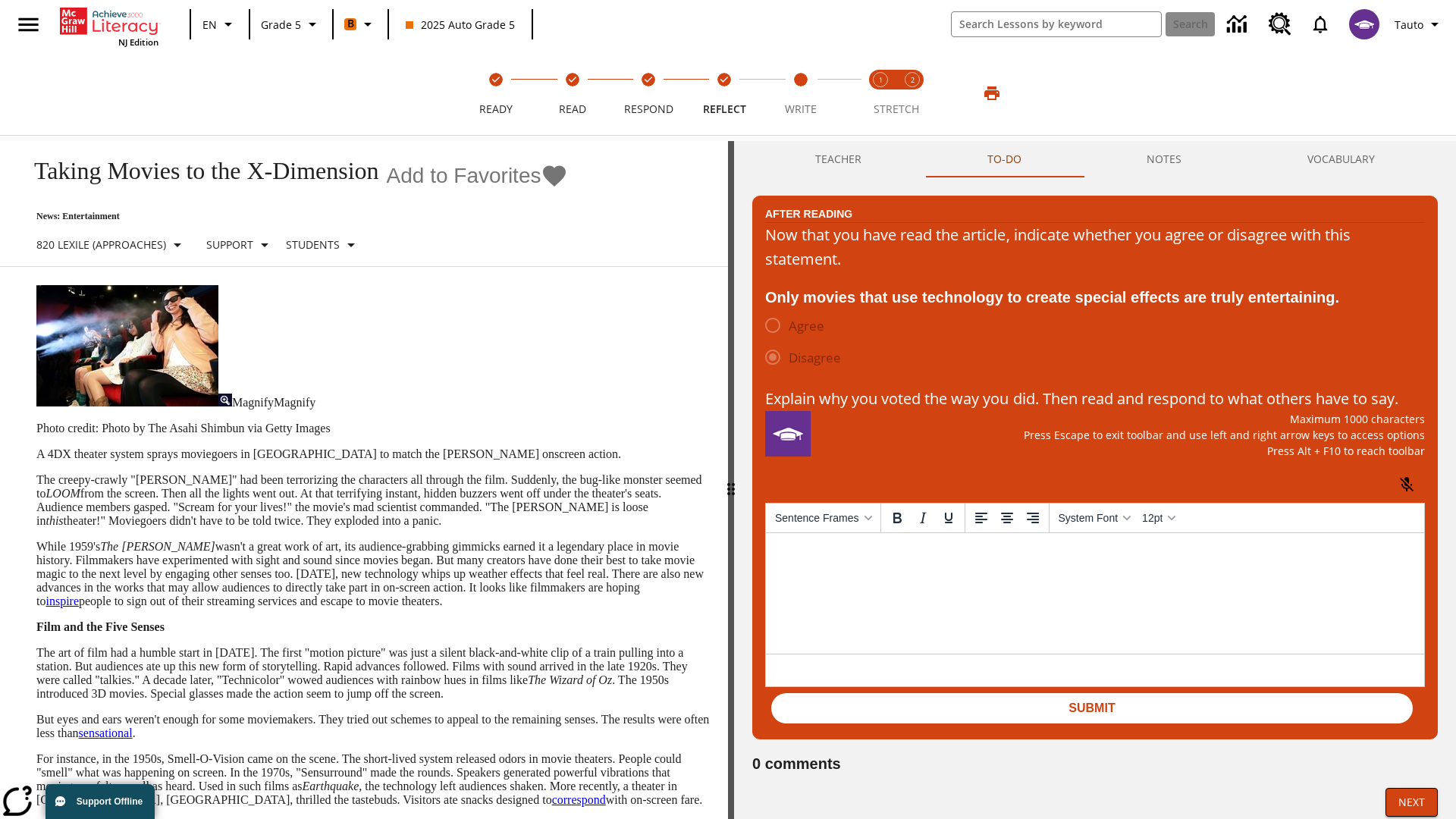
scroll to position [24, 0]
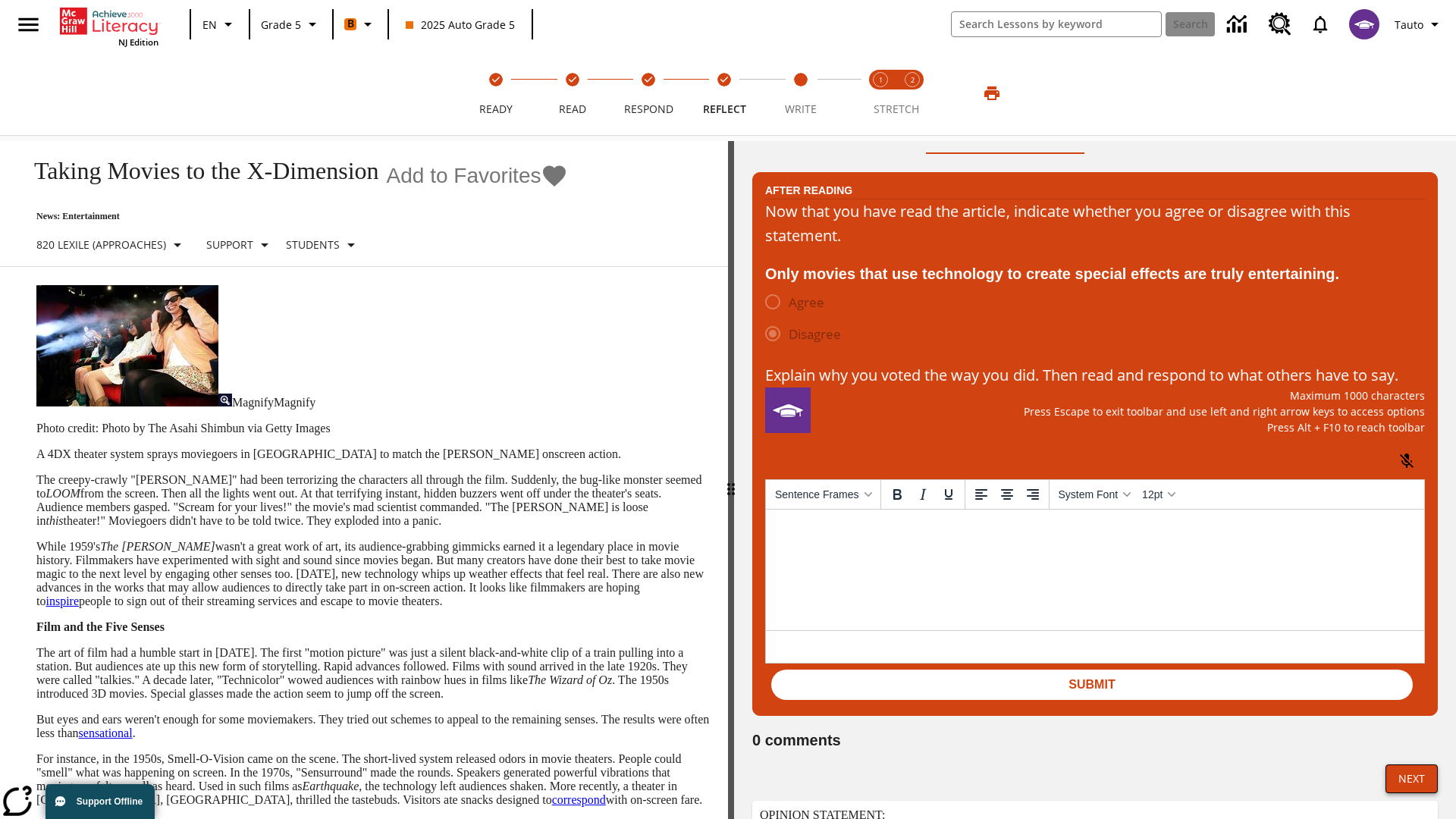
click at [1411, 793] on button "Next" at bounding box center [1411, 779] width 53 height 29
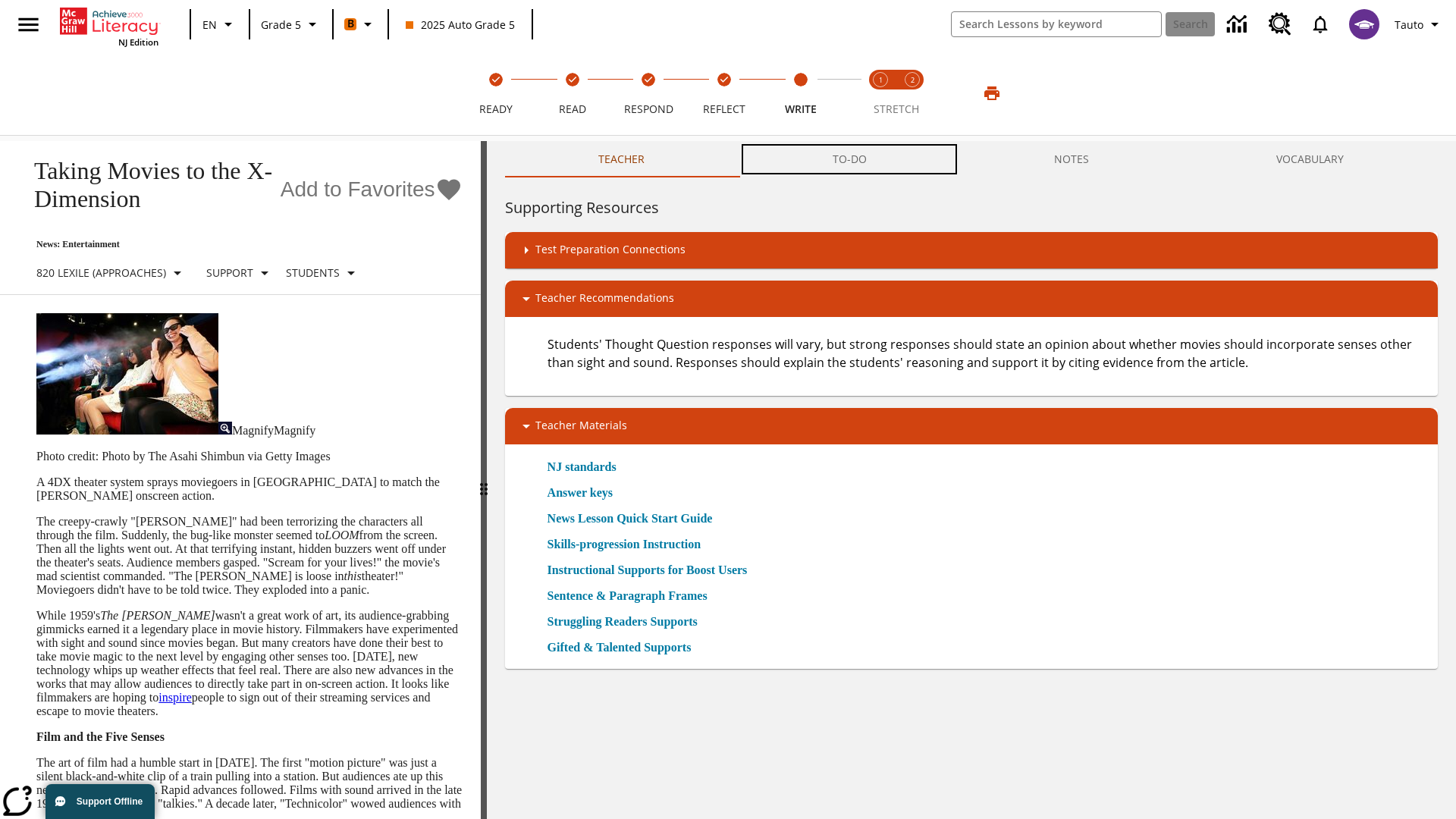
scroll to position [1, 0]
click at [850, 159] on button "TO-DO" at bounding box center [850, 159] width 221 height 36
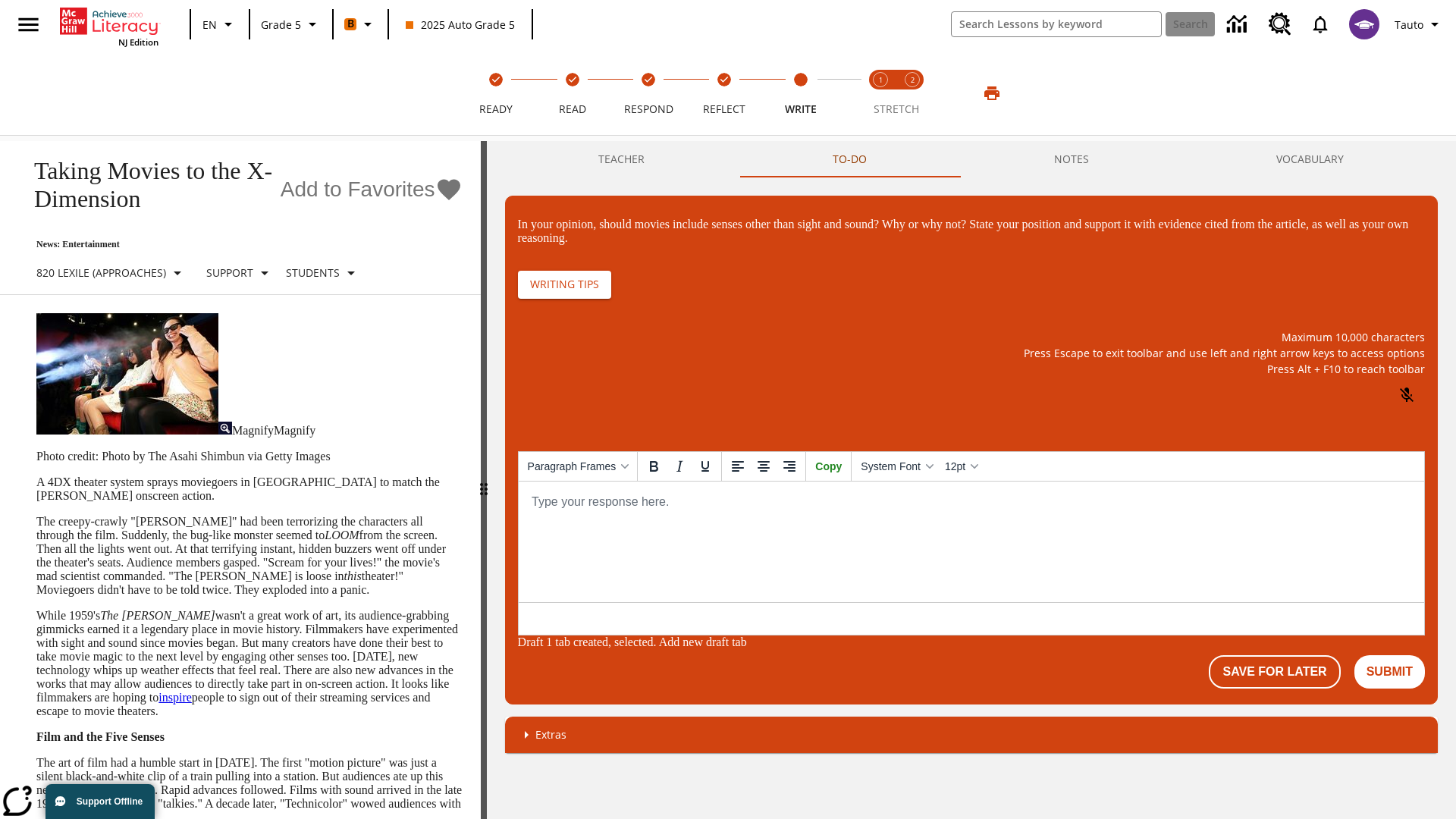
scroll to position [0, 0]
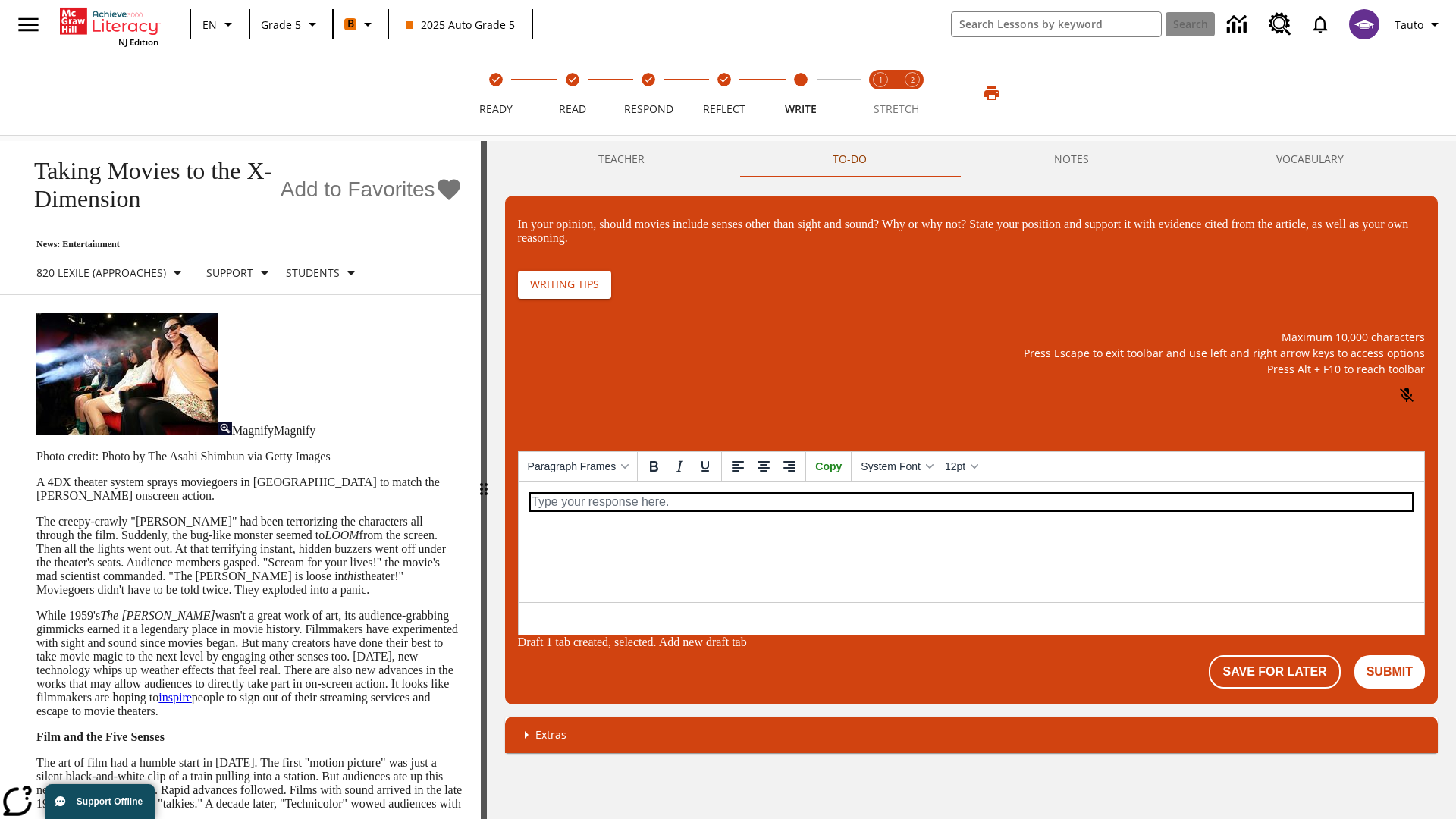
click at [970, 501] on p "\a\9In your opinion, should movies include senses other than sight and sound? W…" at bounding box center [970, 500] width 881 height 16
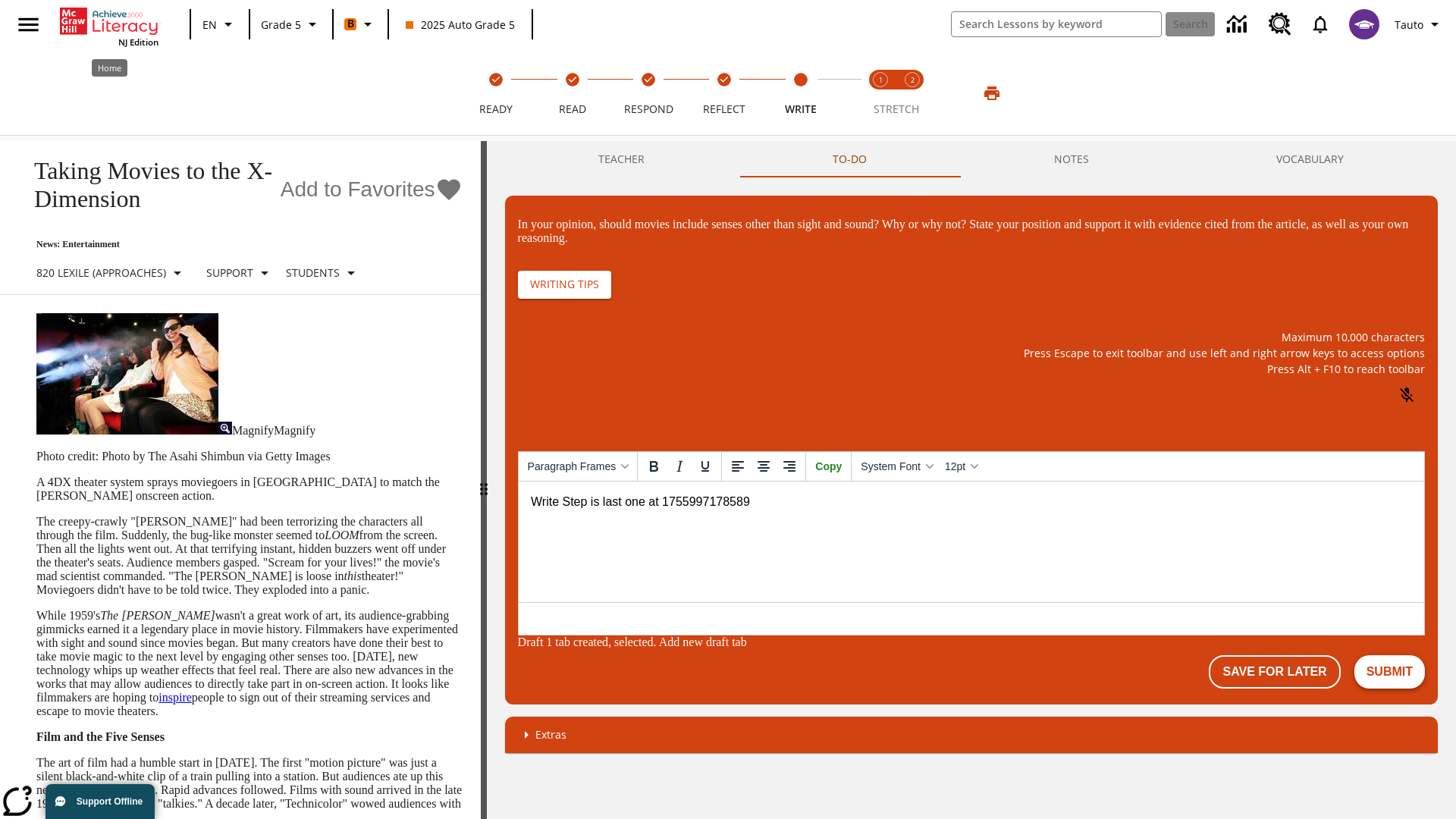
click at [1390, 660] on button "Submit" at bounding box center [1390, 672] width 71 height 34
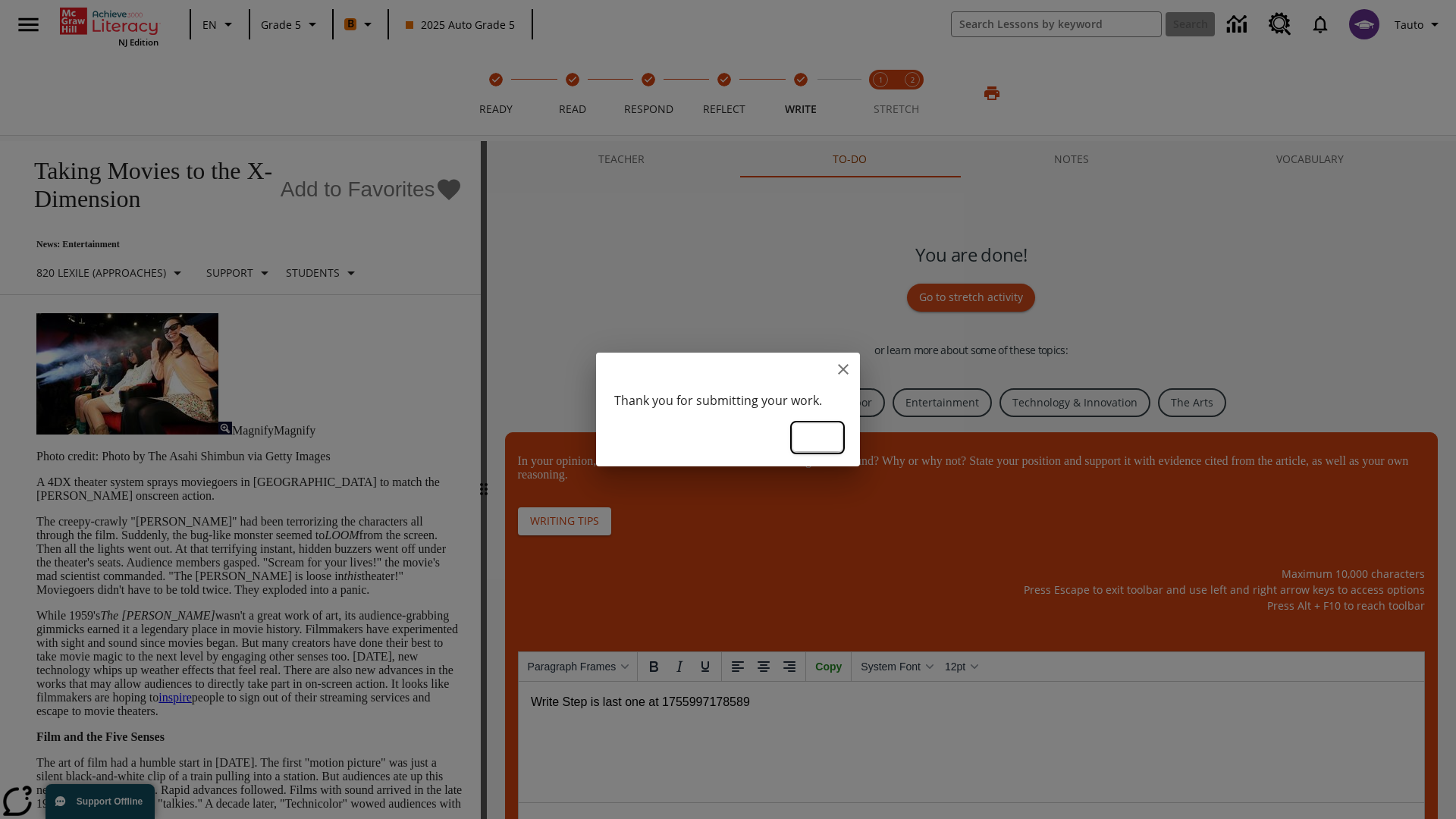
click at [817, 436] on button "Ok" at bounding box center [817, 438] width 49 height 28
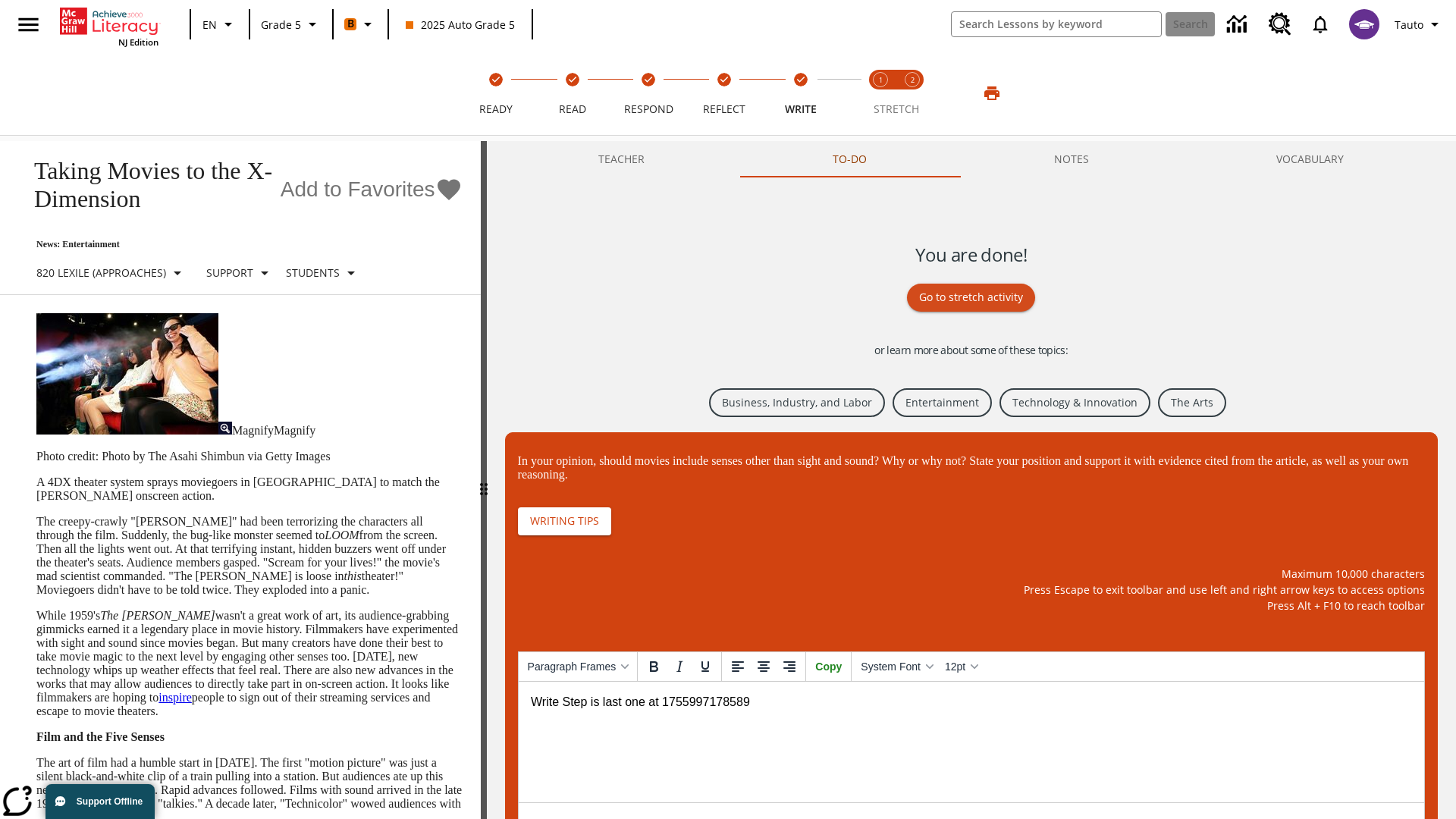
click at [795, 401] on link "Business, Industry, and Labor" at bounding box center [797, 403] width 176 height 30
